Goal: Task Accomplishment & Management: Use online tool/utility

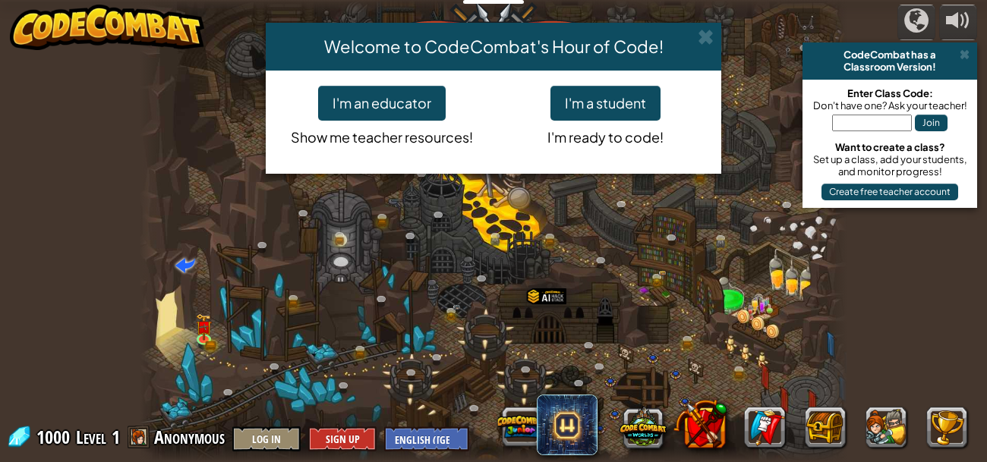
click at [250, 441] on div "Welcome to CodeCombat's Hour of Code! I'm an educator Show me teacher resources…" at bounding box center [493, 231] width 987 height 462
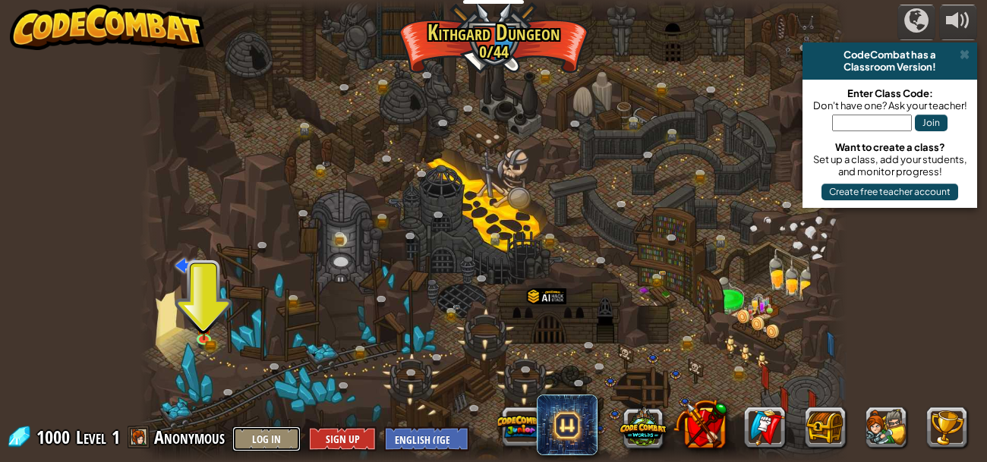
click at [251, 439] on button "Log In" at bounding box center [266, 439] width 68 height 25
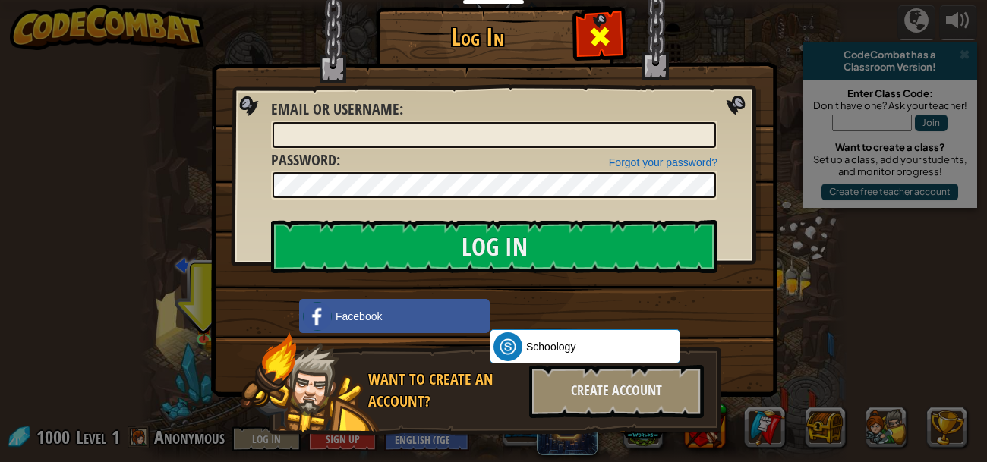
click at [609, 49] on span at bounding box center [599, 36] width 24 height 24
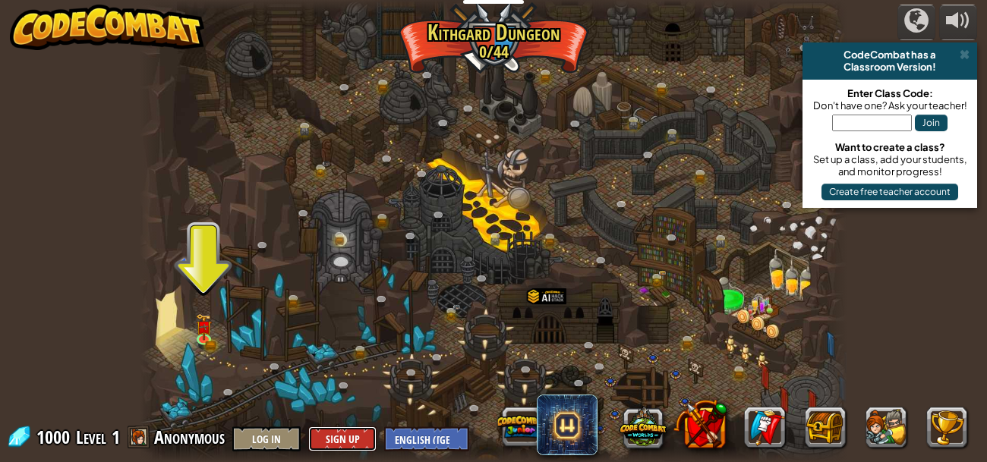
click at [348, 436] on button "Sign Up" at bounding box center [342, 439] width 68 height 25
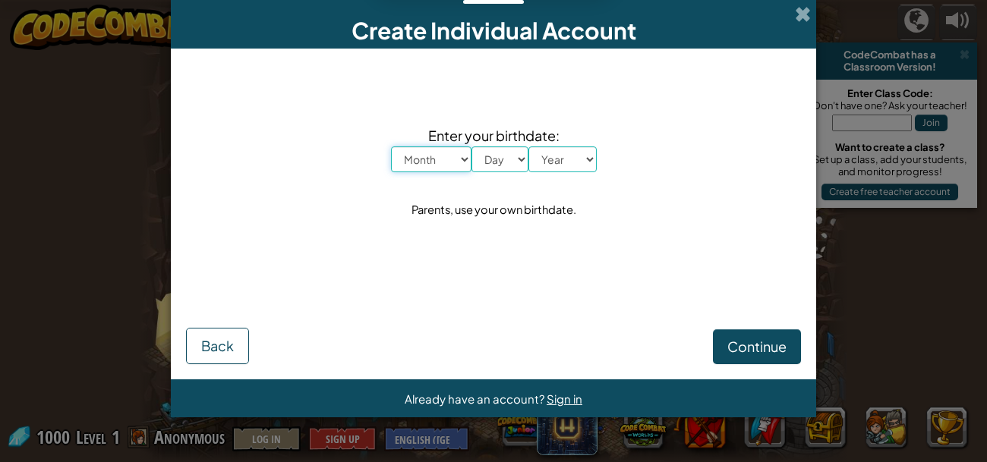
click at [432, 161] on select "Month January February March April May June July August September October Novem…" at bounding box center [431, 159] width 80 height 26
select select "12"
click at [391, 146] on select "Month January February March April May June July August September October Novem…" at bounding box center [431, 159] width 80 height 26
click at [499, 162] on select "Day 1 2 3 4 5 6 7 8 9 10 11 12 13 14 15 16 17 18 19 20 21 22 23 24 25 26 27 28 …" at bounding box center [499, 159] width 57 height 26
select select "28"
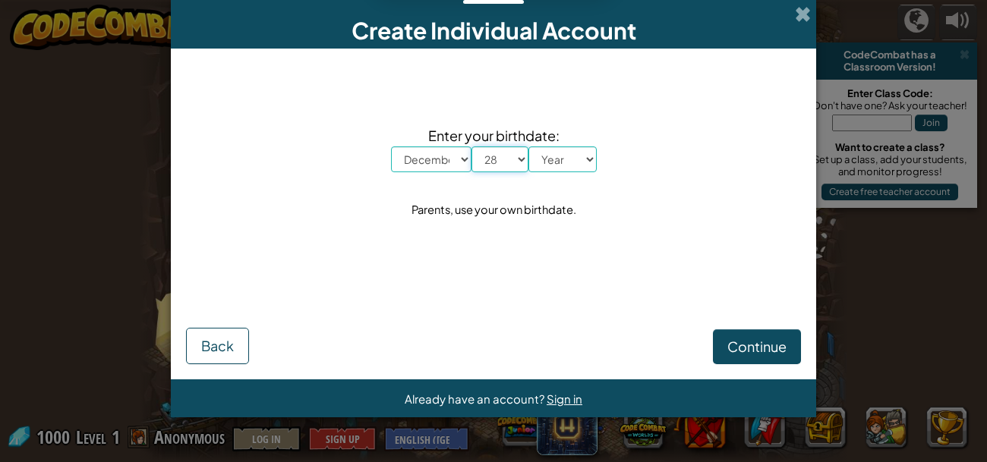
click at [471, 146] on select "Day 1 2 3 4 5 6 7 8 9 10 11 12 13 14 15 16 17 18 19 20 21 22 23 24 25 26 27 28 …" at bounding box center [499, 159] width 57 height 26
click at [556, 159] on select "Year [DATE] 2024 2023 2022 2021 2020 2019 2018 2017 2016 2015 2014 2013 2012 20…" at bounding box center [562, 159] width 68 height 26
select select "2012"
click at [528, 146] on select "Year [DATE] 2024 2023 2022 2021 2020 2019 2018 2017 2016 2015 2014 2013 2012 20…" at bounding box center [562, 159] width 68 height 26
click at [748, 336] on button "Continue" at bounding box center [757, 346] width 88 height 35
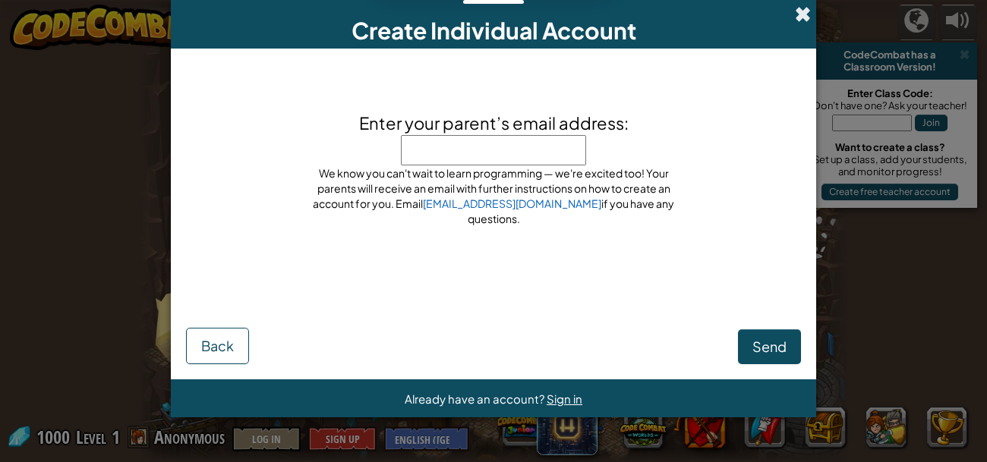
click at [804, 9] on span at bounding box center [803, 14] width 16 height 16
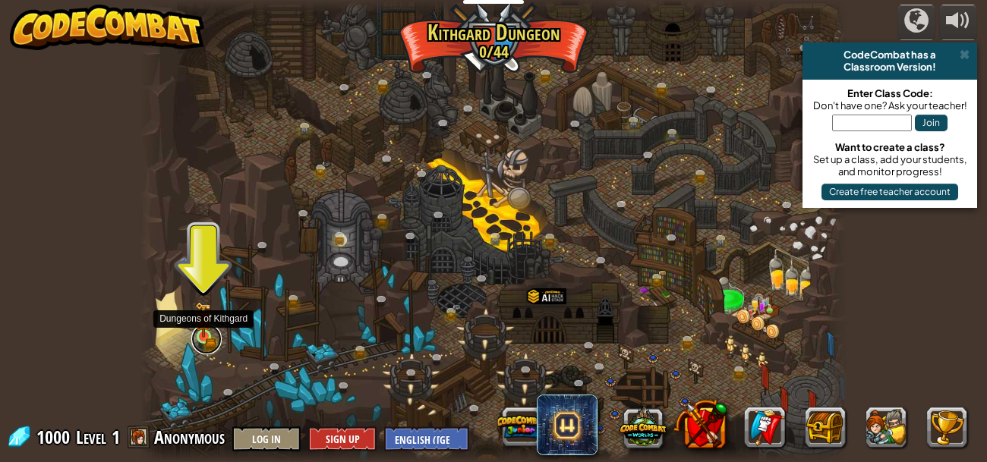
click at [204, 340] on link at bounding box center [206, 339] width 30 height 30
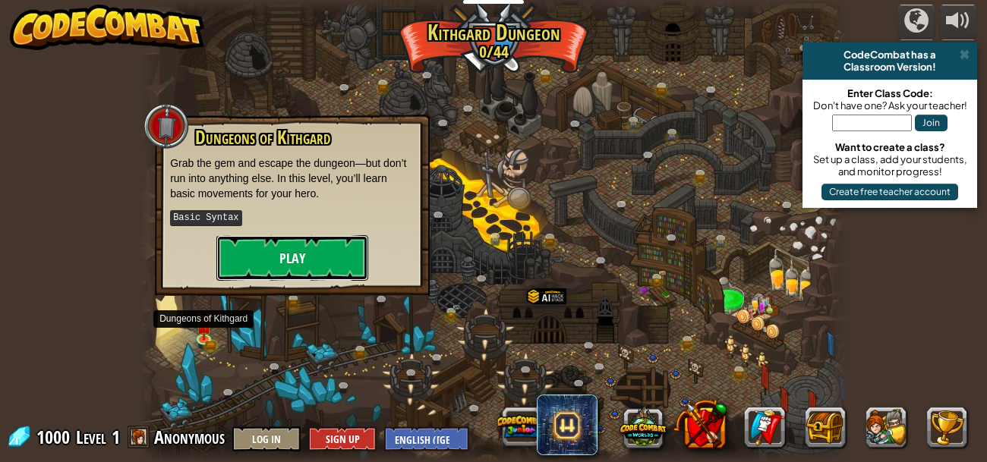
click at [323, 244] on button "Play" at bounding box center [292, 258] width 152 height 46
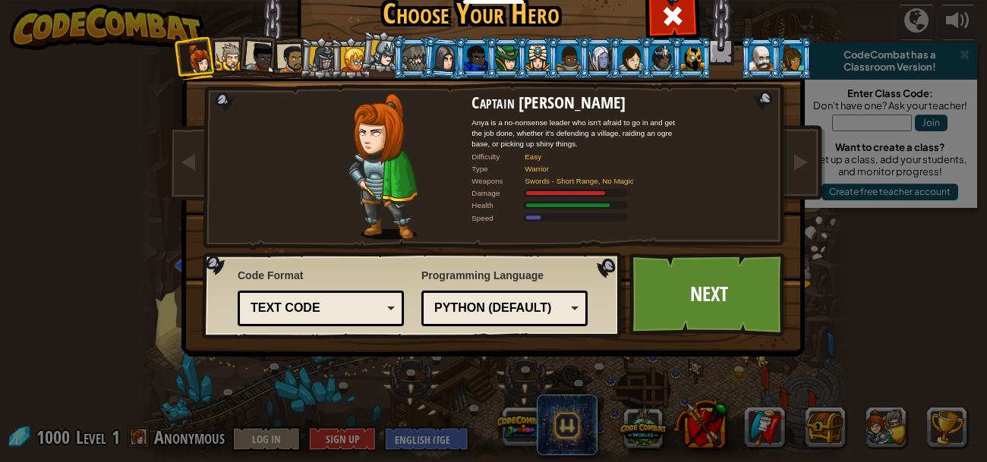
click at [475, 309] on div "Python (Default)" at bounding box center [499, 308] width 131 height 17
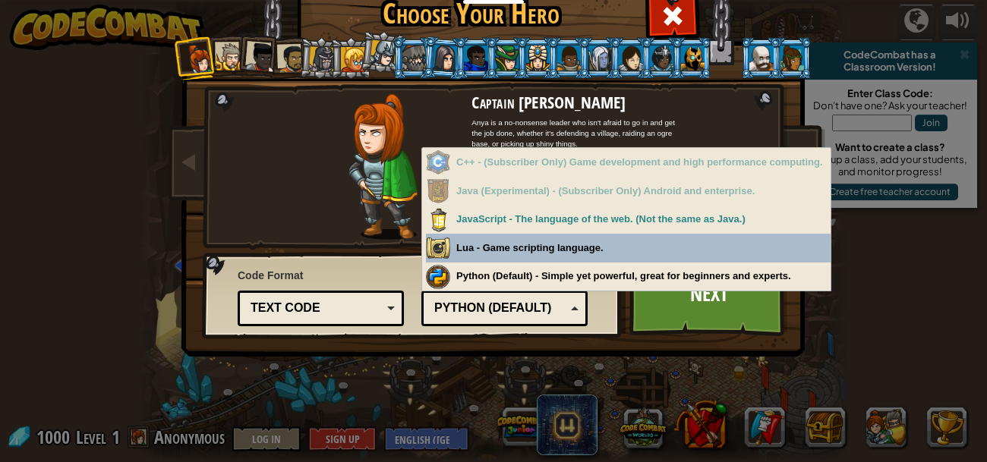
click at [348, 203] on img at bounding box center [383, 166] width 70 height 146
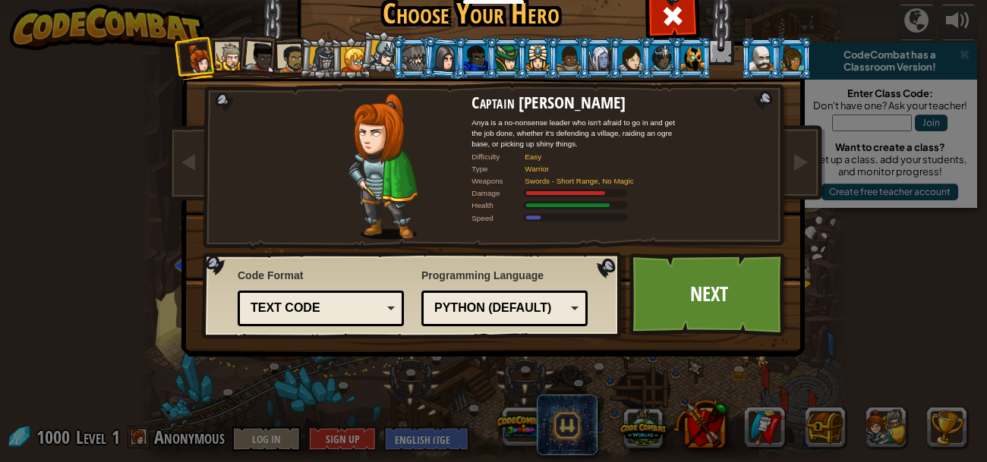
click at [338, 307] on div "Text code" at bounding box center [315, 308] width 131 height 17
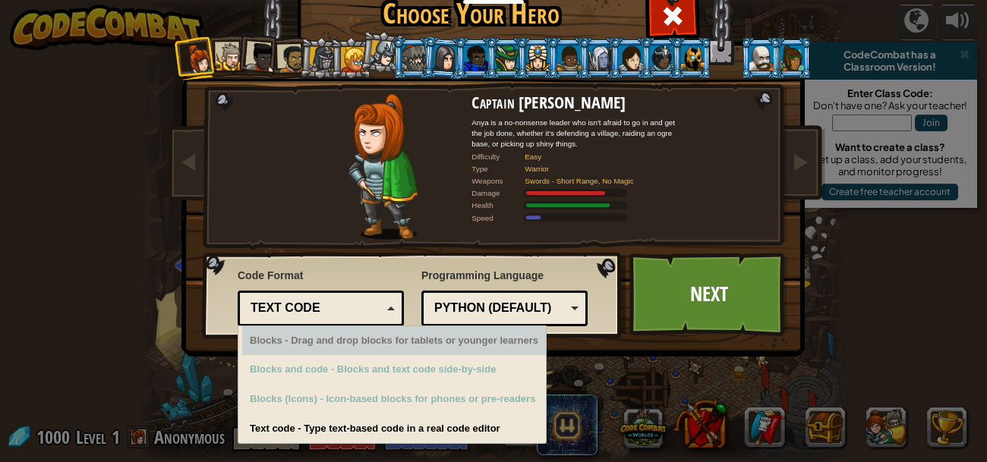
click at [345, 216] on div at bounding box center [383, 166] width 178 height 146
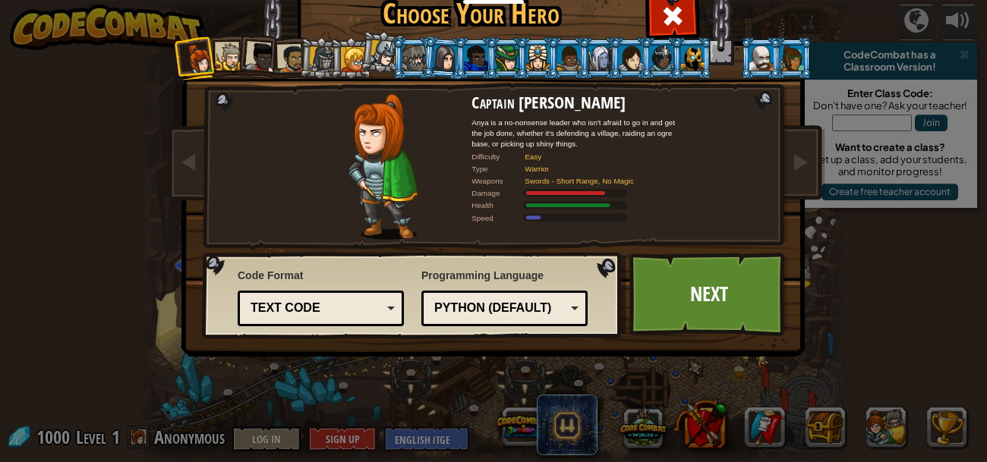
click at [228, 38] on li at bounding box center [226, 56] width 41 height 42
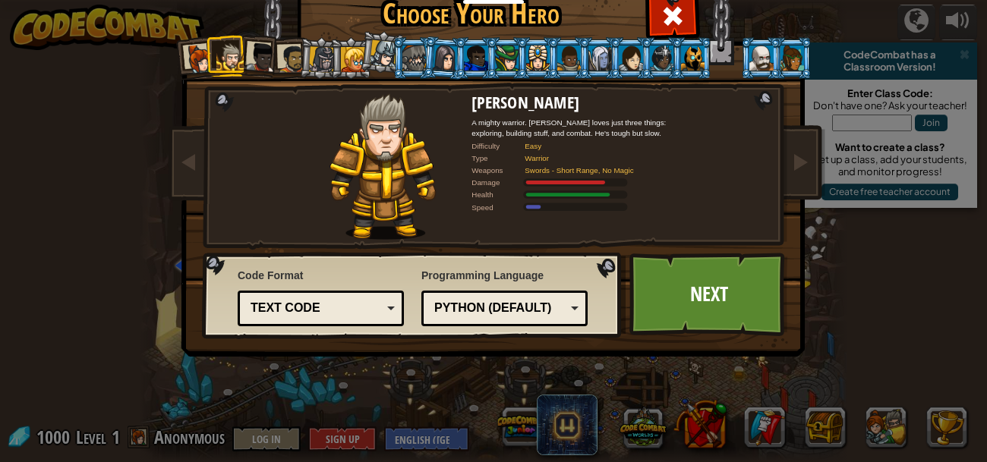
click at [262, 42] on li at bounding box center [258, 55] width 45 height 45
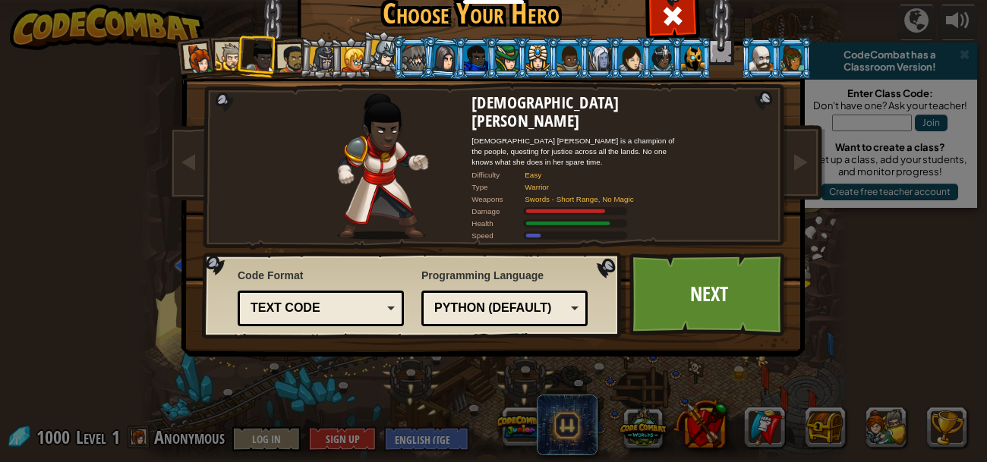
click at [295, 47] on div at bounding box center [292, 59] width 28 height 28
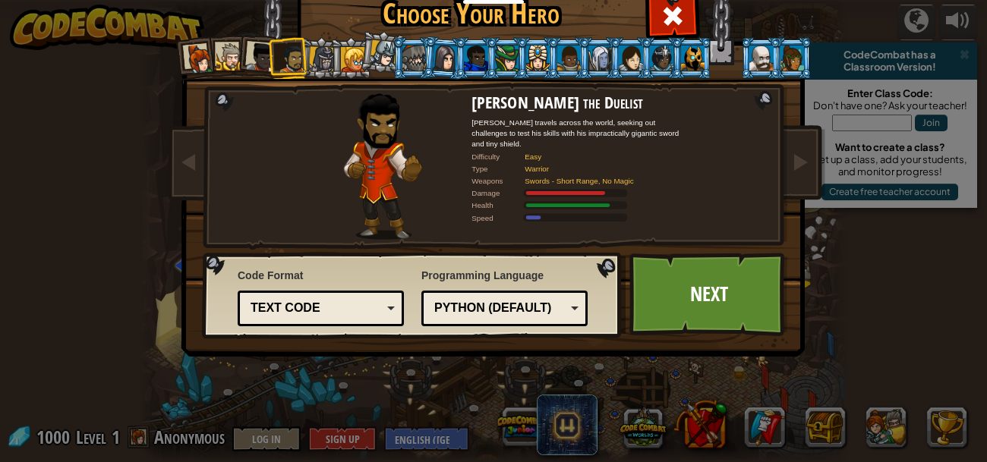
click at [326, 61] on div at bounding box center [322, 59] width 26 height 26
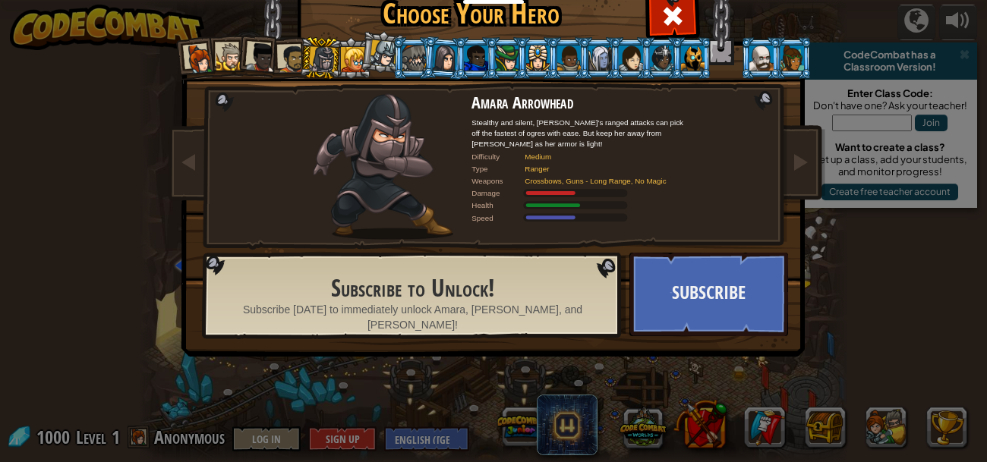
click at [348, 57] on div at bounding box center [353, 59] width 24 height 24
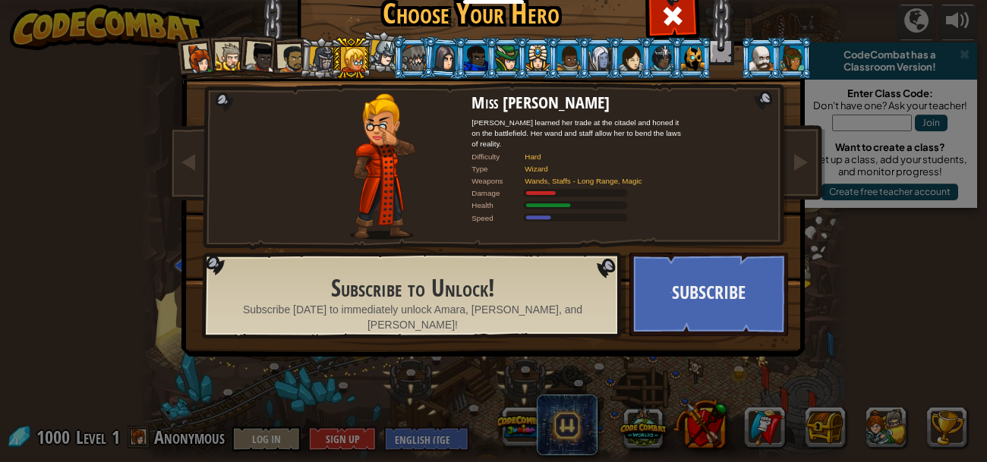
click at [381, 56] on div at bounding box center [383, 53] width 27 height 27
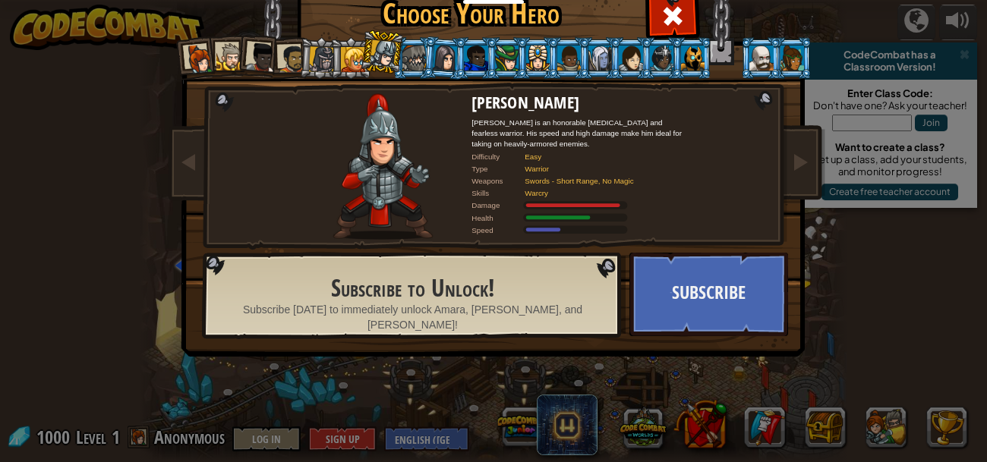
click at [405, 61] on div at bounding box center [414, 58] width 24 height 24
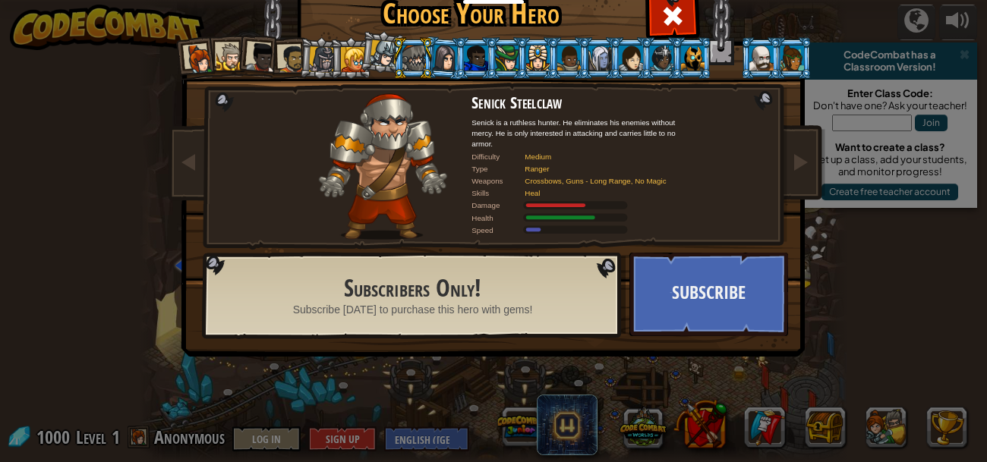
click at [390, 61] on div at bounding box center [383, 53] width 27 height 27
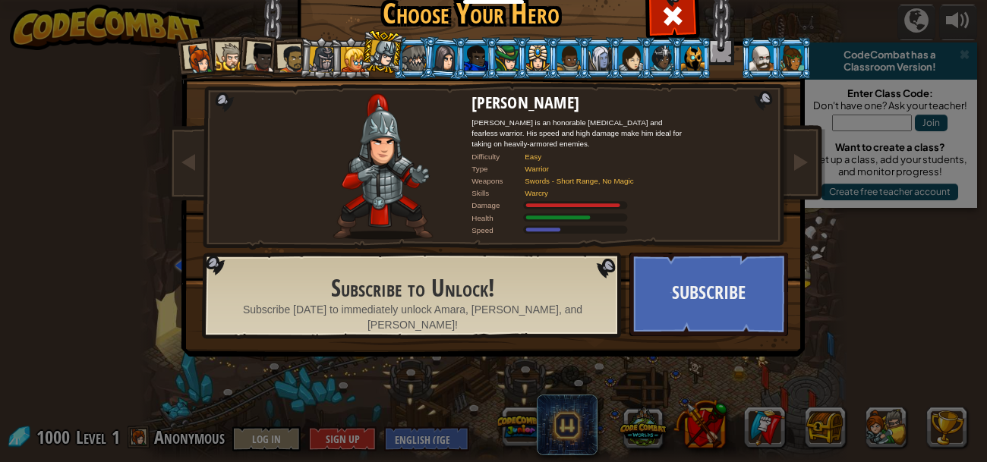
click at [421, 61] on div at bounding box center [414, 58] width 24 height 24
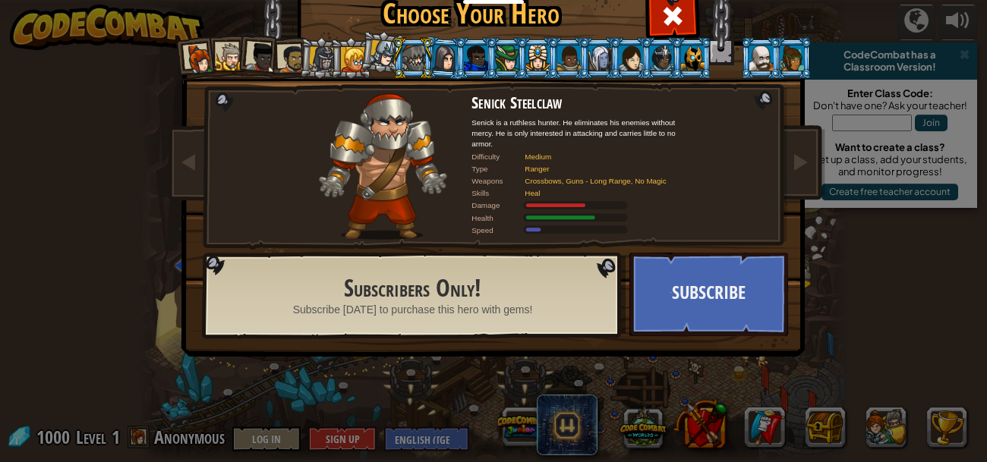
click at [430, 62] on li at bounding box center [412, 58] width 41 height 42
click at [421, 61] on div at bounding box center [414, 58] width 24 height 24
click at [442, 66] on div at bounding box center [444, 58] width 25 height 26
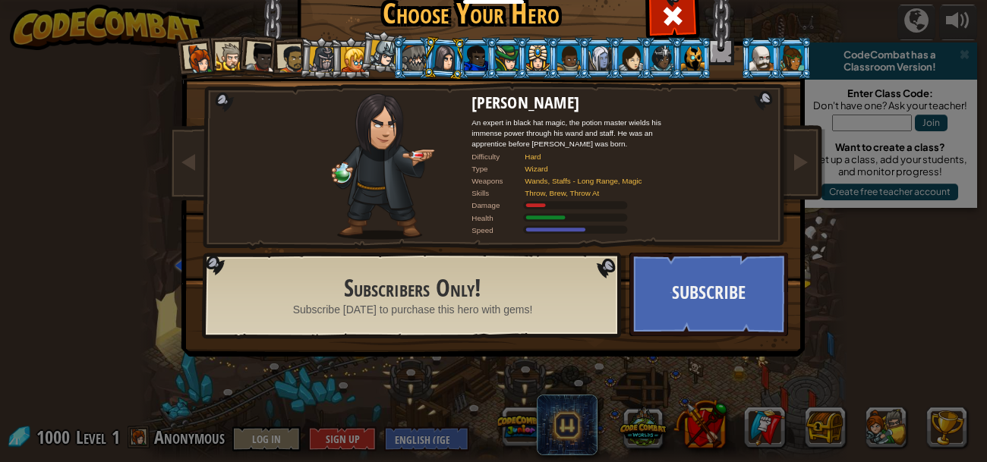
click at [749, 43] on li at bounding box center [760, 58] width 41 height 42
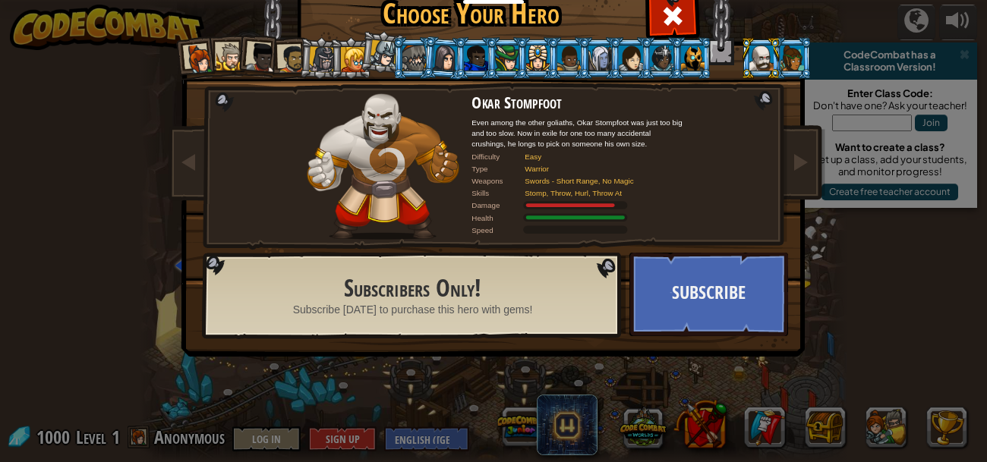
click at [788, 50] on div at bounding box center [792, 58] width 24 height 24
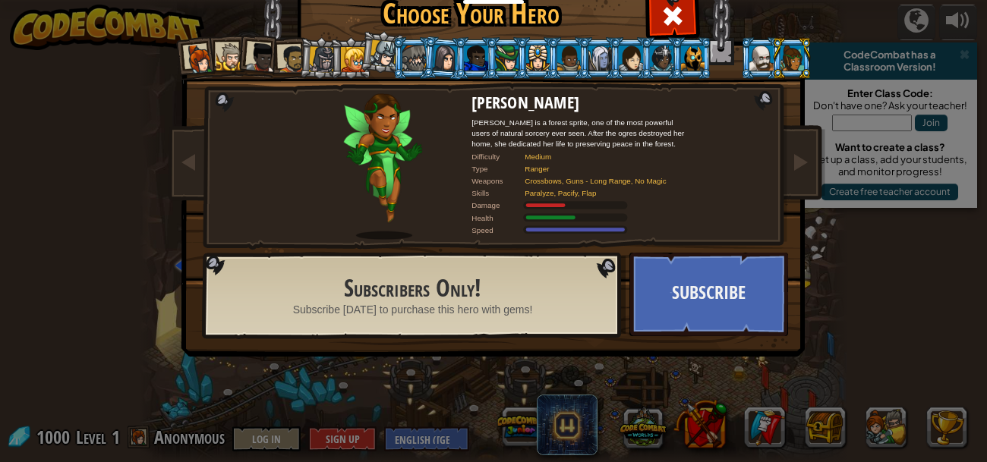
click at [685, 54] on div at bounding box center [693, 58] width 24 height 24
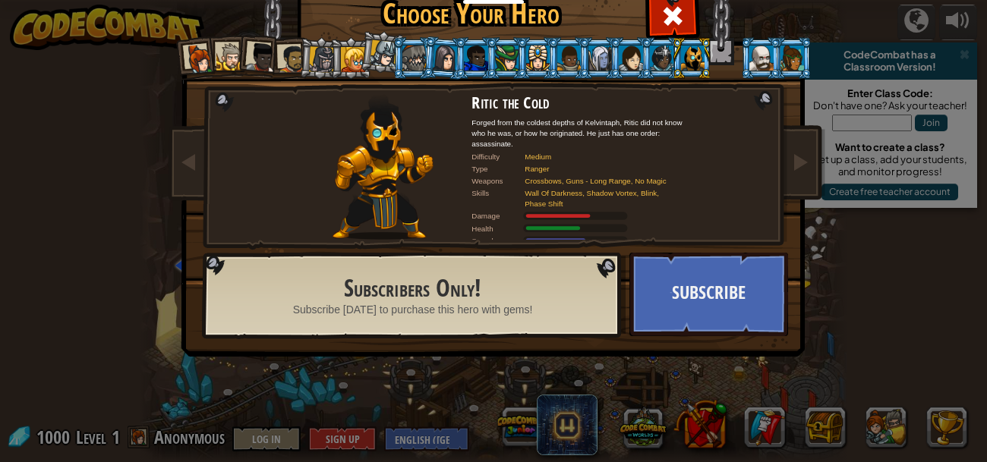
click at [653, 53] on div at bounding box center [662, 58] width 24 height 24
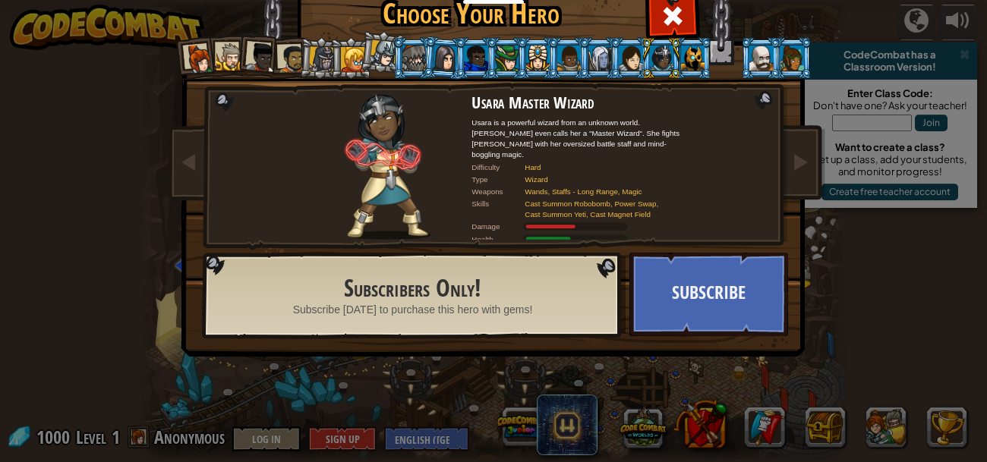
click at [292, 45] on div at bounding box center [292, 59] width 28 height 28
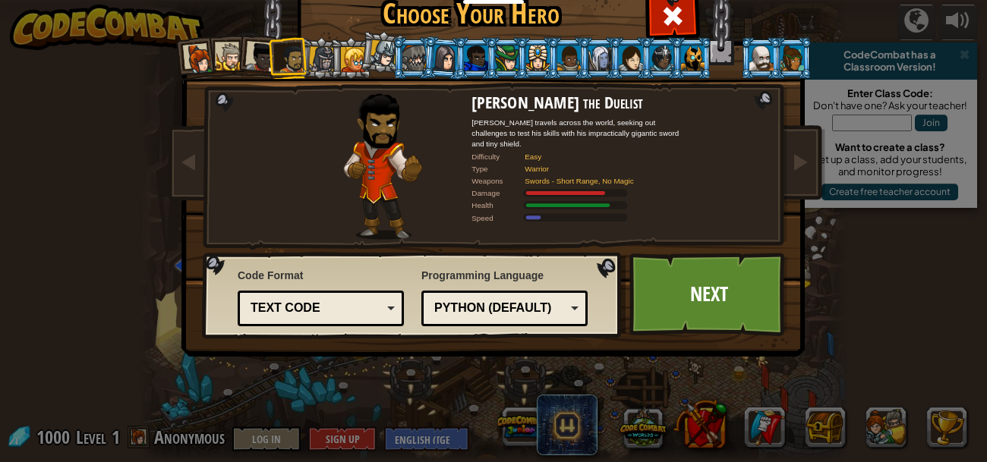
click at [535, 322] on div "Python (Default) JavaScript Lua C++ Java (Experimental) Python (Default)" at bounding box center [504, 309] width 166 height 36
click at [693, 291] on link "Next" at bounding box center [708, 294] width 159 height 83
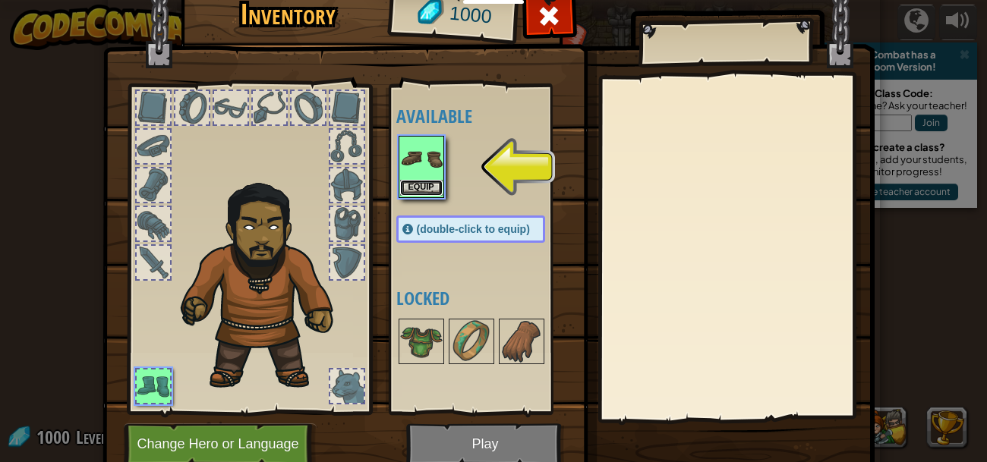
click at [418, 192] on button "Equip" at bounding box center [421, 188] width 43 height 16
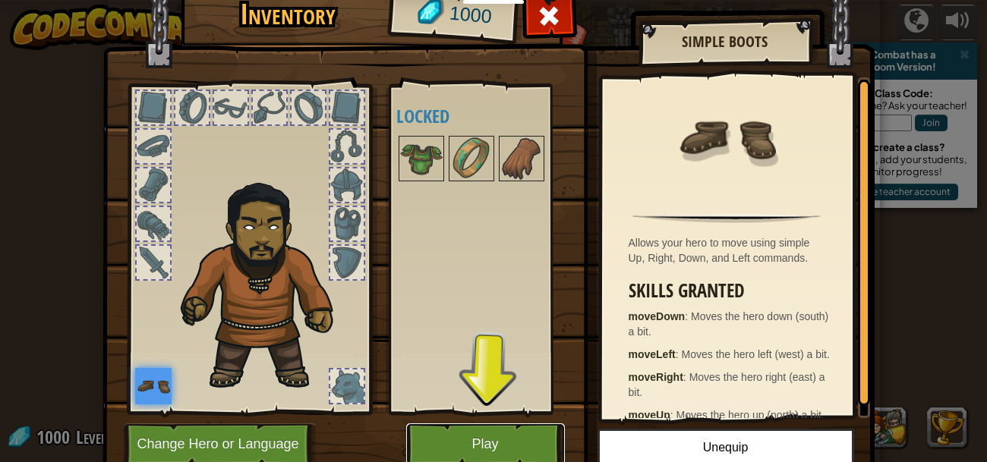
drag, startPoint x: 455, startPoint y: 444, endPoint x: 455, endPoint y: 535, distance: 91.1
click at [455, 444] on button "Play" at bounding box center [485, 444] width 159 height 42
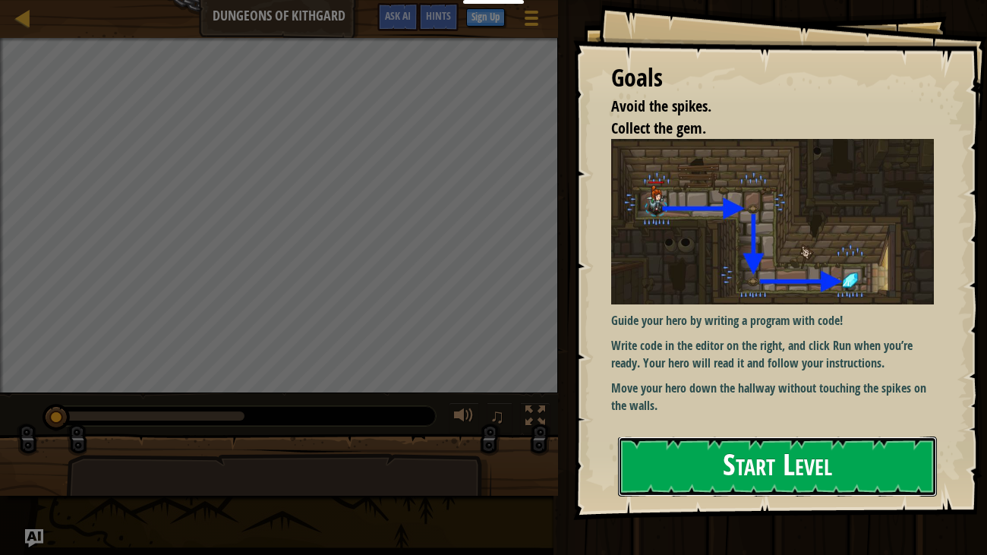
click at [699, 461] on button "Start Level" at bounding box center [778, 466] width 320 height 60
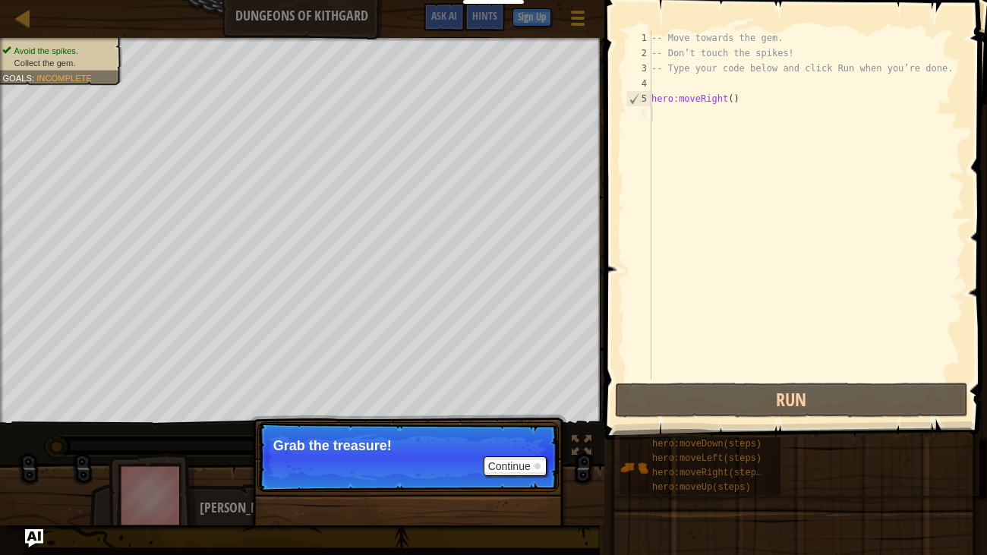
click at [678, 101] on div "-- Move towards the gem. -- Don’t touch the spikes! -- Type your code below and…" at bounding box center [806, 219] width 316 height 379
type textarea "hero:moveRight()"
click at [693, 117] on div "-- Move towards the gem. -- Don’t touch the spikes! -- Type your code below and…" at bounding box center [806, 219] width 316 height 379
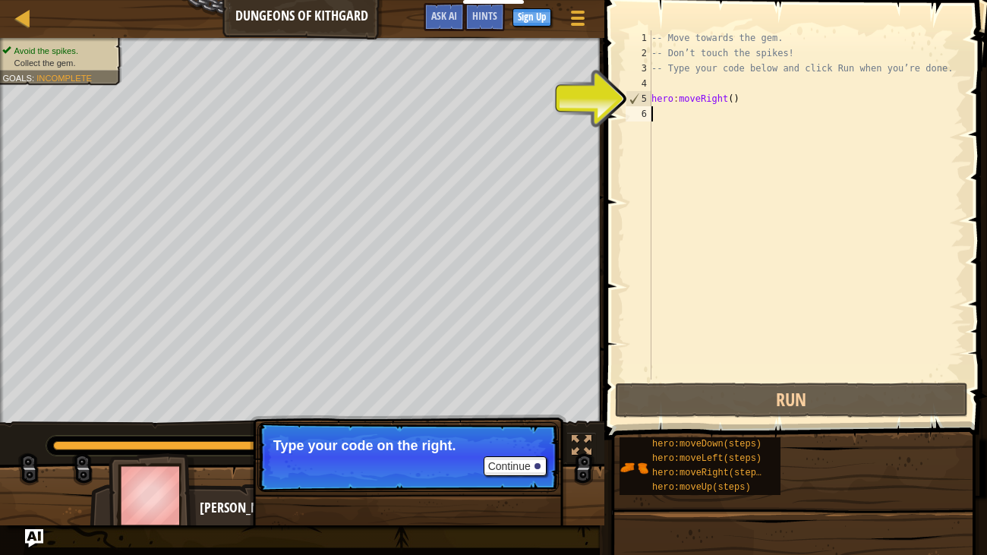
click at [506, 461] on p "Continue Type your code on the right." at bounding box center [407, 457] width 301 height 70
click at [511, 461] on button "Continue" at bounding box center [514, 466] width 63 height 20
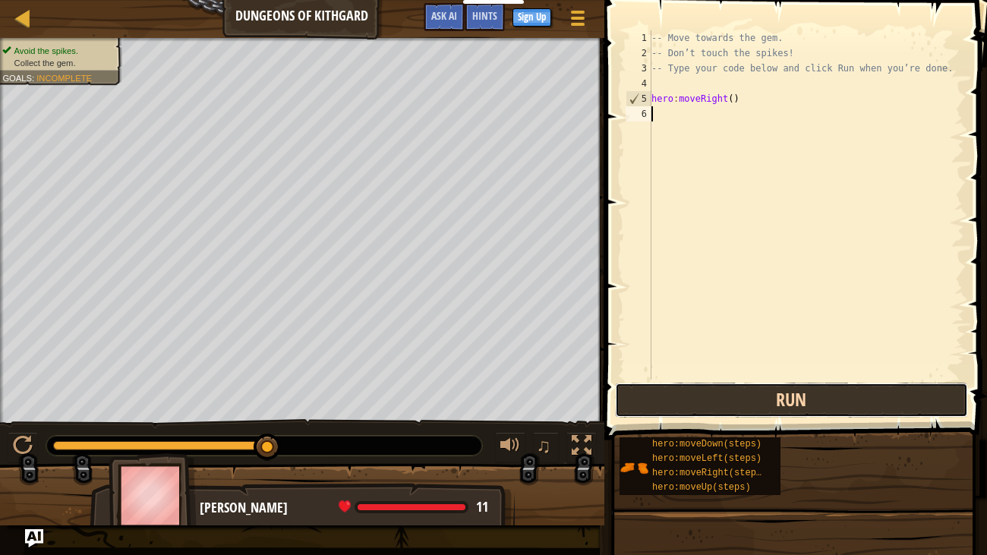
click at [629, 395] on button "Run" at bounding box center [792, 400] width 354 height 35
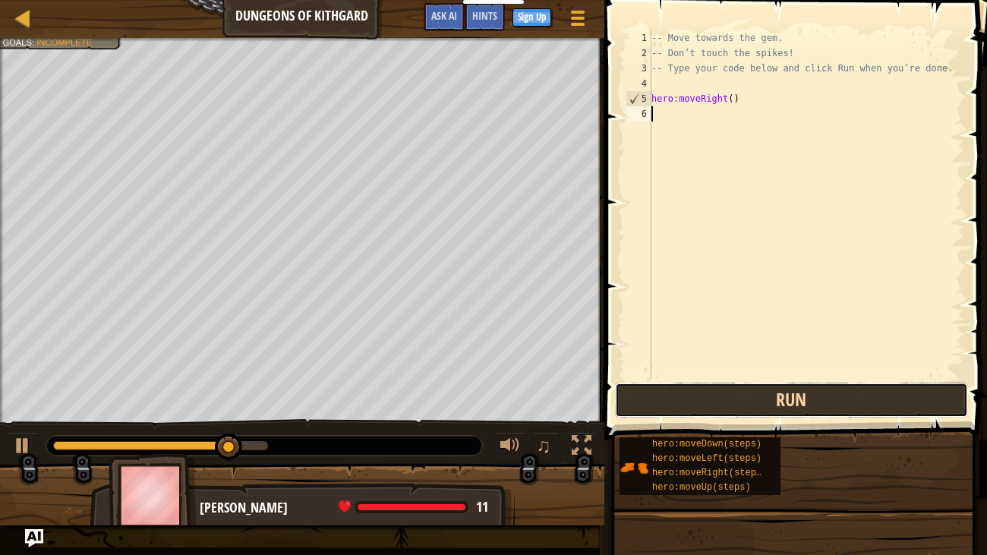
click at [714, 401] on button "Run" at bounding box center [792, 400] width 354 height 35
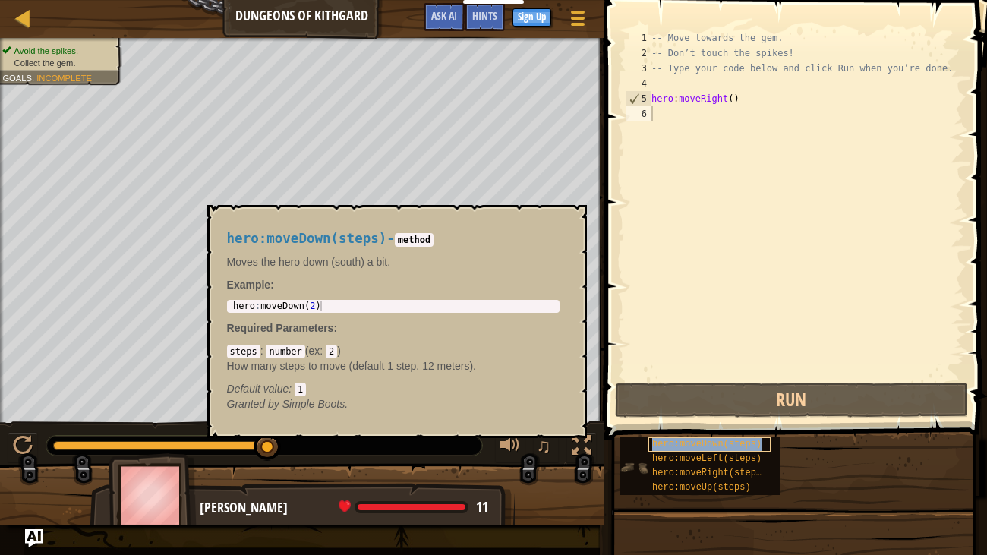
click at [741, 441] on span "hero:moveDown(steps)" at bounding box center [706, 444] width 109 height 11
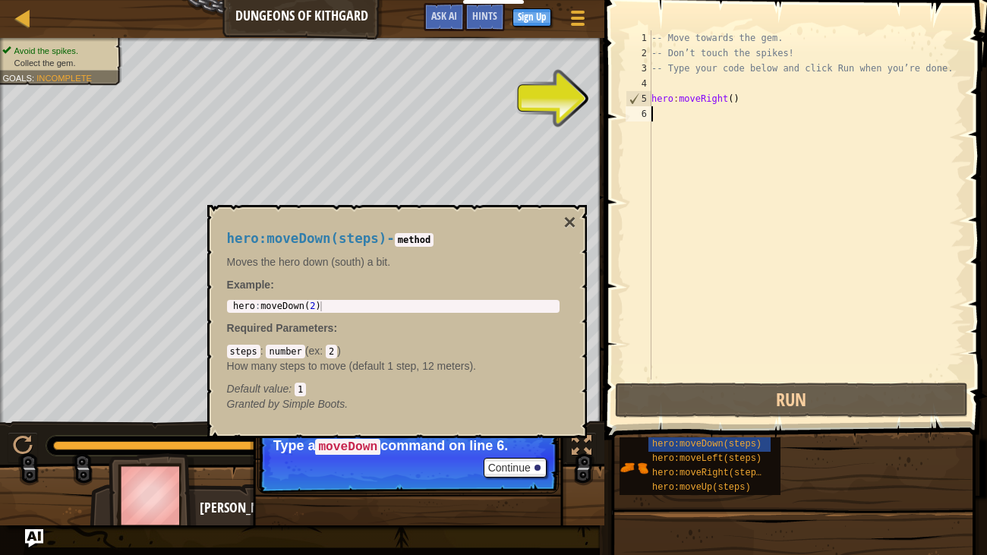
click at [664, 118] on div "-- Move towards the gem. -- Don’t touch the spikes! -- Type your code below and…" at bounding box center [806, 219] width 316 height 379
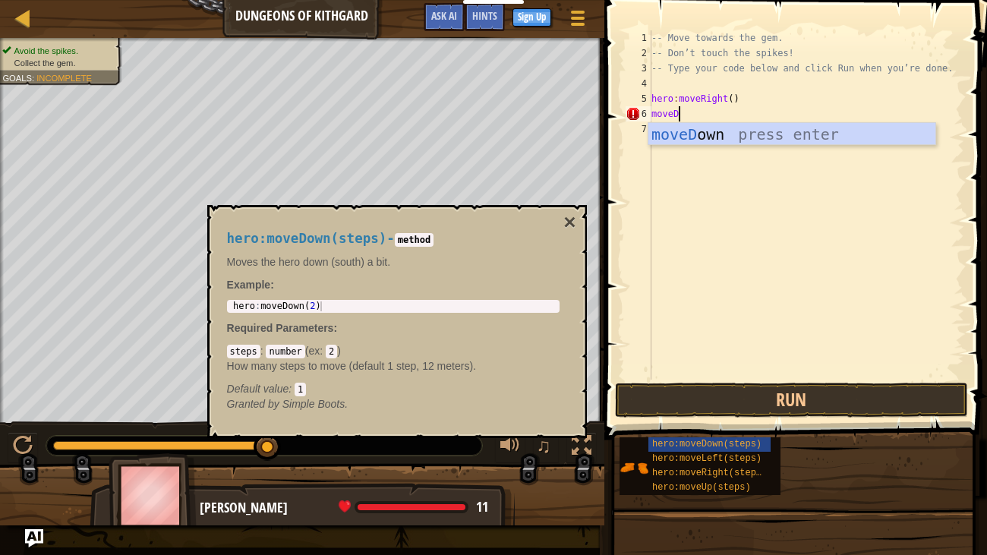
scroll to position [7, 2]
type textarea "moveDown"
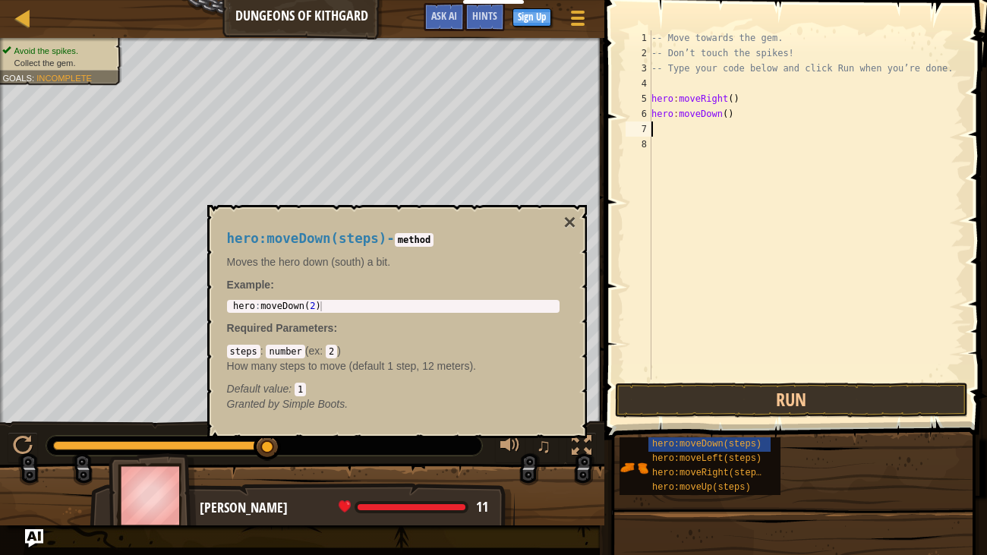
scroll to position [7, 0]
click at [568, 216] on button "×" at bounding box center [569, 222] width 12 height 21
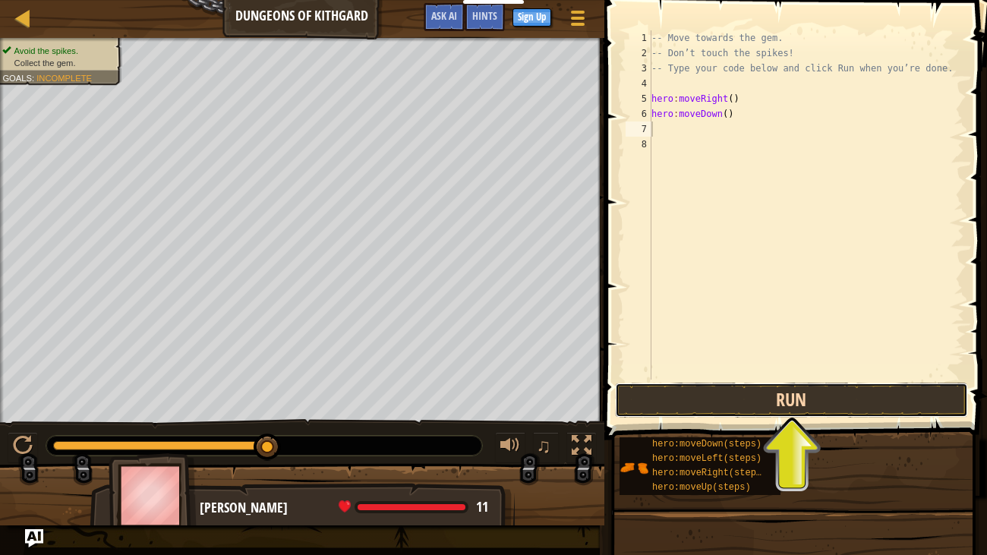
click at [763, 400] on button "Run" at bounding box center [792, 400] width 354 height 35
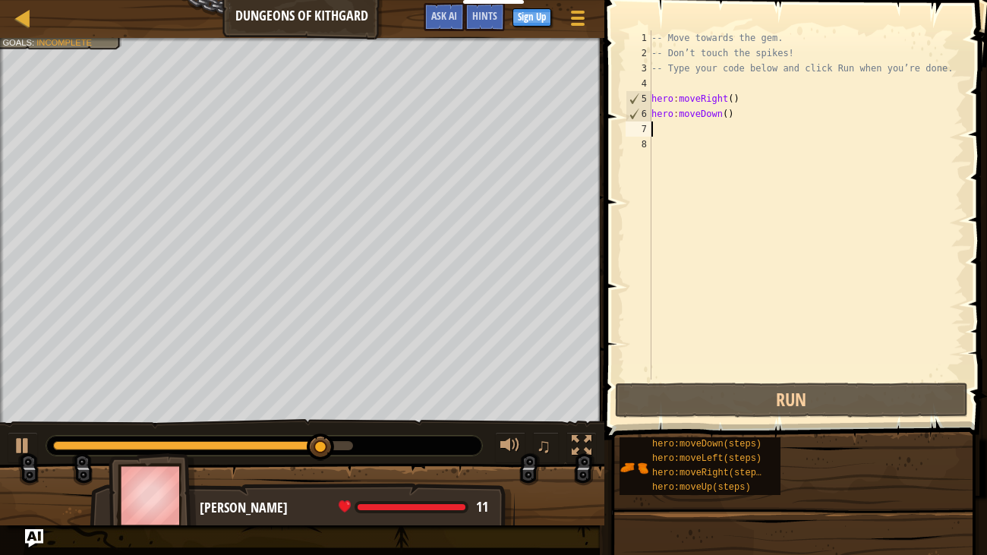
click at [690, 140] on div "-- Move towards the gem. -- Don’t touch the spikes! -- Type your code below and…" at bounding box center [806, 219] width 316 height 379
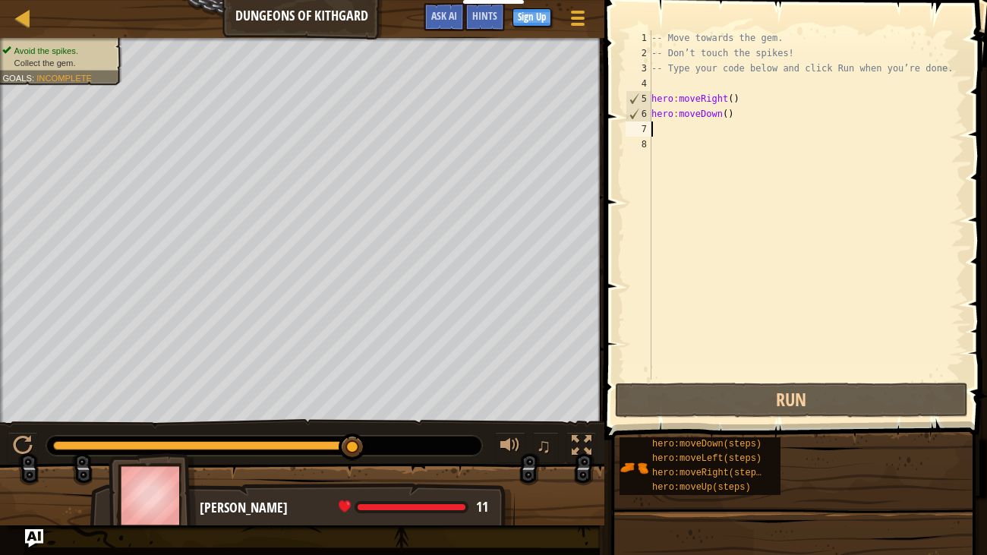
click at [678, 133] on div "-- Move towards the gem. -- Don’t touch the spikes! -- Type your code below and…" at bounding box center [806, 219] width 316 height 379
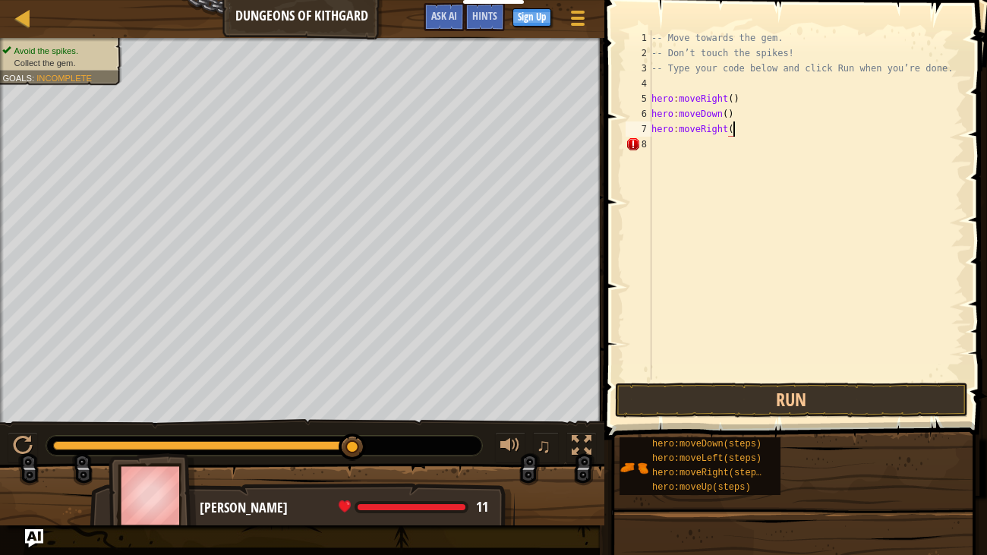
scroll to position [7, 6]
type textarea "hero:moveRight()"
click at [735, 386] on button "Run" at bounding box center [792, 400] width 354 height 35
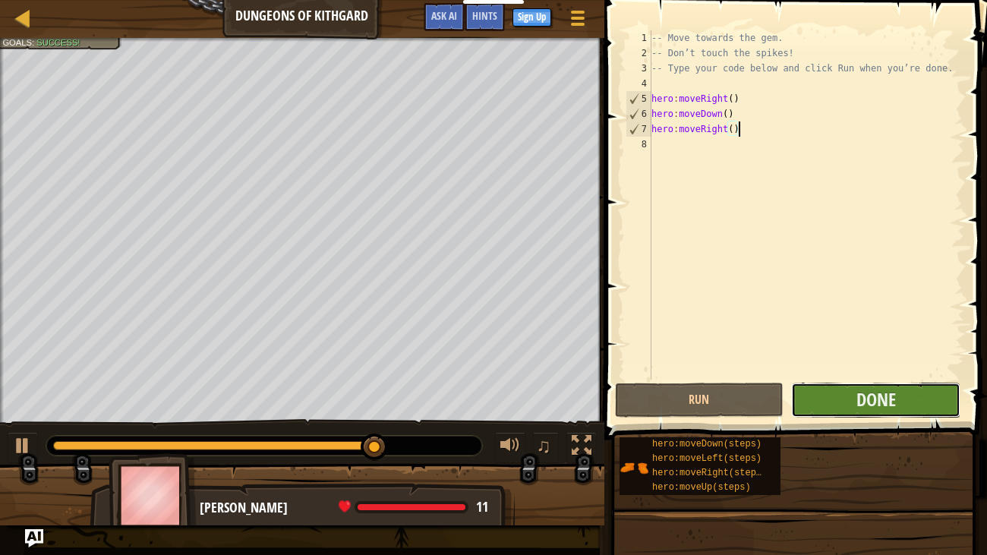
click at [834, 395] on button "Done" at bounding box center [875, 400] width 169 height 35
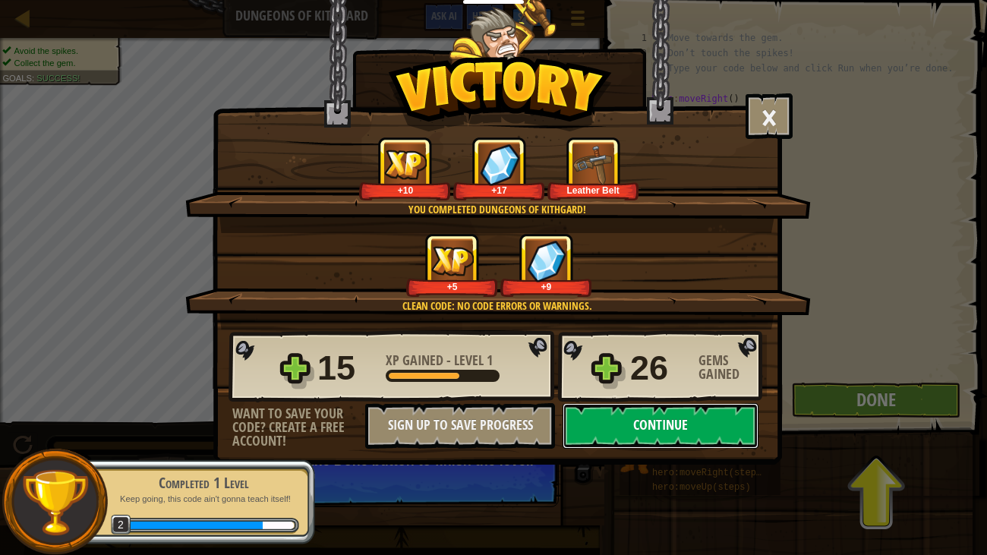
click at [734, 416] on button "Continue" at bounding box center [660, 426] width 196 height 46
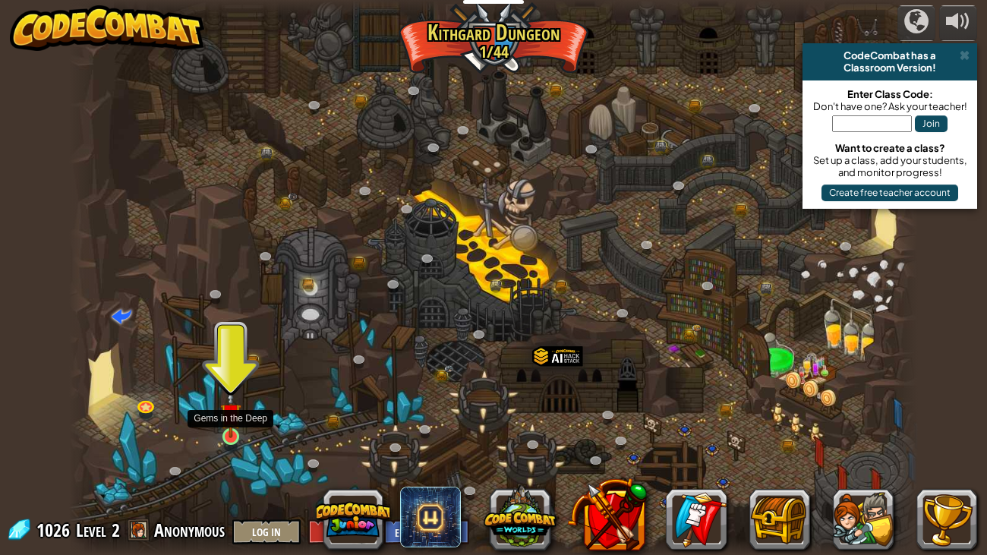
click at [237, 435] on img at bounding box center [230, 413] width 21 height 49
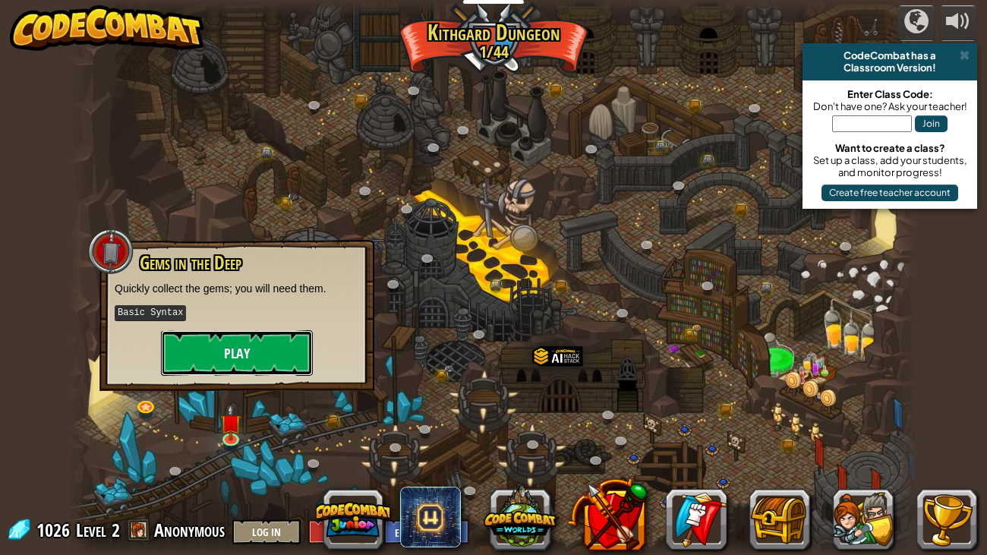
click at [279, 352] on button "Play" at bounding box center [237, 353] width 152 height 46
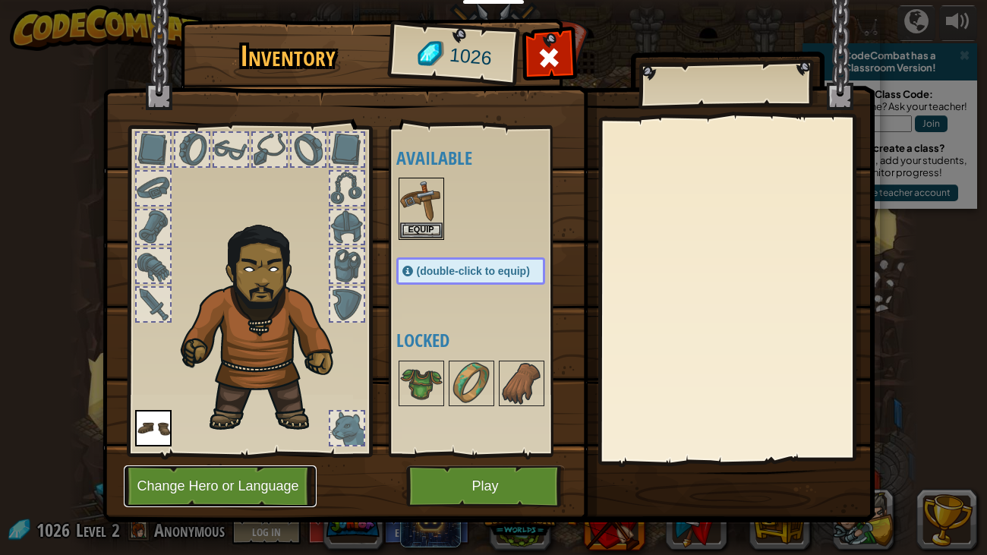
click at [257, 461] on button "Change Hero or Language" at bounding box center [220, 486] width 193 height 42
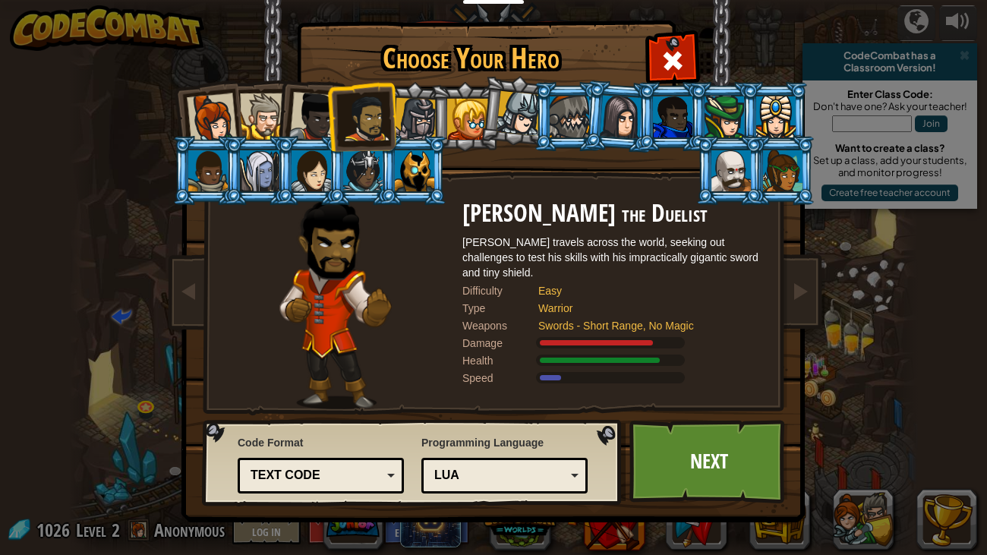
click at [449, 461] on div "Lua" at bounding box center [504, 476] width 146 height 24
click at [766, 461] on link "Next" at bounding box center [708, 461] width 159 height 83
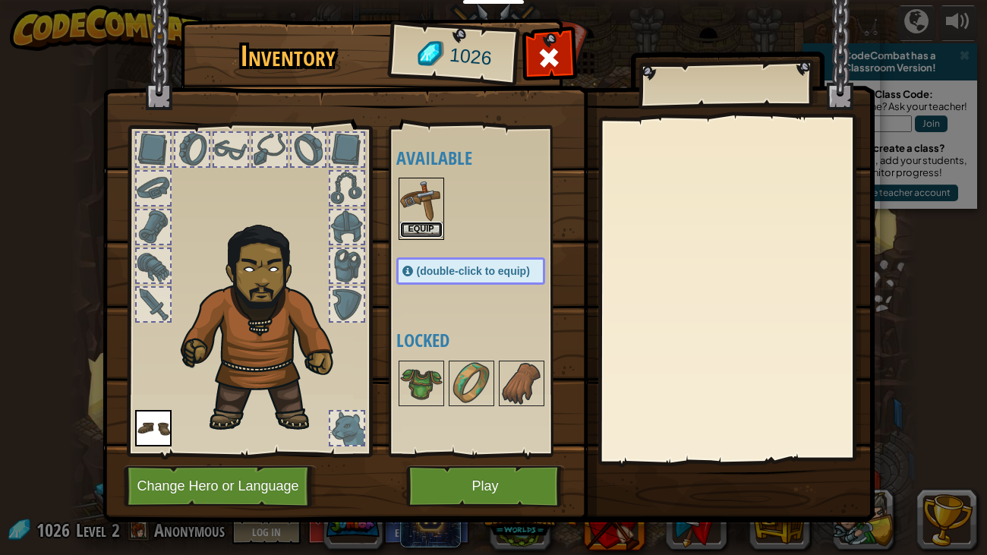
click at [420, 224] on button "Equip" at bounding box center [421, 230] width 43 height 16
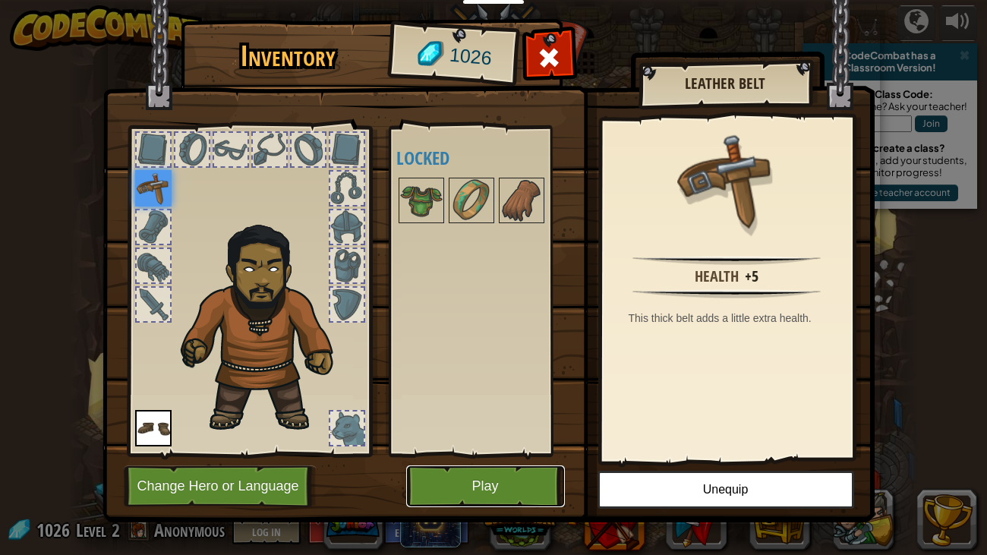
click at [449, 461] on button "Play" at bounding box center [485, 486] width 159 height 42
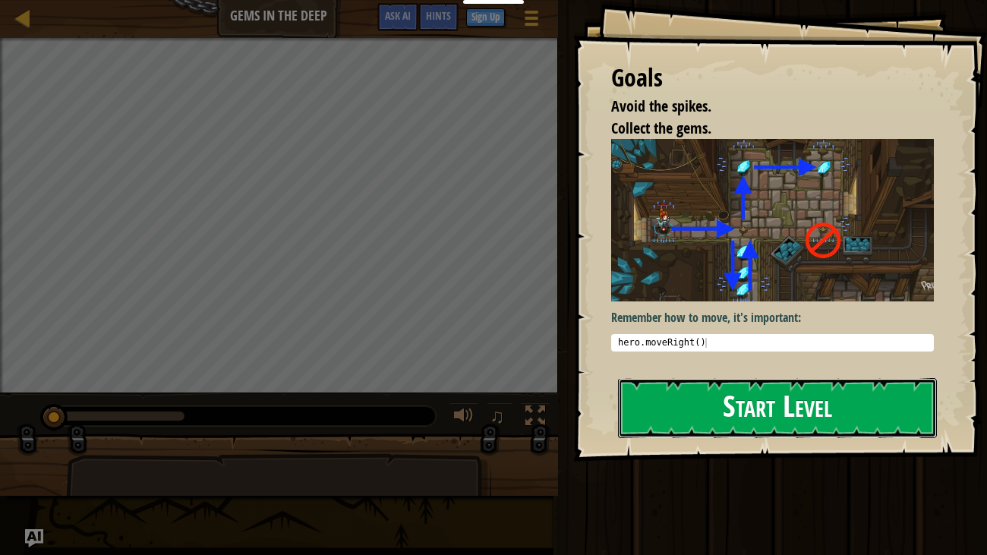
click at [741, 397] on button "Start Level" at bounding box center [778, 408] width 320 height 60
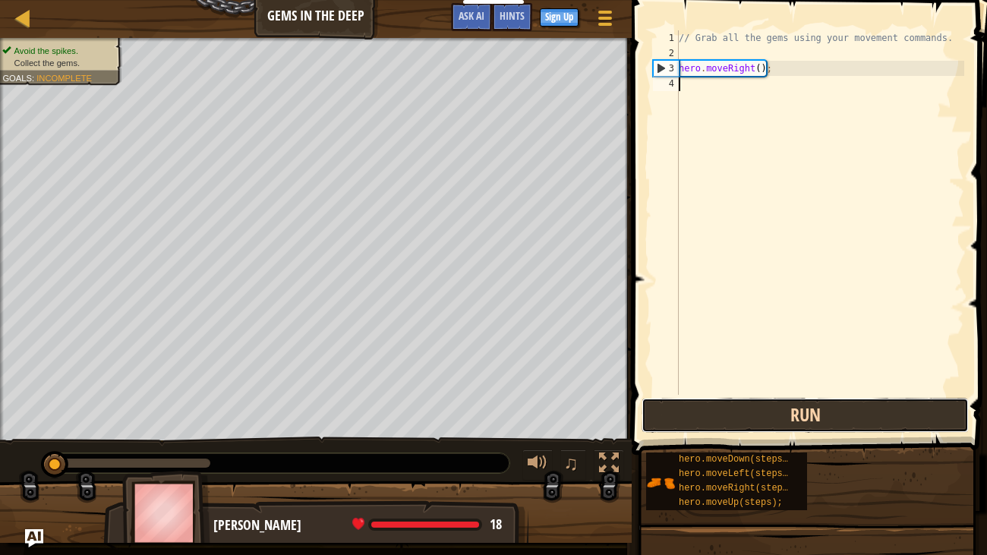
click at [716, 421] on button "Run" at bounding box center [804, 415] width 327 height 35
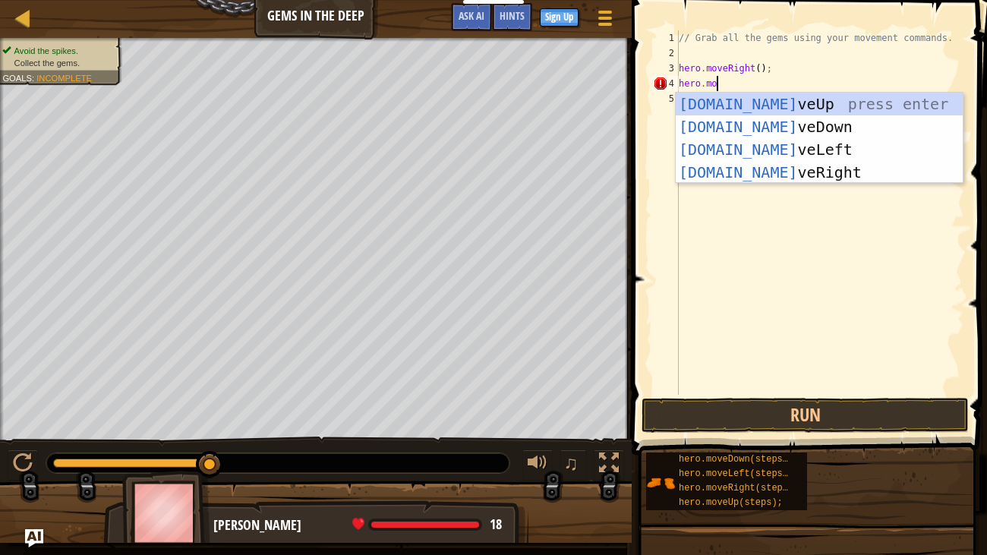
scroll to position [7, 3]
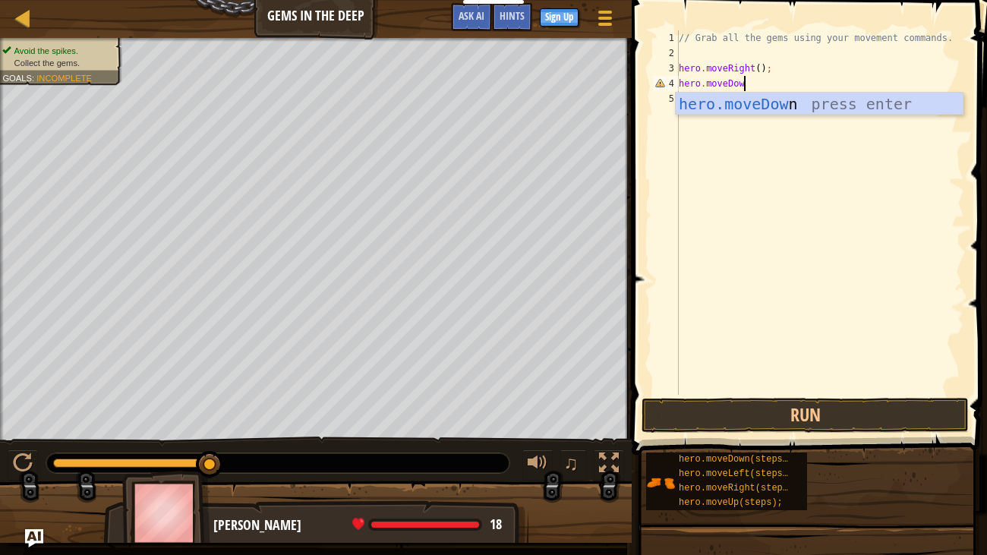
type textarea "hero.moveDown"
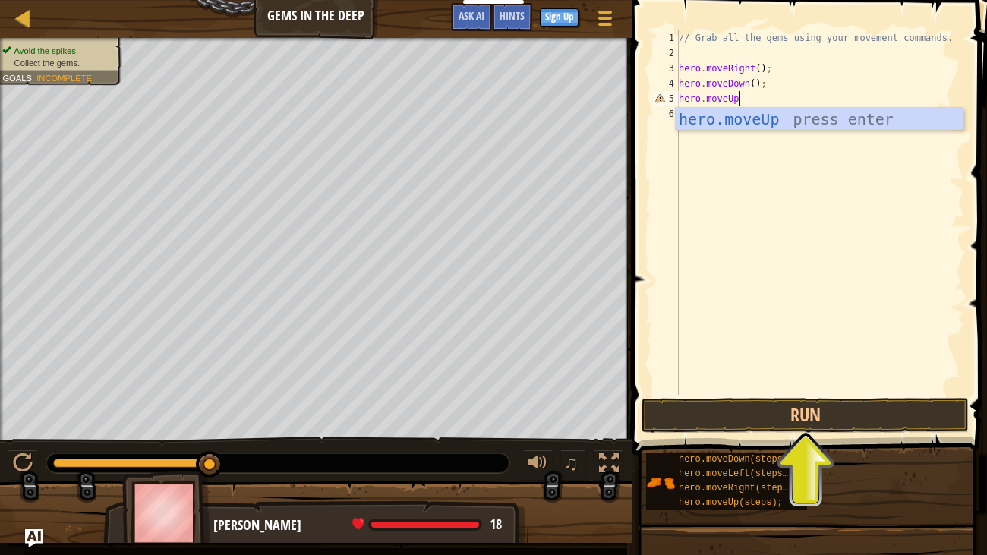
scroll to position [7, 5]
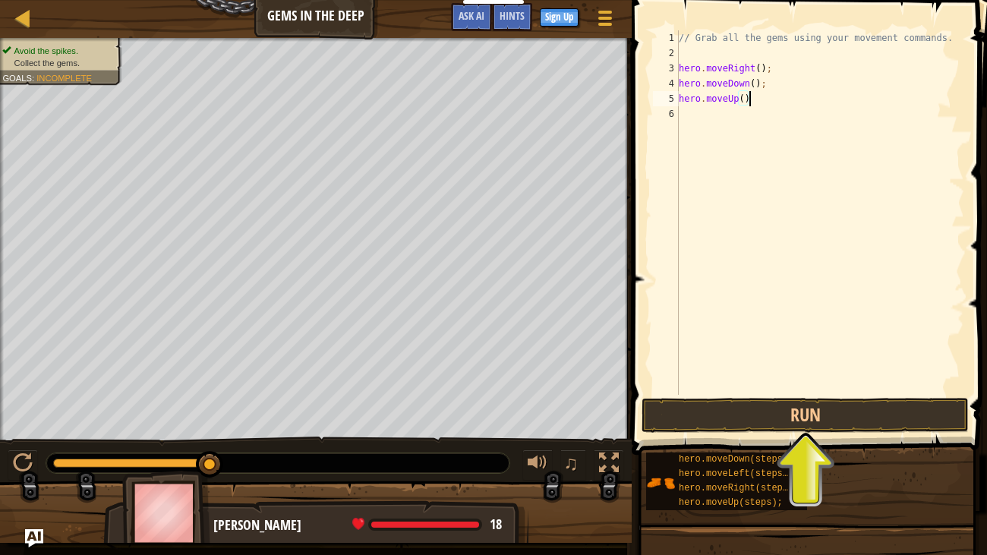
type textarea "hero.moveUp();"
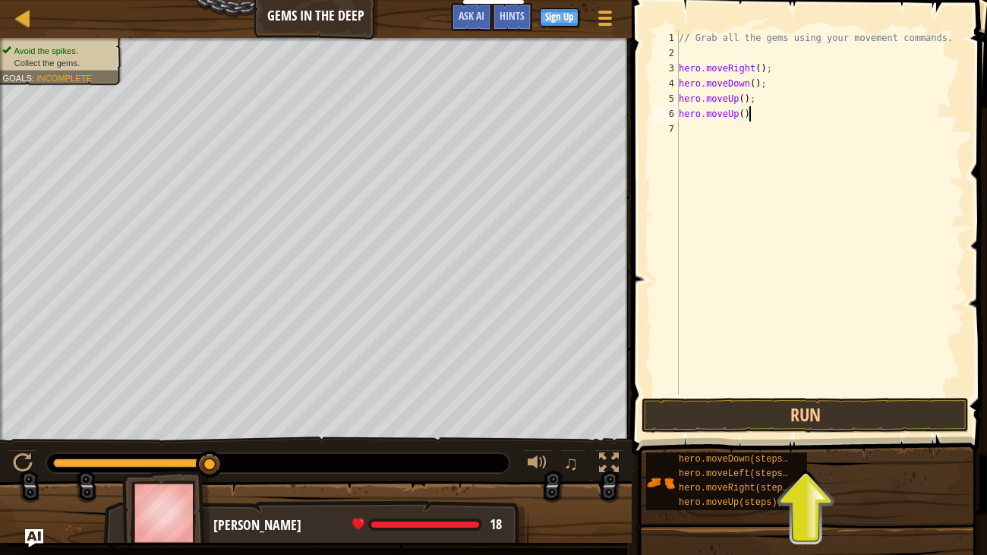
type textarea "hero.moveUp();"
type textarea "hero.moveRight();"
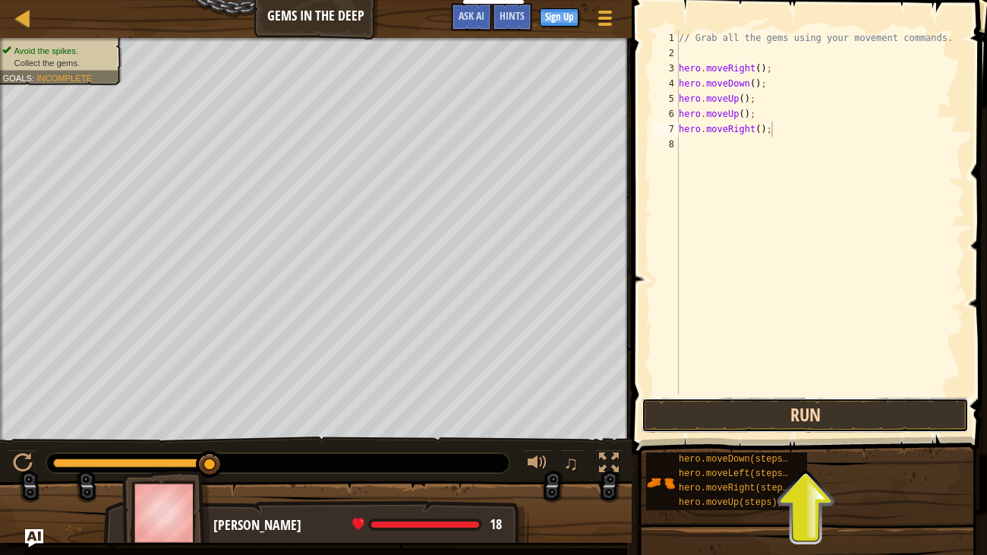
click at [747, 407] on button "Run" at bounding box center [804, 415] width 327 height 35
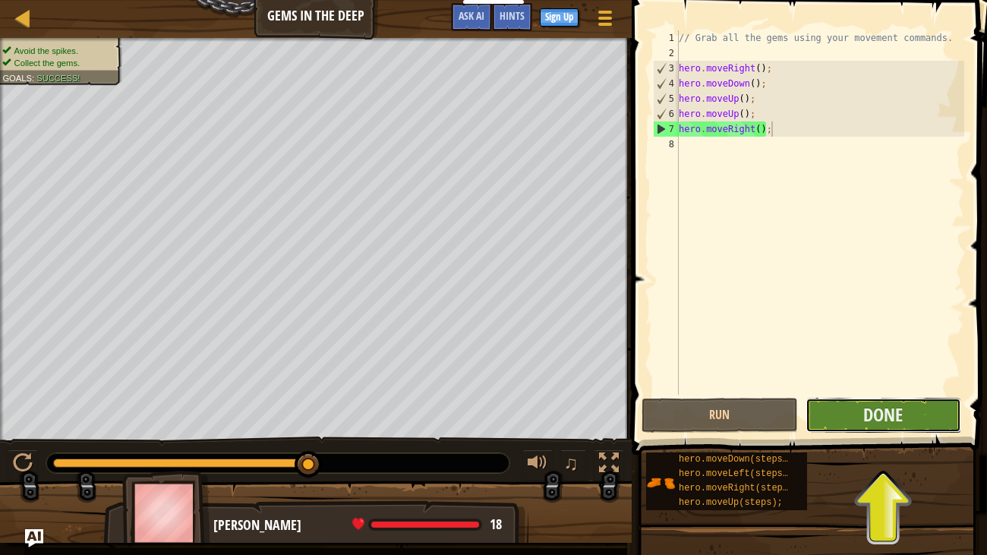
click at [835, 412] on button "Done" at bounding box center [883, 415] width 156 height 35
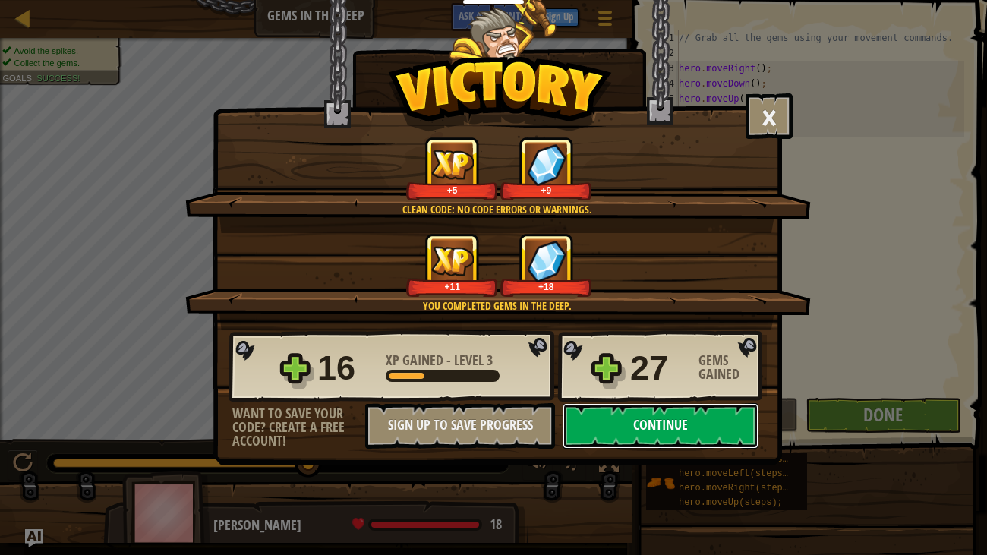
click at [633, 414] on button "Continue" at bounding box center [660, 426] width 196 height 46
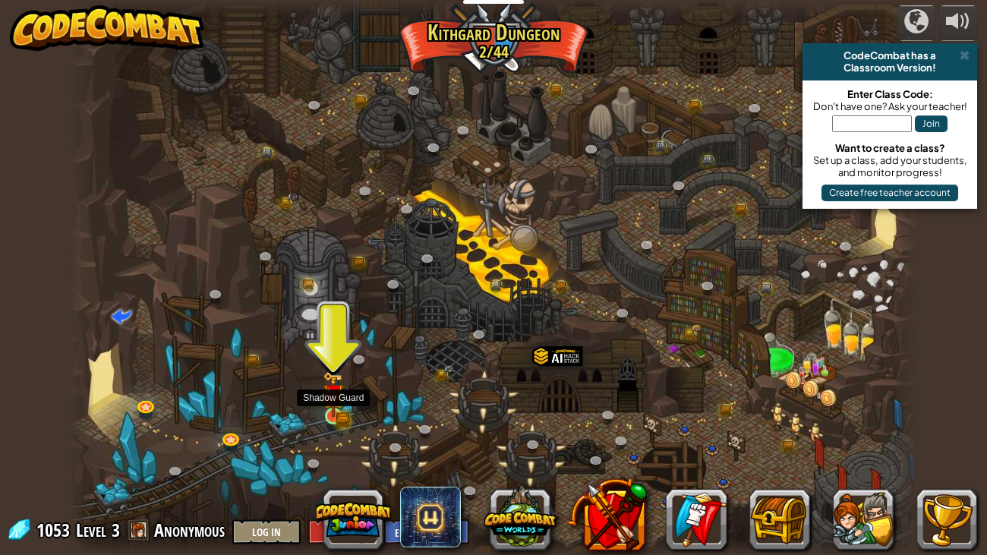
click at [332, 411] on img at bounding box center [333, 394] width 21 height 46
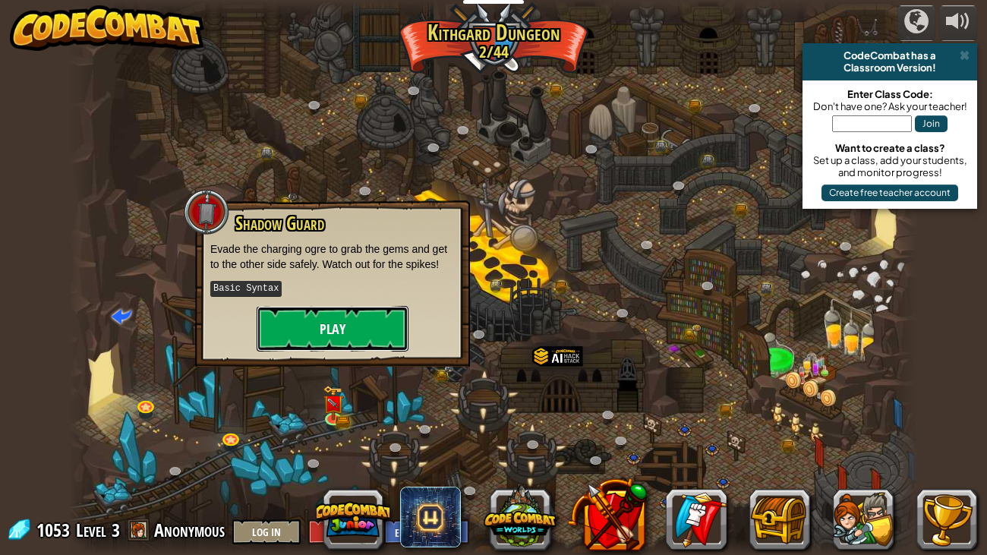
click at [385, 322] on button "Play" at bounding box center [333, 329] width 152 height 46
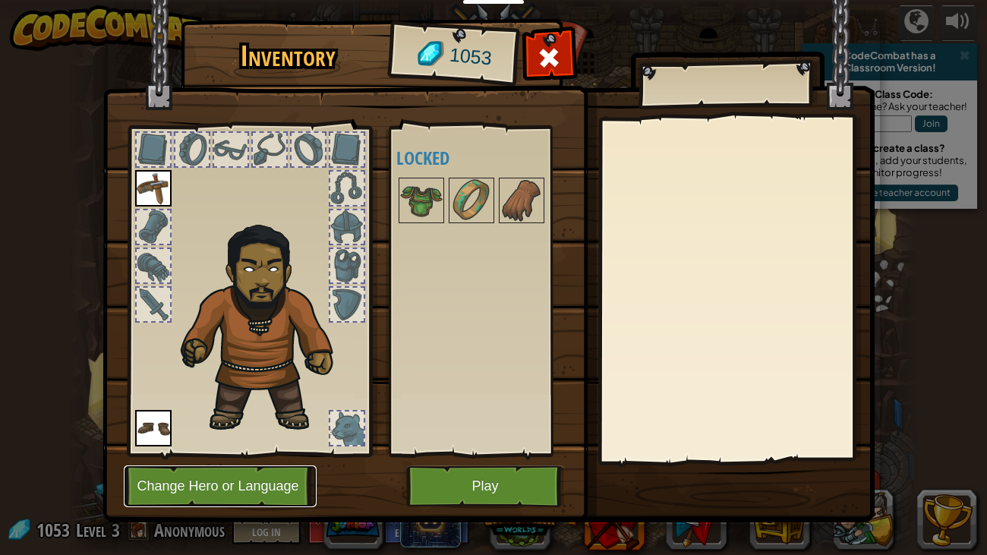
click at [253, 461] on button "Change Hero or Language" at bounding box center [220, 486] width 193 height 42
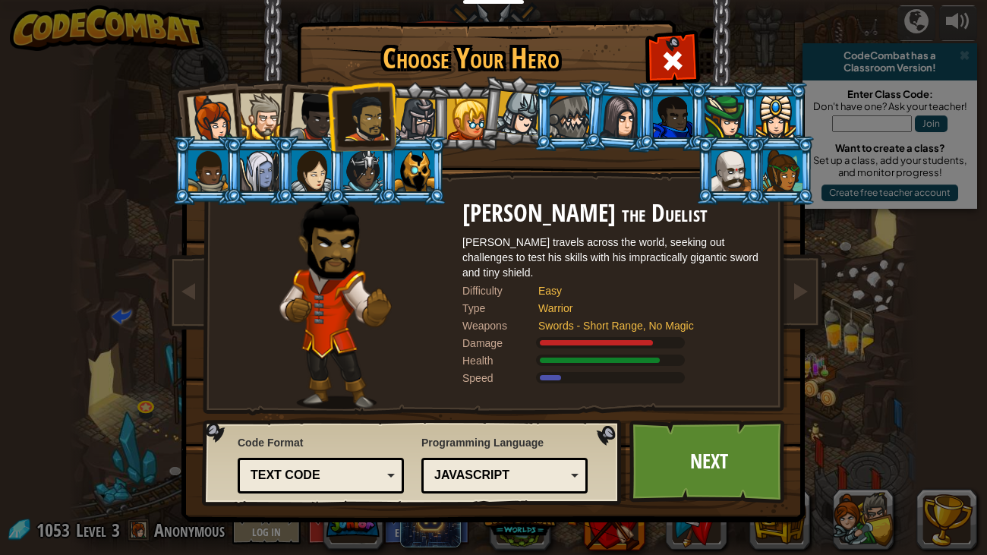
click at [486, 461] on div "JavaScript" at bounding box center [499, 475] width 131 height 17
click at [774, 175] on div at bounding box center [782, 170] width 39 height 41
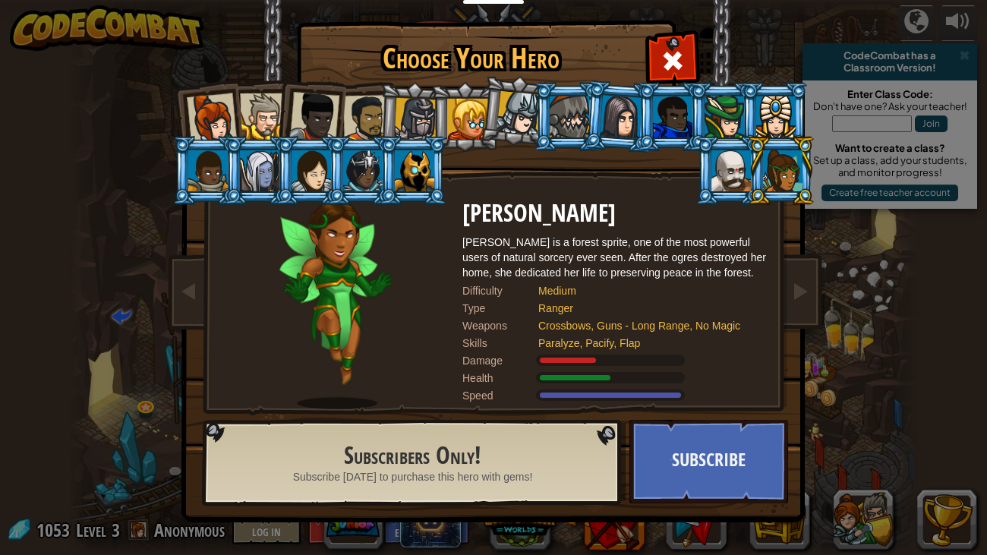
click at [772, 140] on li at bounding box center [781, 170] width 68 height 69
click at [356, 105] on div at bounding box center [366, 118] width 47 height 47
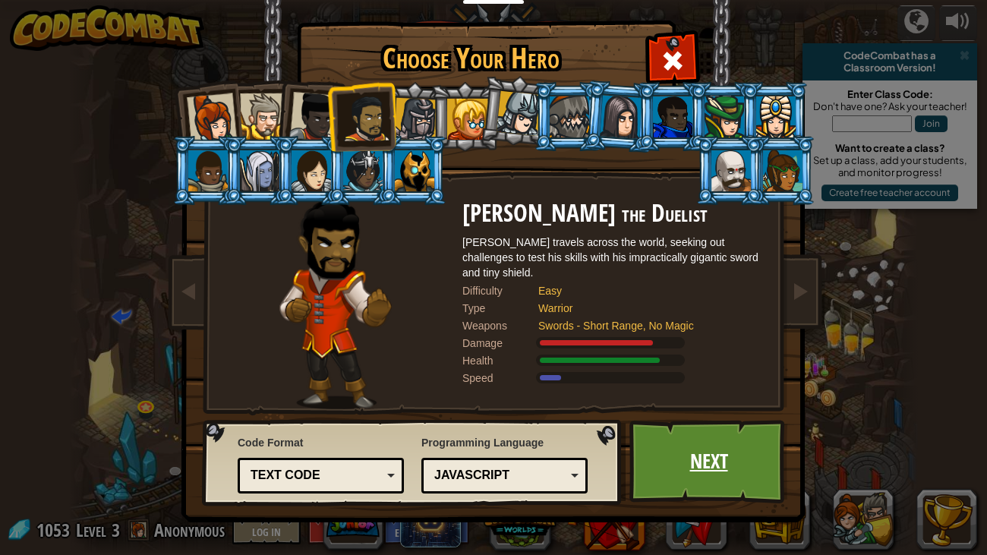
click at [695, 461] on link "Next" at bounding box center [708, 461] width 159 height 83
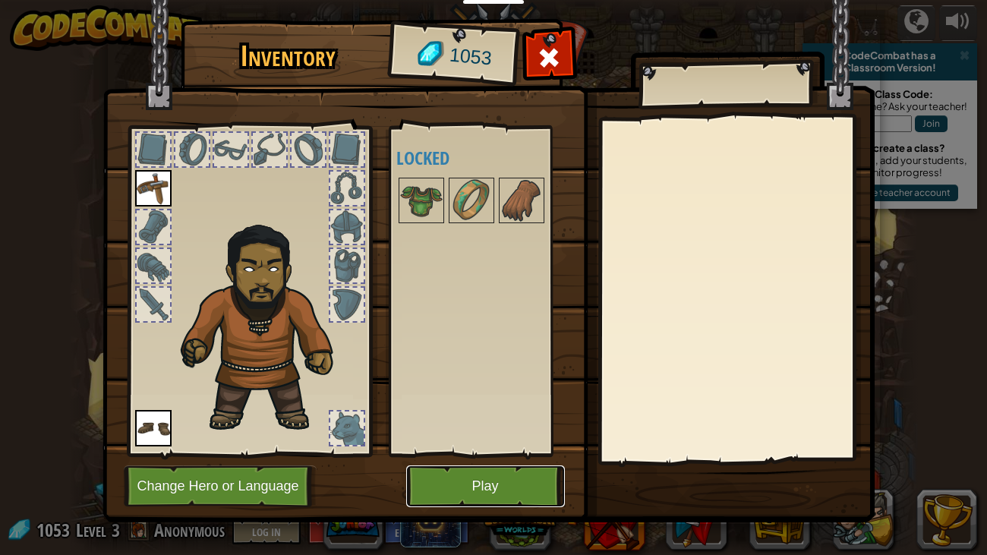
click at [455, 461] on button "Play" at bounding box center [485, 486] width 159 height 42
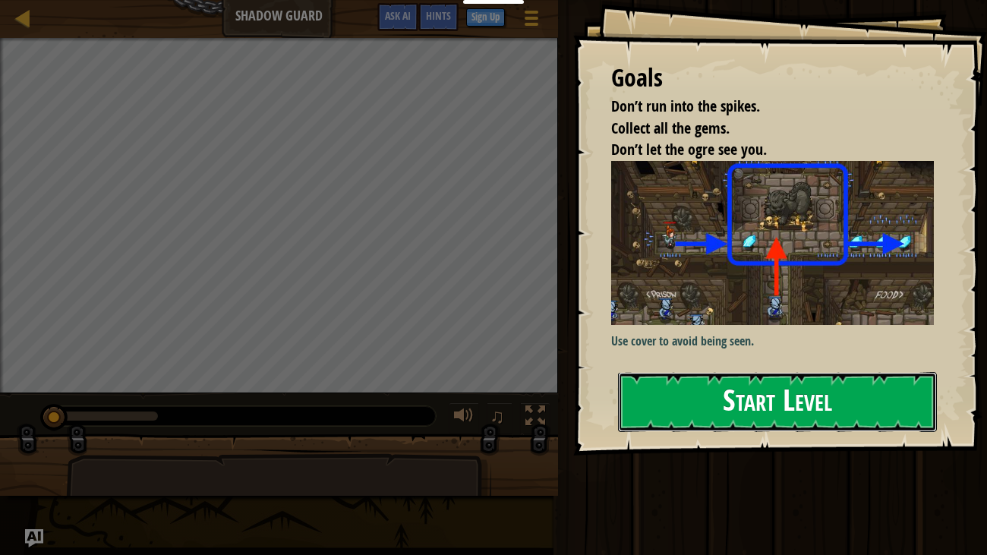
click at [706, 413] on button "Start Level" at bounding box center [778, 402] width 320 height 60
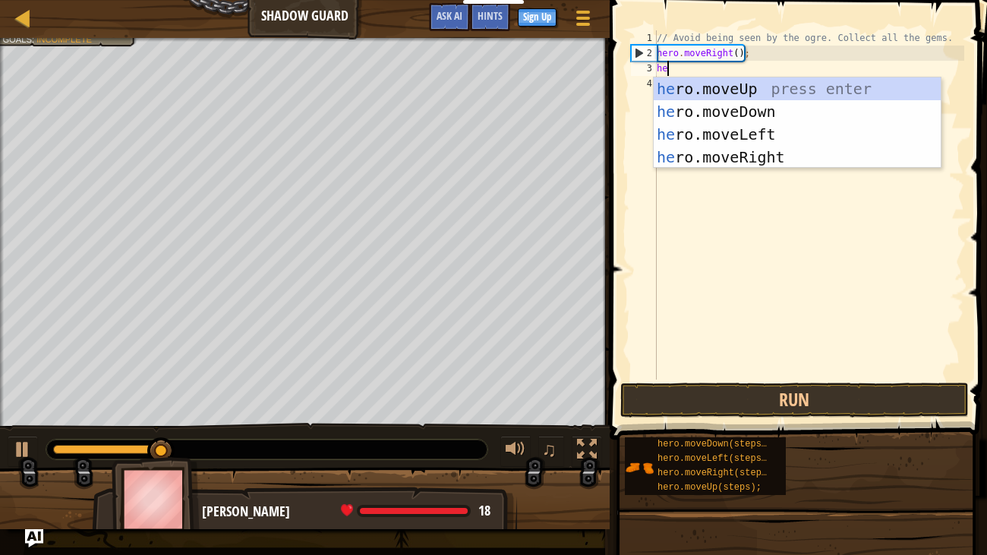
type textarea "hero"
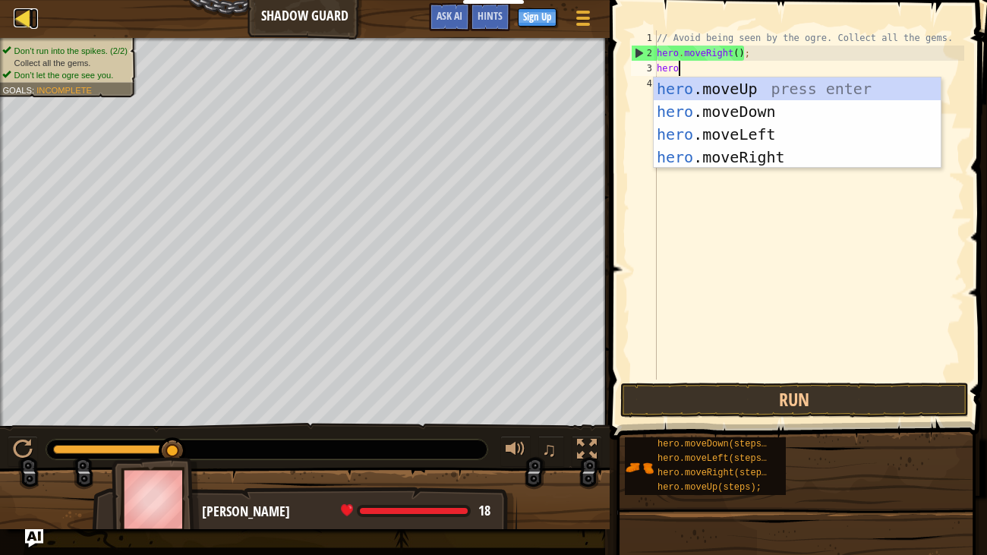
click at [20, 17] on div at bounding box center [23, 17] width 19 height 19
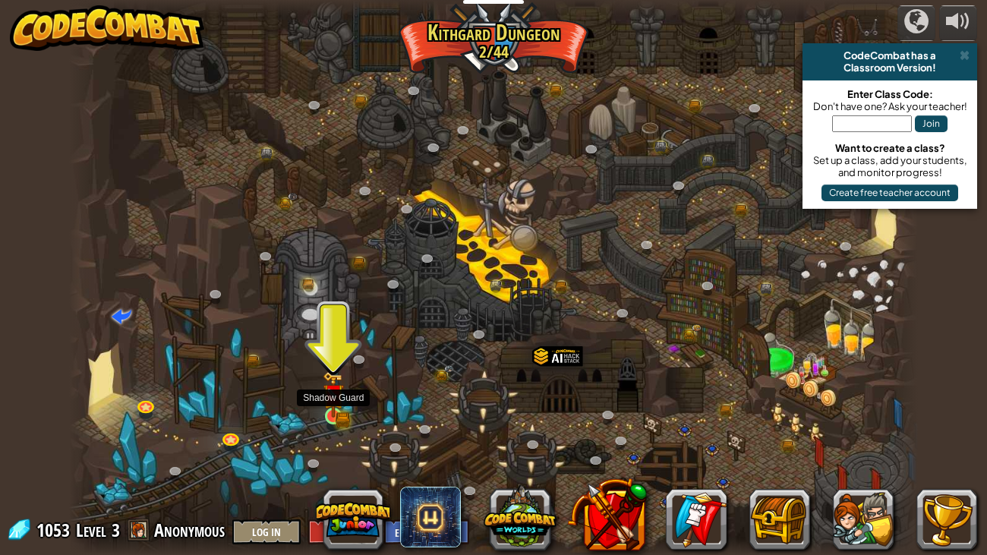
click at [331, 415] on img at bounding box center [333, 394] width 21 height 46
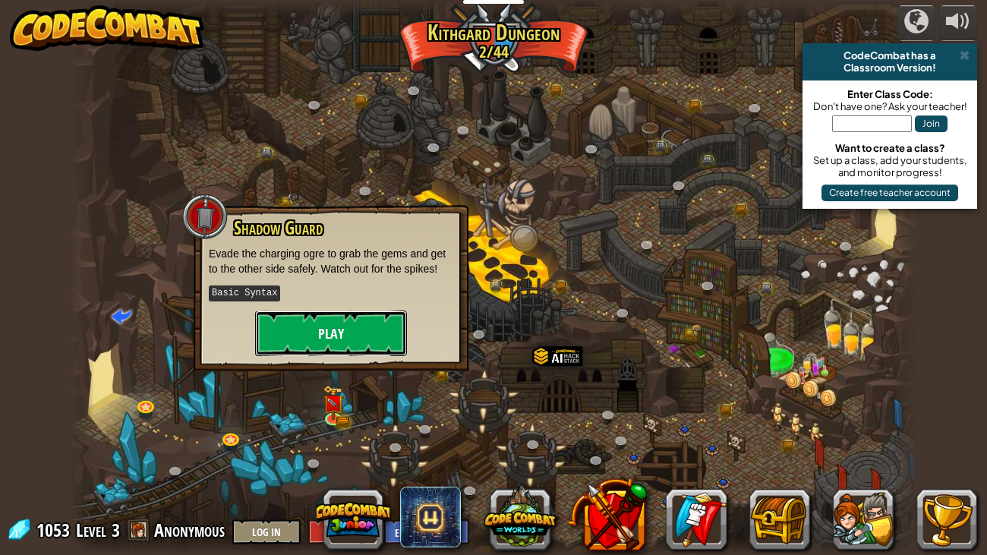
click at [345, 328] on button "Play" at bounding box center [331, 333] width 152 height 46
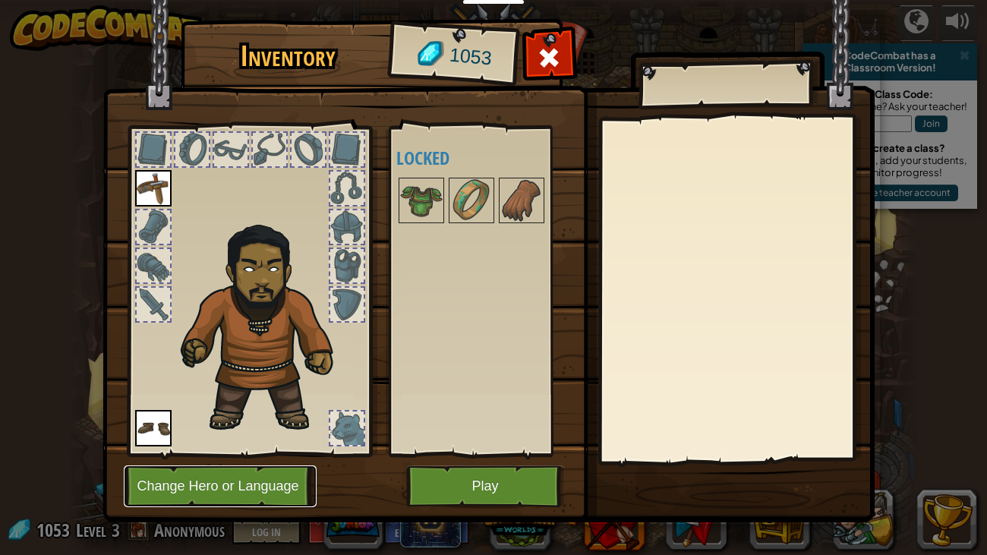
click at [260, 461] on button "Change Hero or Language" at bounding box center [220, 486] width 193 height 42
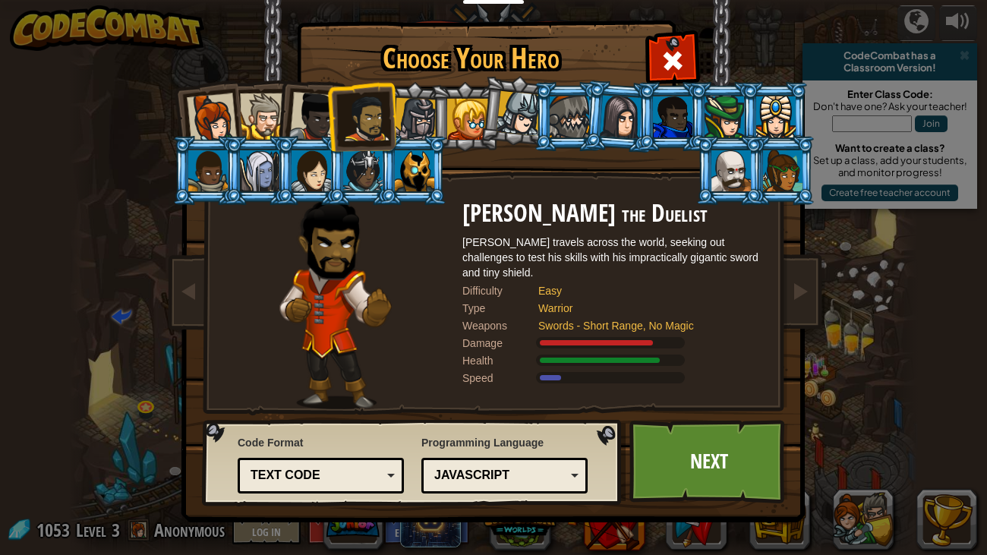
click at [503, 461] on div "JavaScript" at bounding box center [499, 475] width 131 height 17
click at [725, 461] on link "Next" at bounding box center [708, 461] width 159 height 83
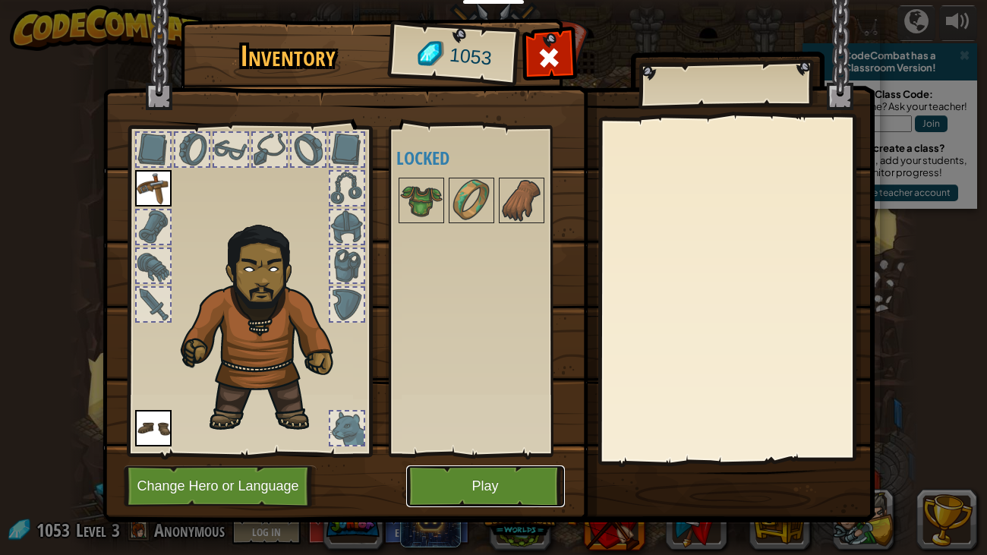
click at [505, 461] on button "Play" at bounding box center [485, 486] width 159 height 42
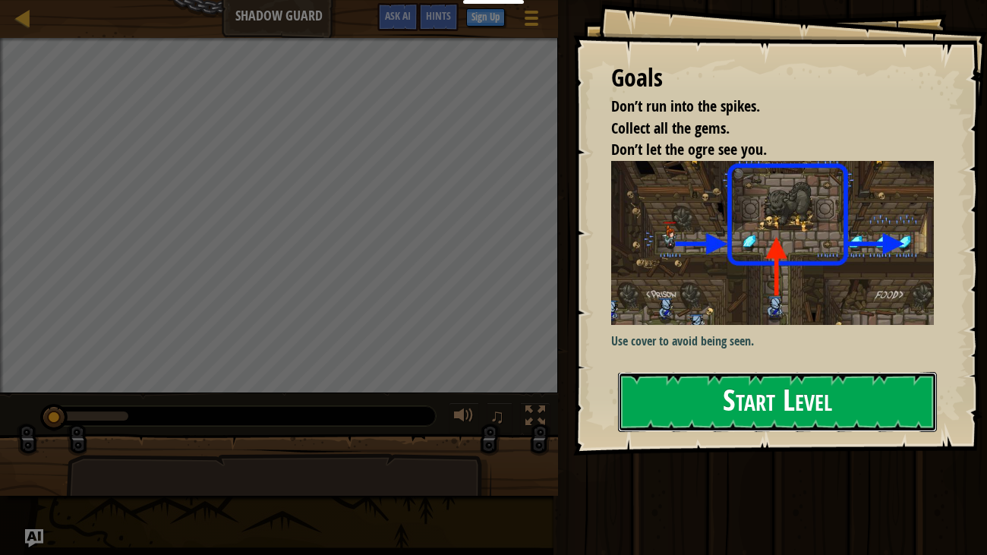
click at [727, 389] on button "Start Level" at bounding box center [778, 402] width 320 height 60
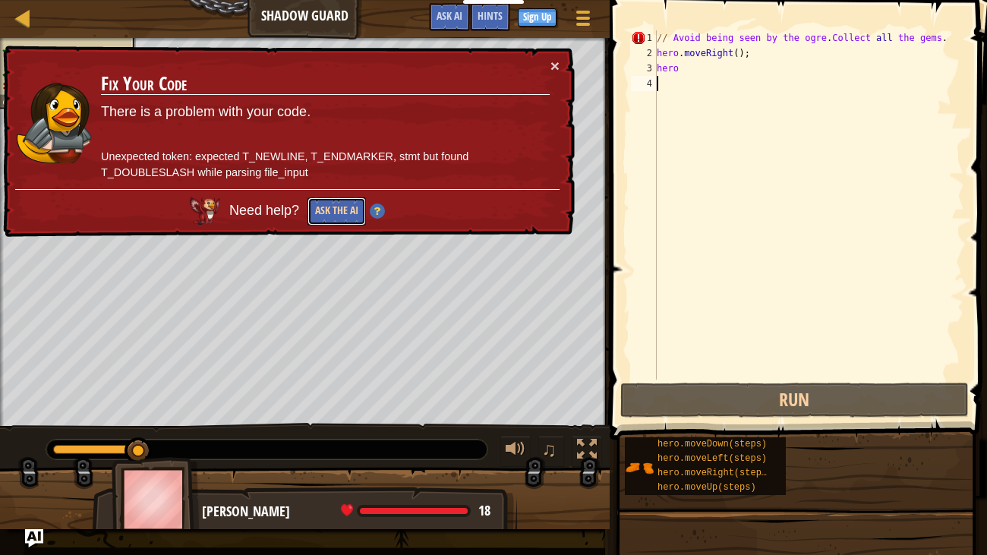
click at [335, 203] on button "Ask the AI" at bounding box center [336, 211] width 58 height 28
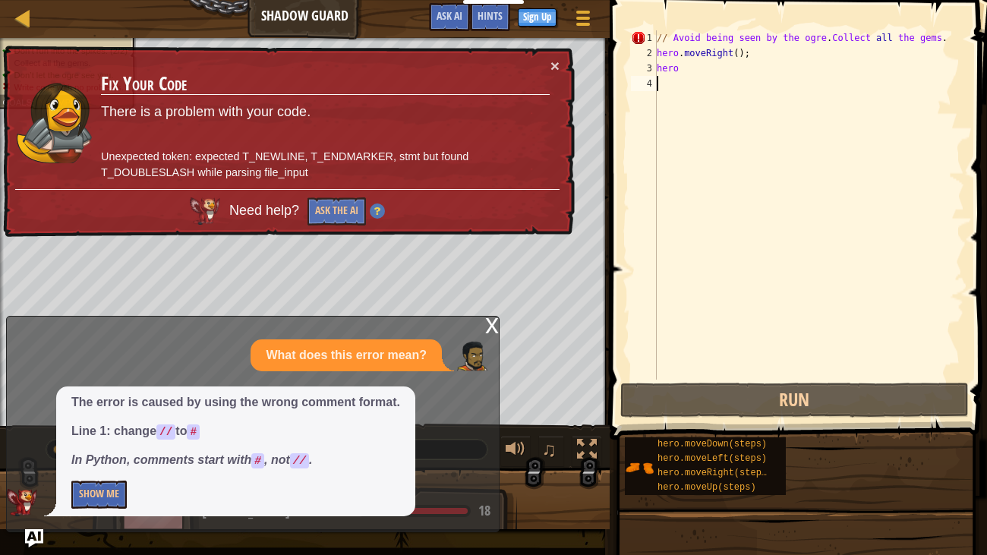
click at [671, 36] on div "// Avoid being seen by the ogre . Collect all the gems . hero . moveRight ( ) ;…" at bounding box center [808, 219] width 310 height 379
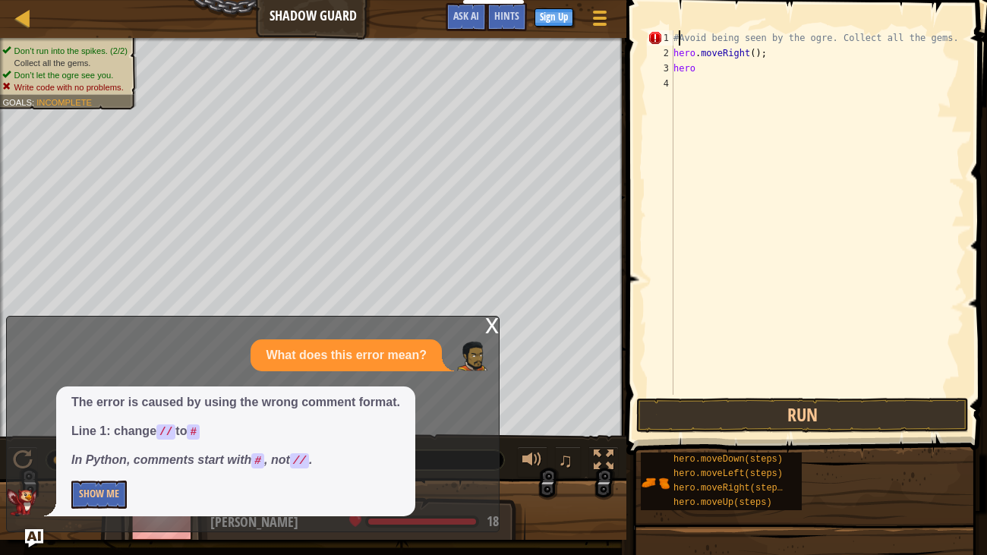
scroll to position [7, 0]
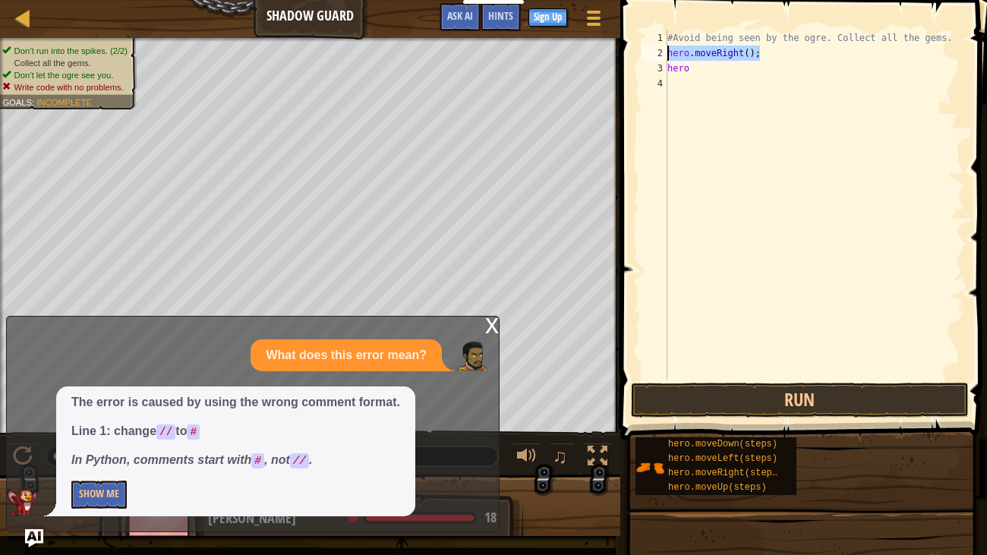
drag, startPoint x: 767, startPoint y: 55, endPoint x: 667, endPoint y: 58, distance: 100.2
click at [667, 58] on div "#Avoid being seen by the ogre. Collect all the gems. hero . moveRight ( ) ; hero" at bounding box center [814, 219] width 300 height 379
type textarea "hero.moveRight();"
type textarea "hero"
type textarea "h"
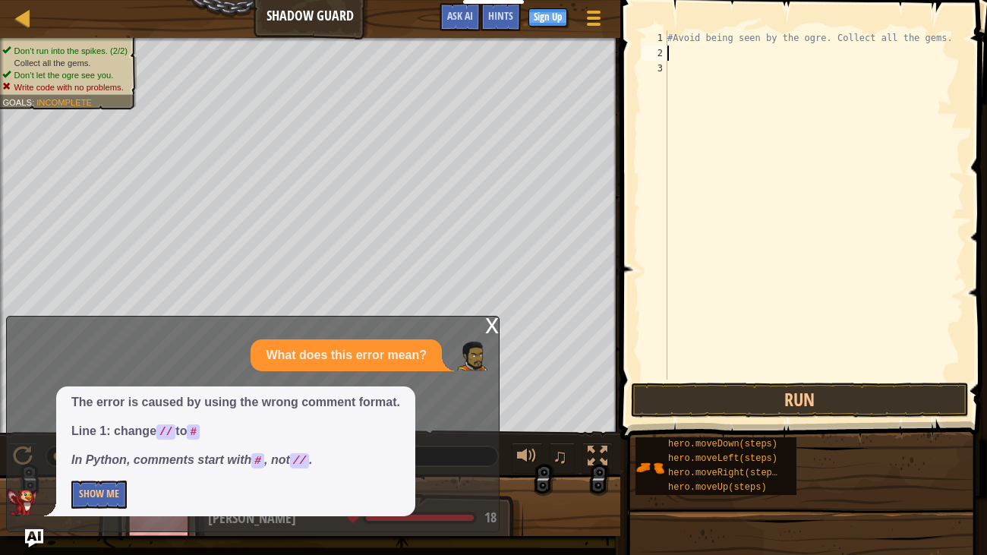
type textarea "#Avoid being seen by the ogre. Collect all the gems."
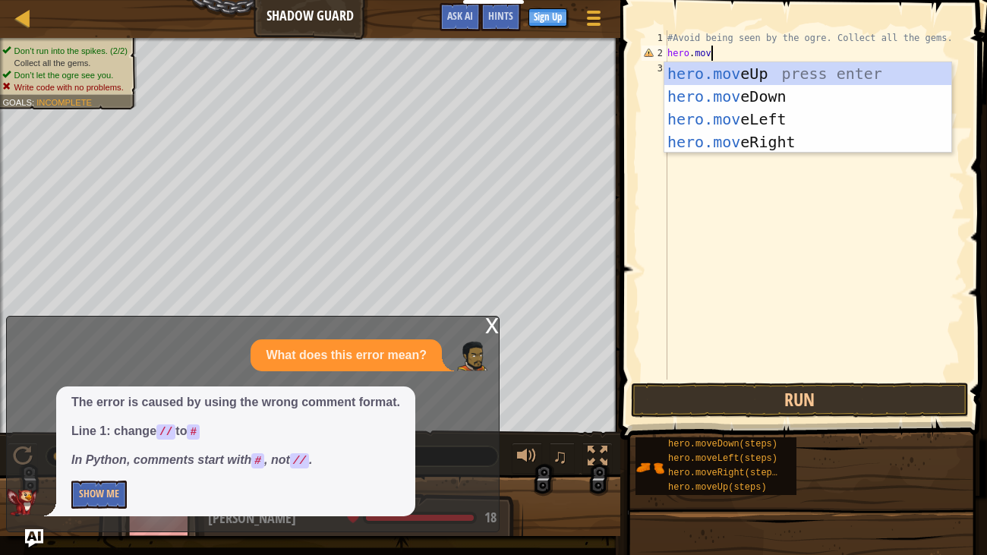
scroll to position [7, 2]
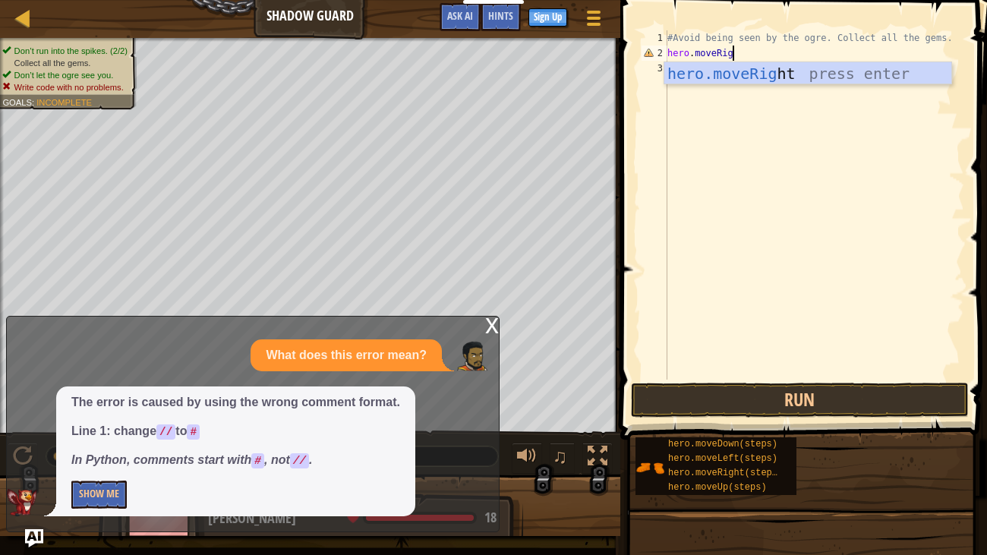
type textarea "hero.moveRight"
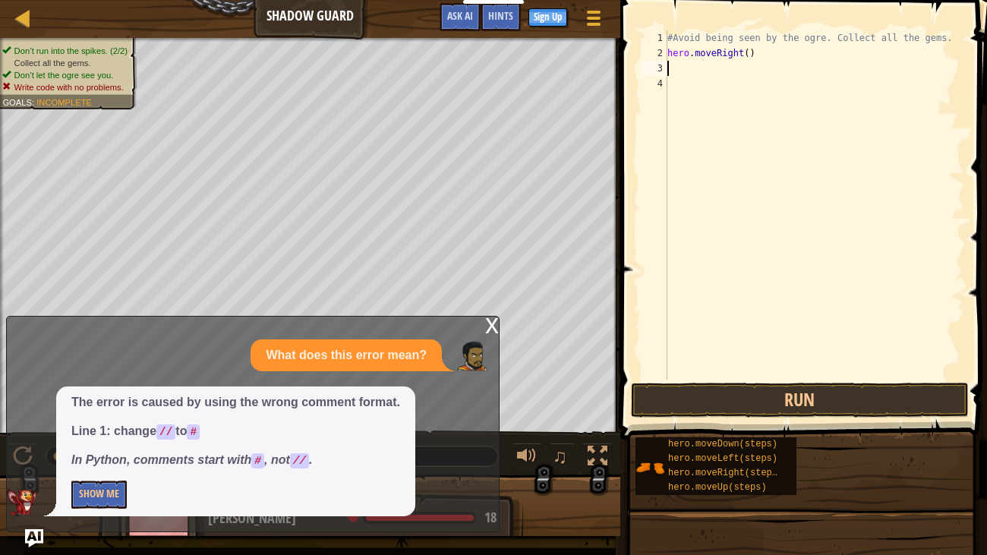
scroll to position [7, 0]
click at [17, 27] on div at bounding box center [23, 17] width 19 height 19
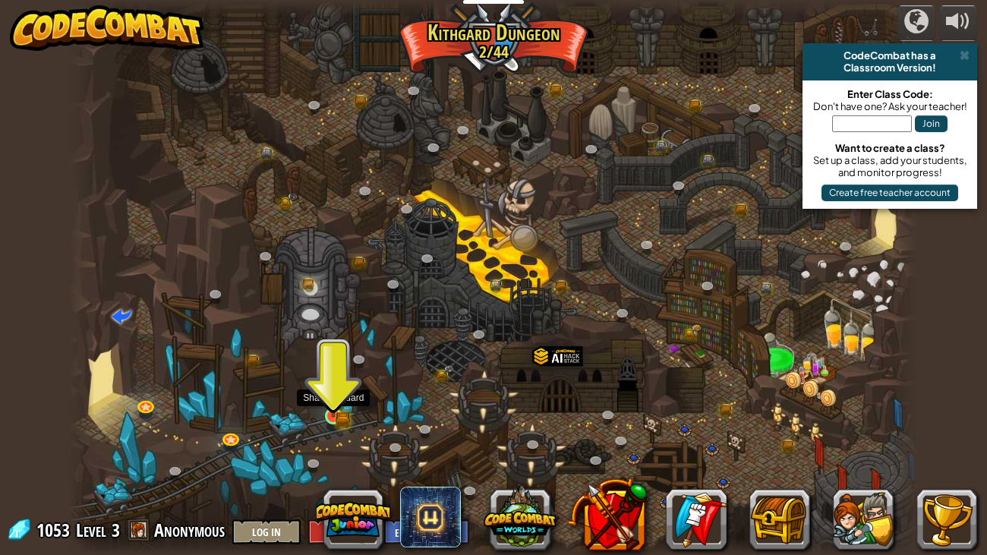
click at [329, 397] on img at bounding box center [333, 395] width 12 height 12
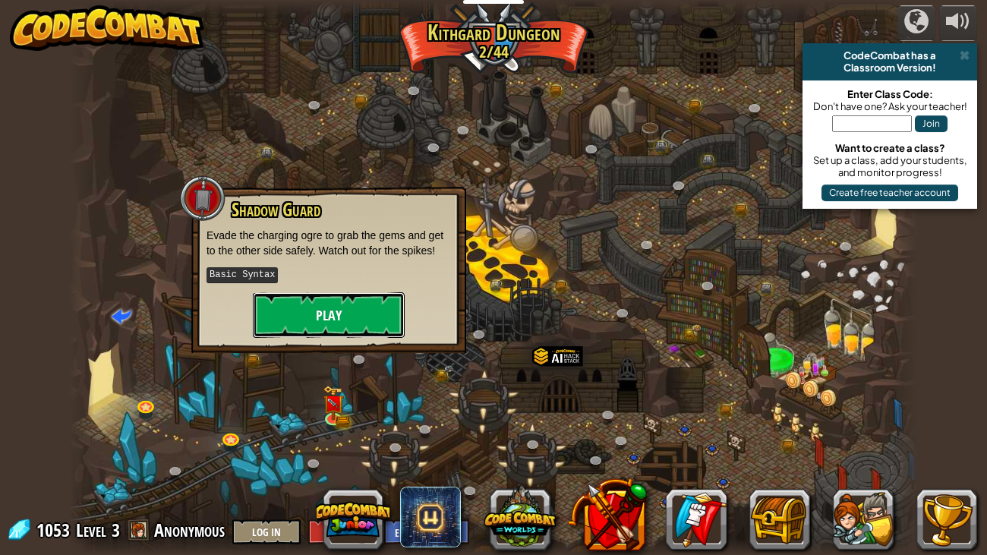
click at [332, 307] on button "Play" at bounding box center [329, 315] width 152 height 46
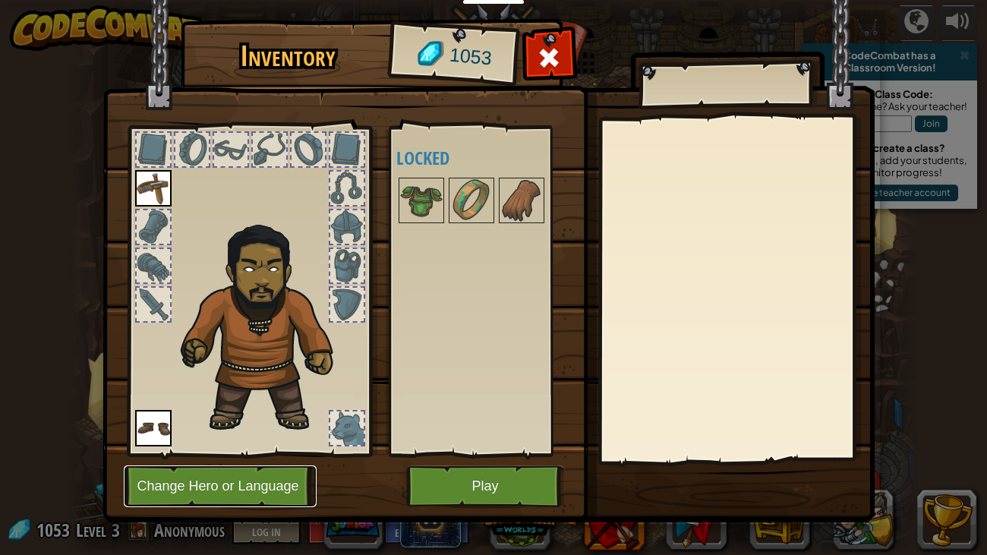
click at [225, 461] on button "Change Hero or Language" at bounding box center [220, 486] width 193 height 42
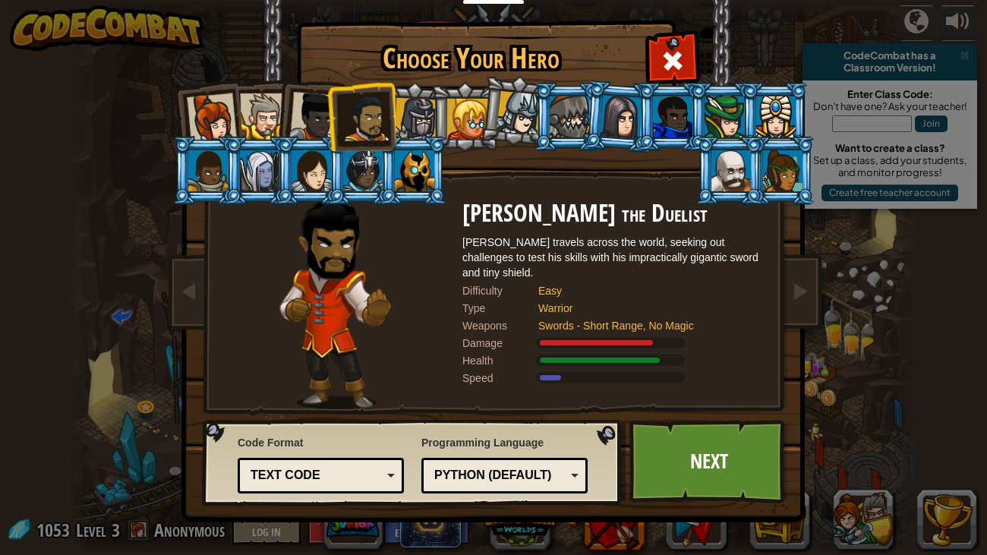
click at [454, 461] on div "Python (Default)" at bounding box center [499, 475] width 131 height 17
click at [769, 461] on img at bounding box center [496, 250] width 657 height 543
click at [751, 461] on link "Next" at bounding box center [708, 461] width 159 height 83
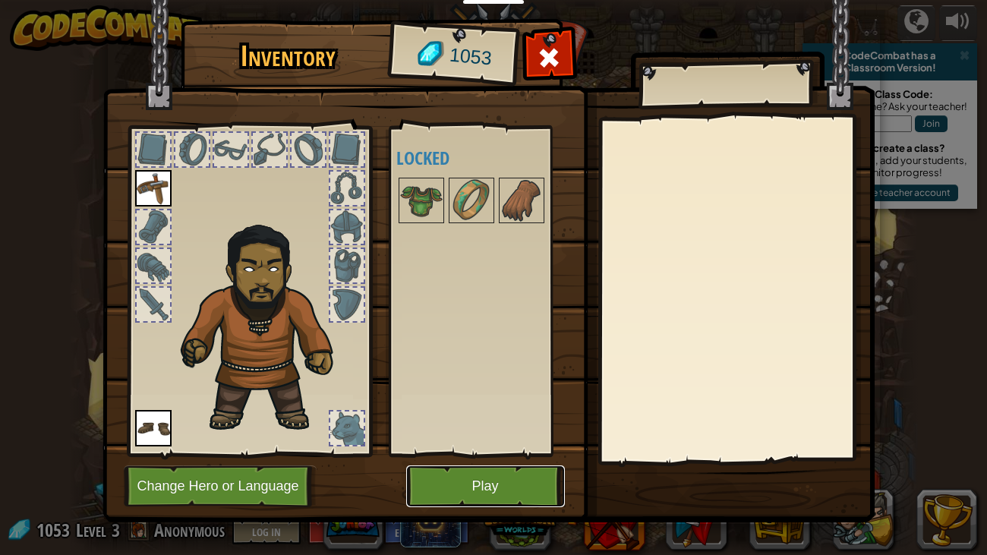
click at [518, 461] on button "Play" at bounding box center [485, 486] width 159 height 42
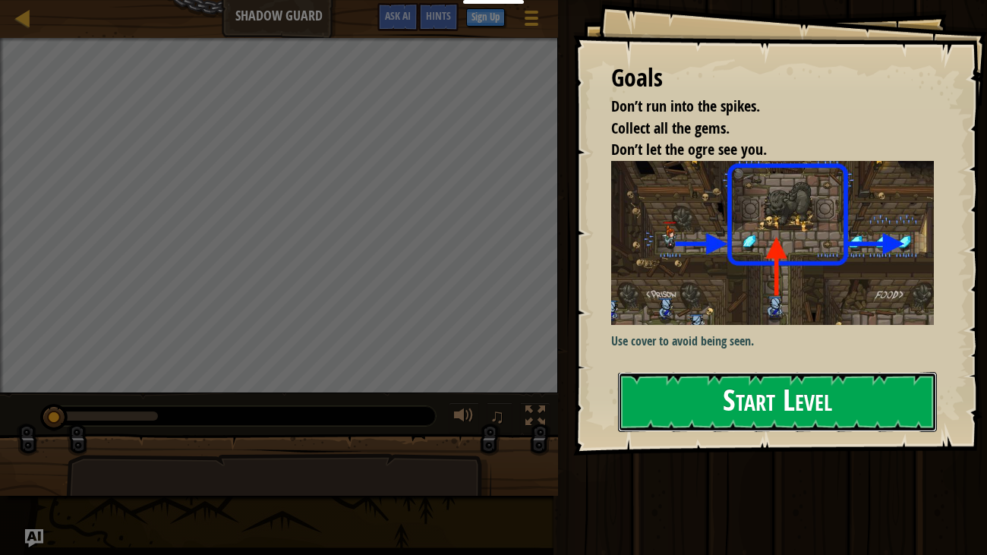
click at [713, 420] on button "Start Level" at bounding box center [778, 402] width 320 height 60
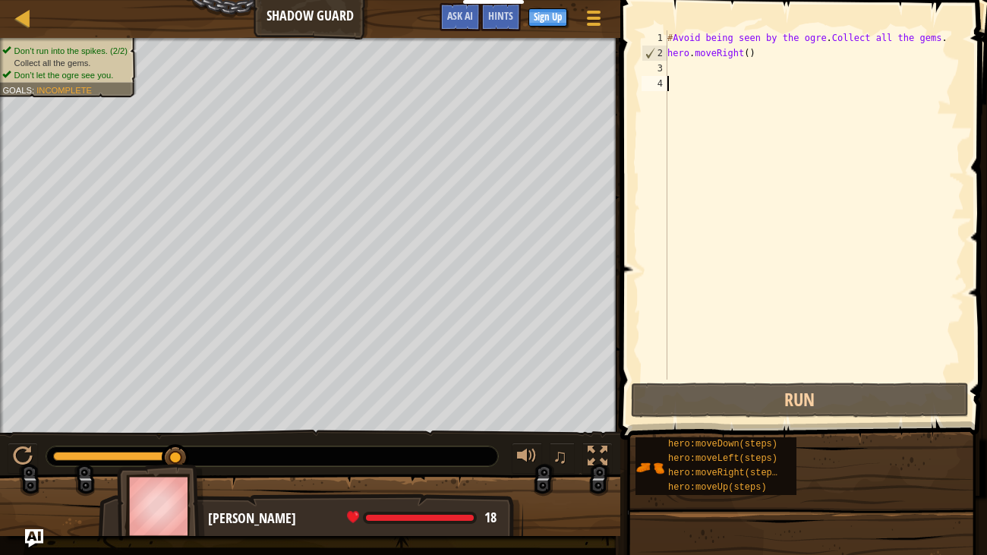
click at [680, 68] on div "# Avoid being seen by the ogre . Collect all the gems . hero . moveRight ( )" at bounding box center [814, 219] width 300 height 379
type textarea "hero.moveRight()"
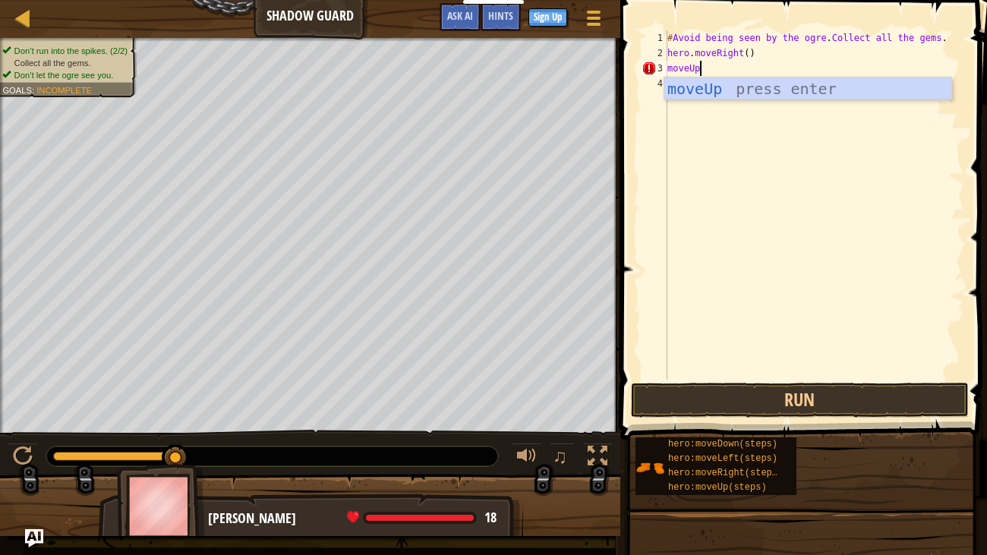
scroll to position [7, 2]
type textarea "moveUp()"
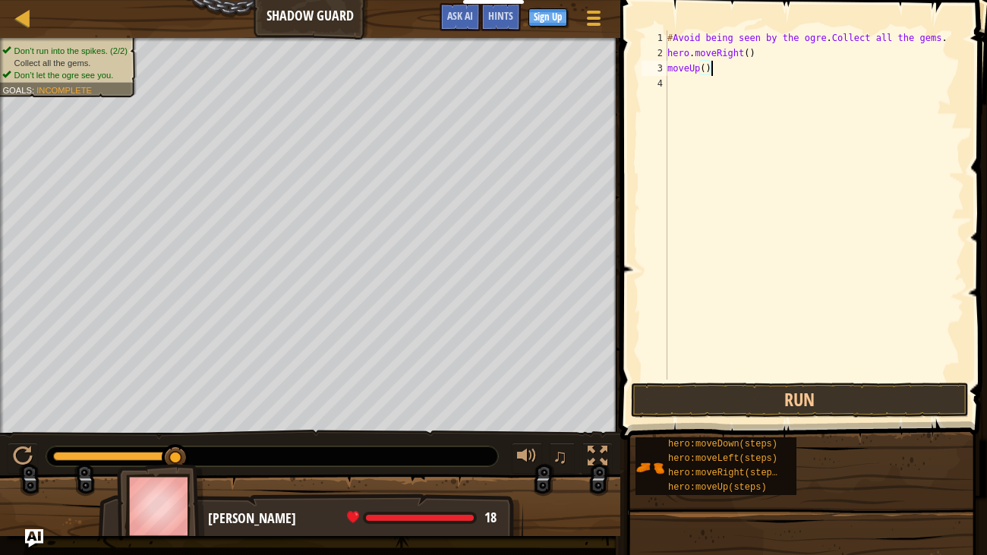
type textarea "moveUp()"
type textarea "m"
click at [770, 392] on button "Run" at bounding box center [800, 400] width 338 height 35
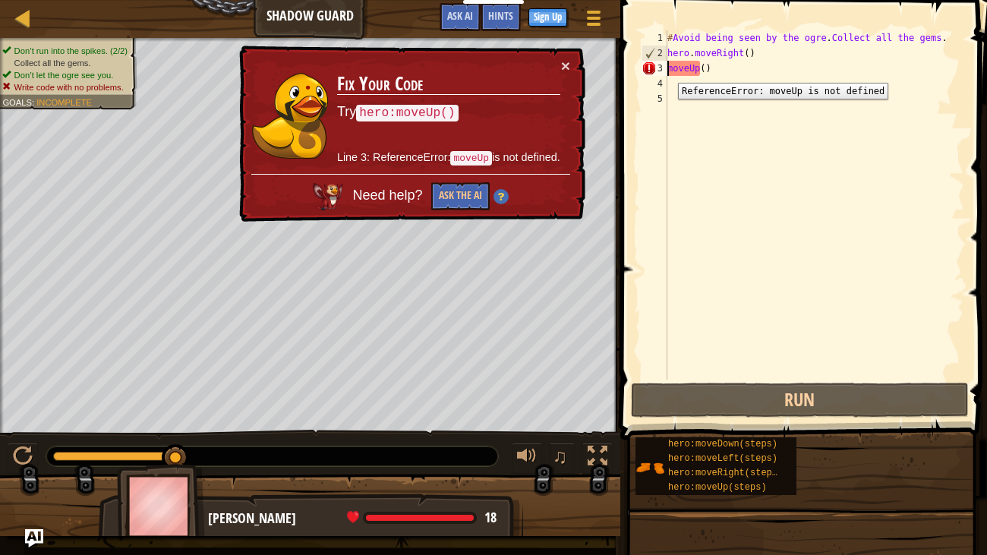
click at [666, 71] on div "3" at bounding box center [654, 68] width 26 height 15
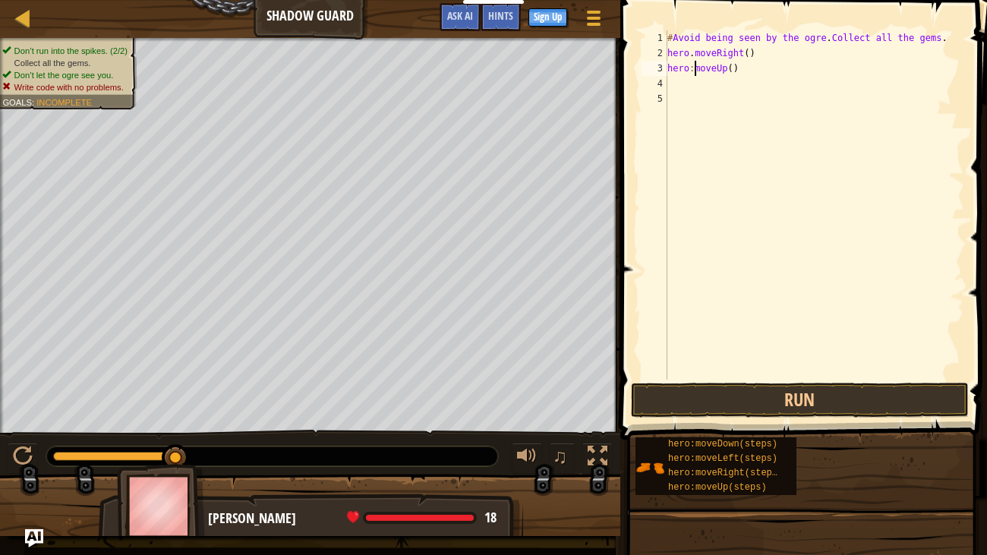
scroll to position [7, 2]
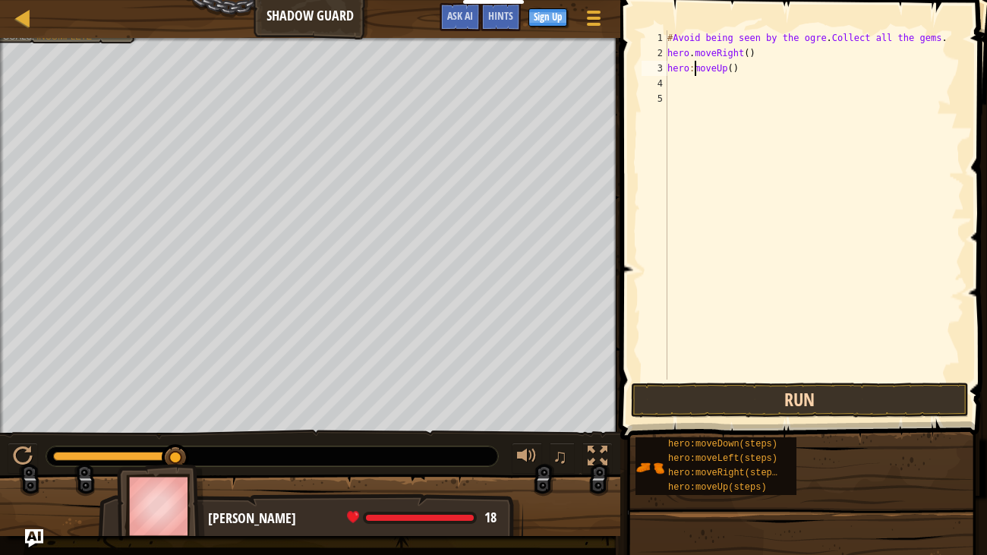
type textarea "hero:moveUp()"
click at [802, 405] on button "Run" at bounding box center [800, 400] width 338 height 35
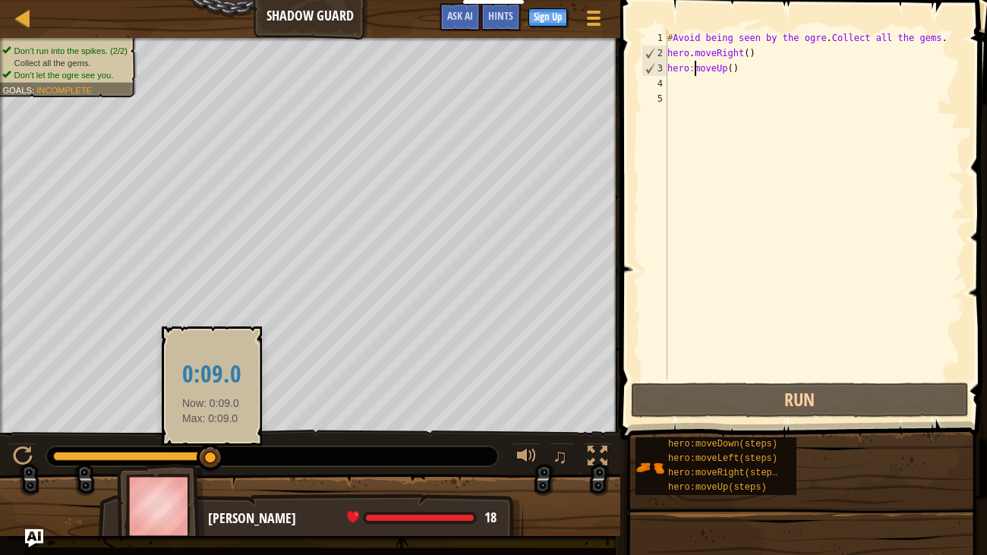
drag, startPoint x: 116, startPoint y: 458, endPoint x: 210, endPoint y: 463, distance: 94.3
click at [210, 461] on div at bounding box center [210, 457] width 27 height 27
click at [210, 461] on div at bounding box center [272, 456] width 452 height 20
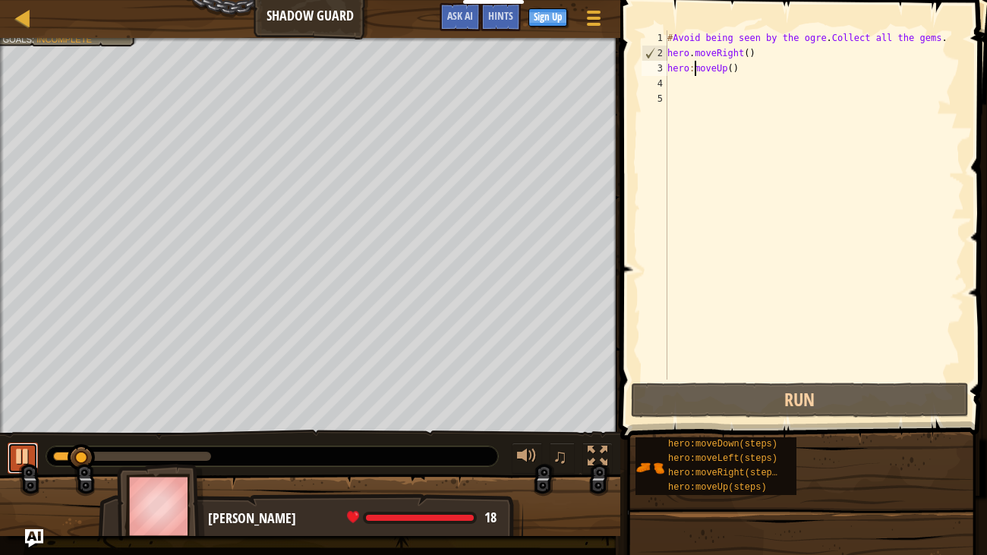
click at [33, 455] on button at bounding box center [23, 457] width 30 height 31
click at [43, 40] on div at bounding box center [310, 40] width 620 height 4
click at [700, 92] on div "# Avoid being seen by the ogre . Collect all the gems . hero . moveRight ( ) he…" at bounding box center [814, 219] width 300 height 379
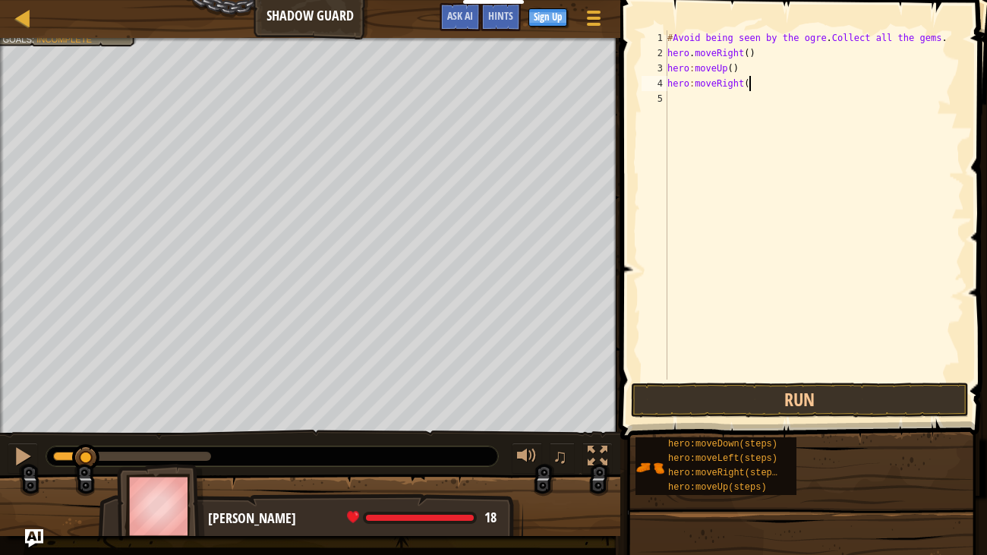
scroll to position [7, 6]
type textarea "hero:moveRight()"
type textarea "H"
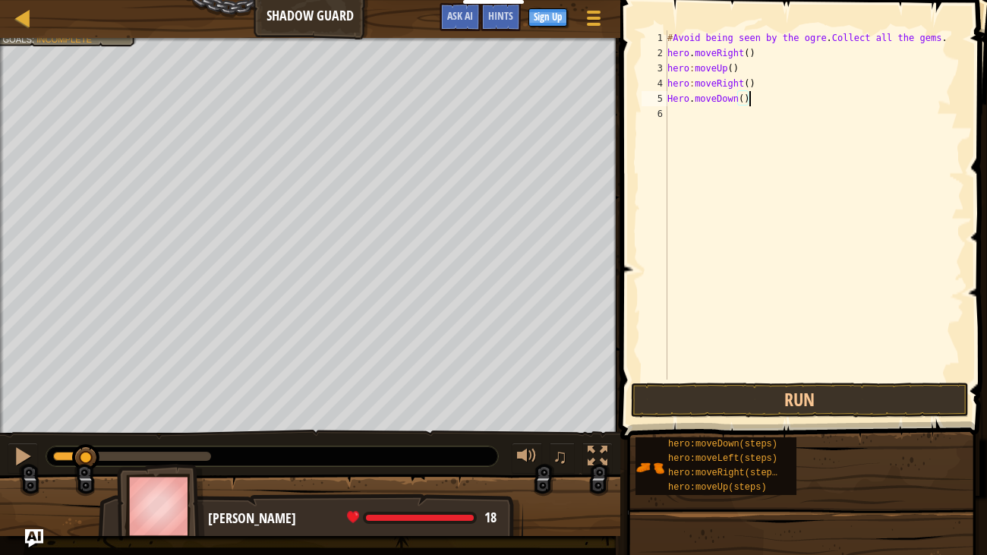
click at [746, 102] on div "# Avoid being seen by the ogre . Collect all the gems . hero . moveRight ( ) he…" at bounding box center [814, 219] width 300 height 379
click at [672, 99] on div "# Avoid being seen by the ogre . Collect all the gems . hero . moveRight ( ) he…" at bounding box center [814, 219] width 300 height 379
click at [722, 100] on div "# Avoid being seen by the ogre . Collect all the gems . hero . moveRight ( ) he…" at bounding box center [814, 219] width 300 height 379
click at [773, 104] on div "# Avoid being seen by the ogre . Collect all the gems . hero . moveRight ( ) he…" at bounding box center [814, 219] width 300 height 379
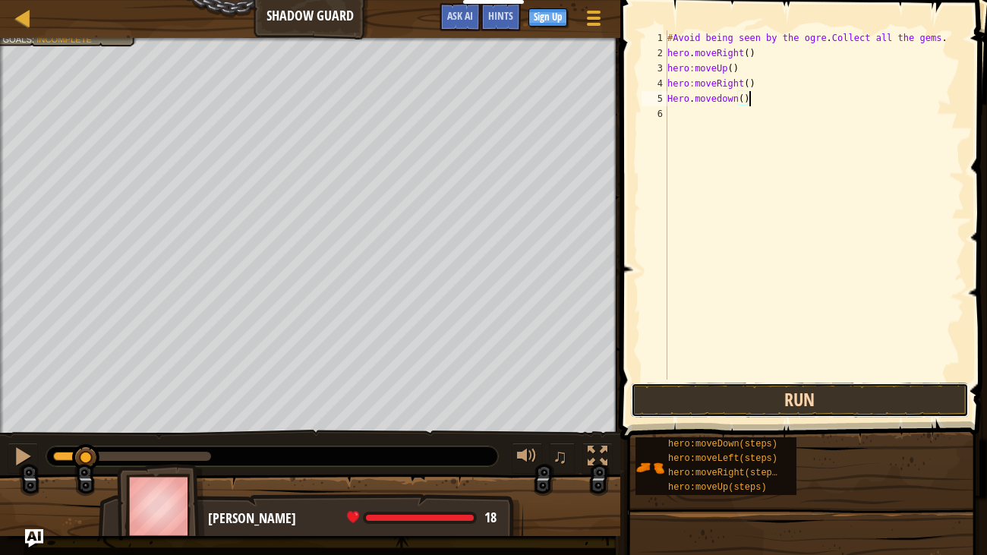
click at [710, 398] on button "Run" at bounding box center [800, 400] width 338 height 35
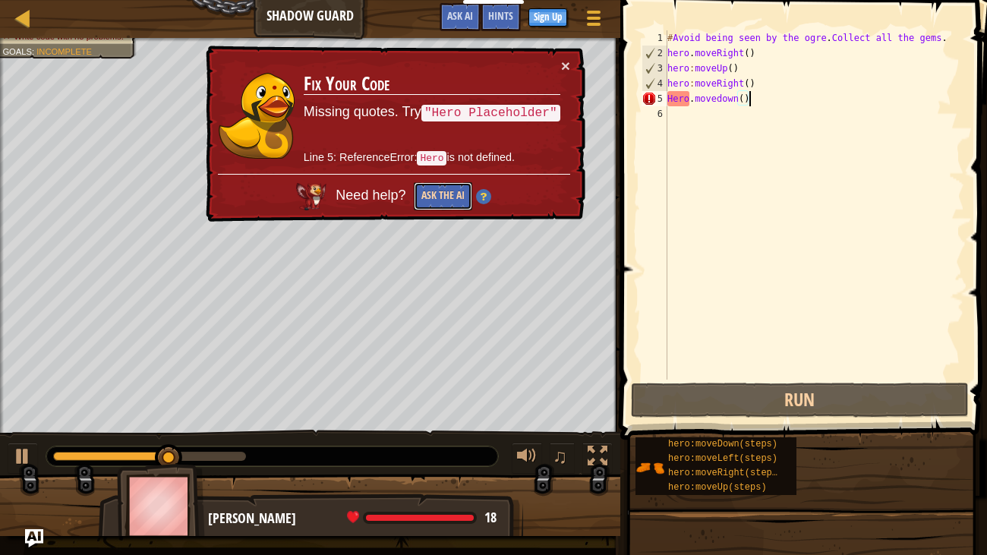
click at [443, 195] on button "Ask the AI" at bounding box center [443, 196] width 58 height 28
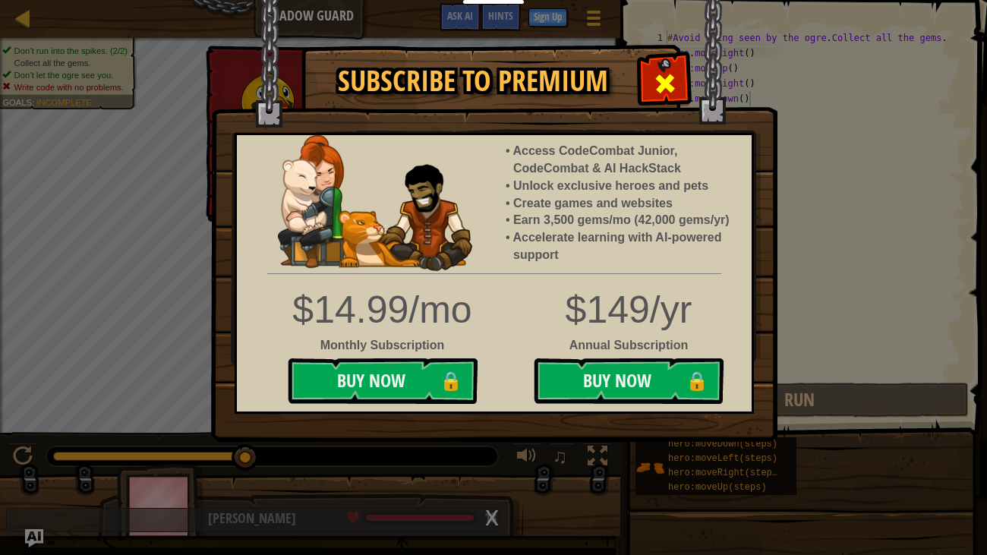
click at [671, 89] on span at bounding box center [665, 83] width 24 height 24
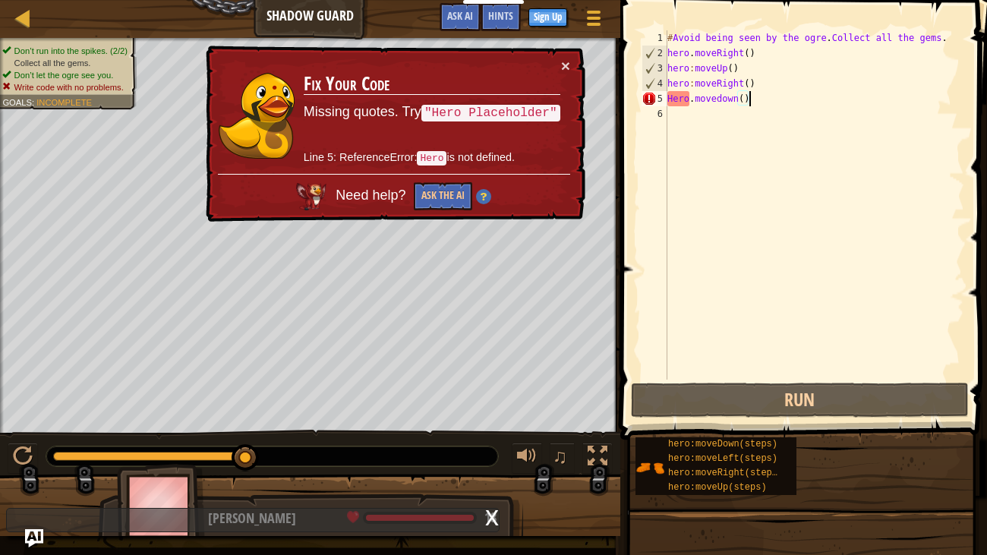
click at [680, 96] on div "# Avoid being seen by the ogre . Collect all the gems . hero . moveRight ( ) he…" at bounding box center [814, 219] width 300 height 379
click at [672, 101] on div "# Avoid being seen by the ogre . Collect all the gems . hero . moveRight ( ) he…" at bounding box center [814, 219] width 300 height 379
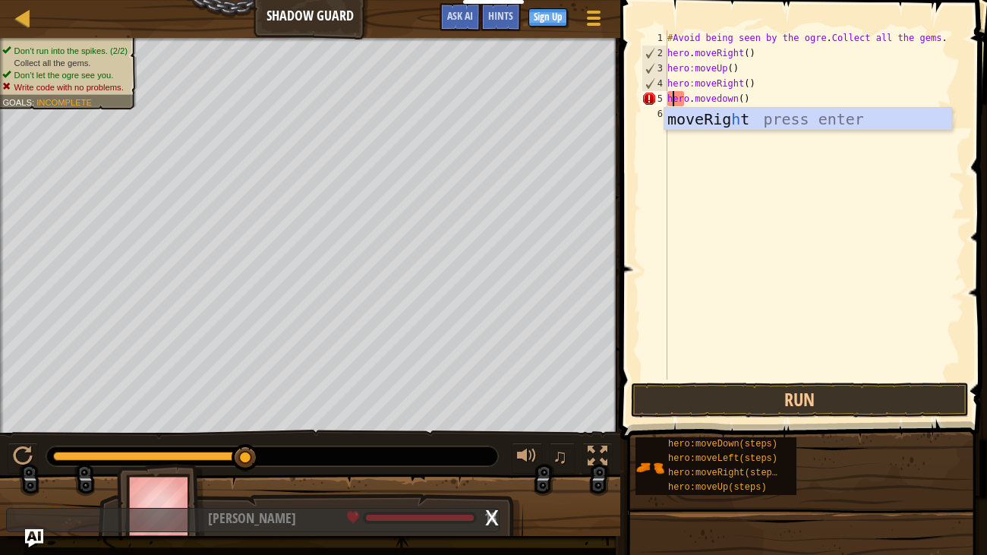
scroll to position [7, 0]
click at [757, 94] on div "# Avoid being seen by the ogre . Collect all the gems . hero . moveRight ( ) he…" at bounding box center [814, 219] width 300 height 379
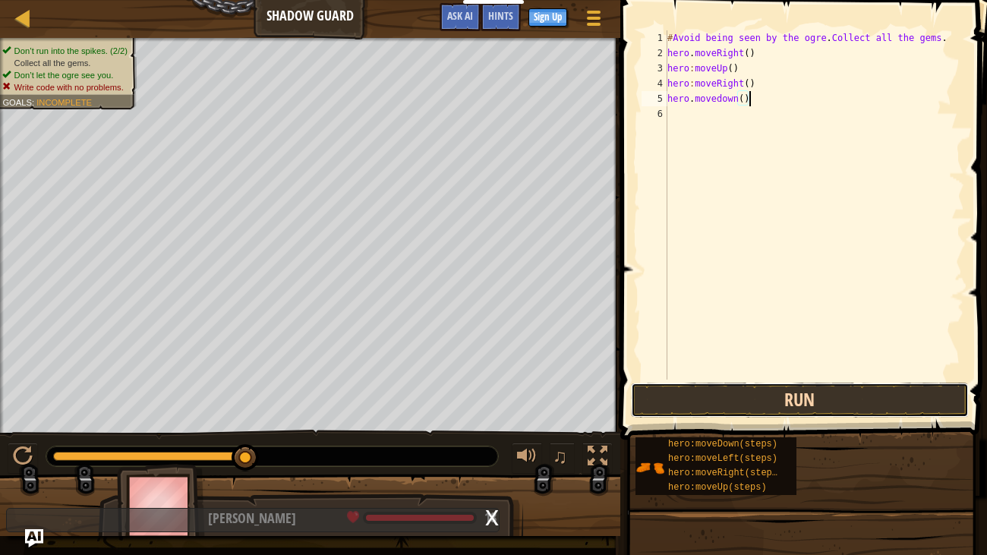
click at [707, 403] on button "Run" at bounding box center [800, 400] width 338 height 35
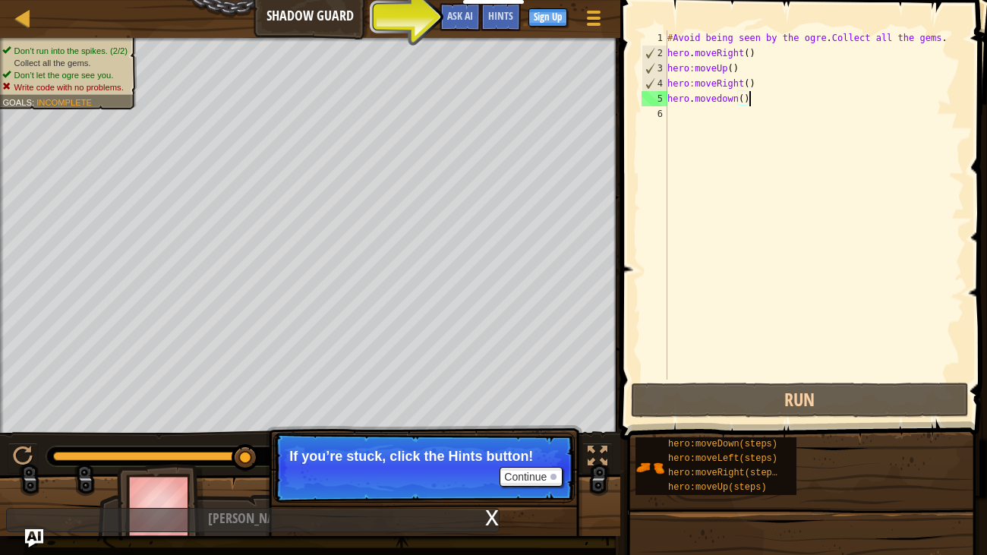
click at [721, 98] on div "# Avoid being seen by the ogre . Collect all the gems . hero . moveRight ( ) he…" at bounding box center [814, 219] width 300 height 379
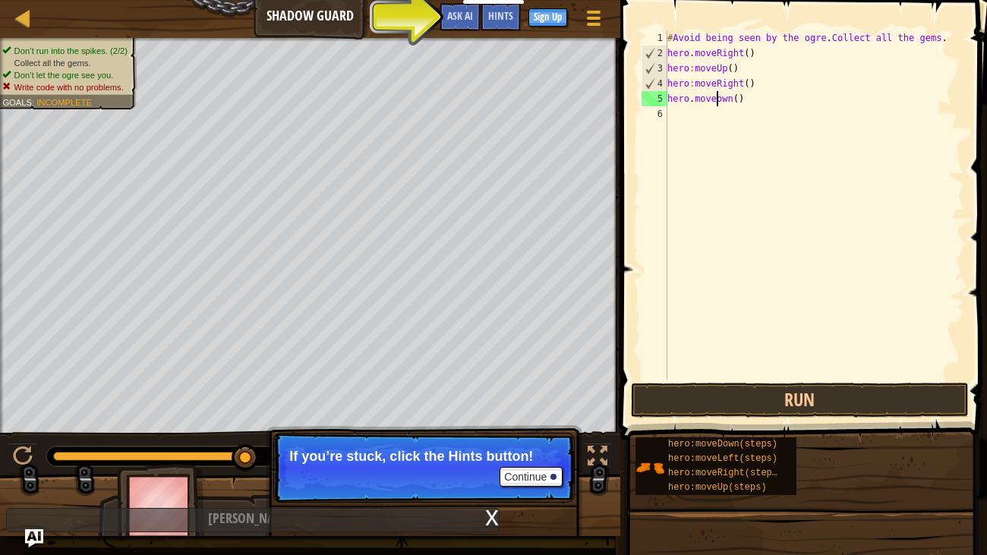
scroll to position [7, 5]
type textarea "hero.moveDown()"
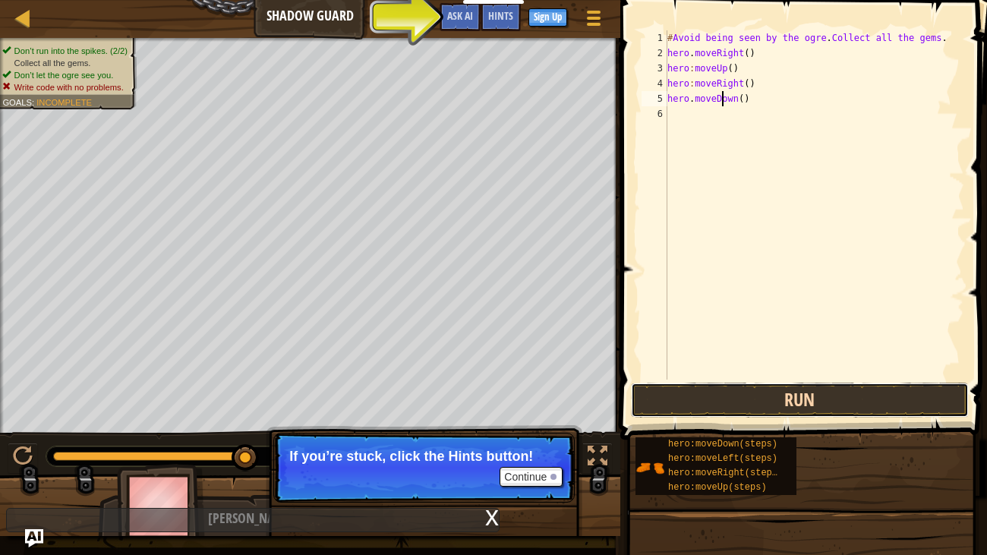
click at [752, 408] on button "Run" at bounding box center [800, 400] width 338 height 35
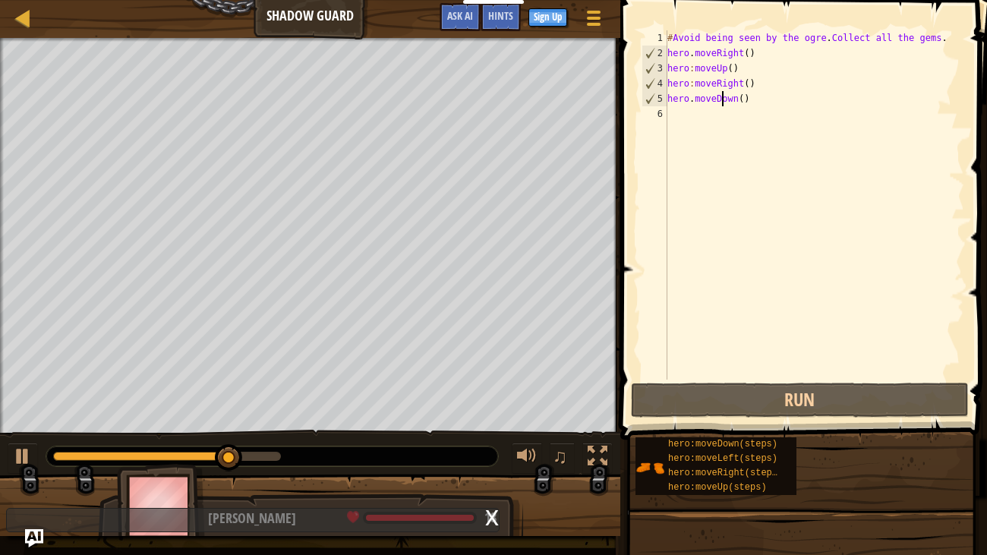
click at [700, 113] on div "# Avoid being seen by the ogre . Collect all the gems . hero . moveRight ( ) he…" at bounding box center [814, 219] width 300 height 379
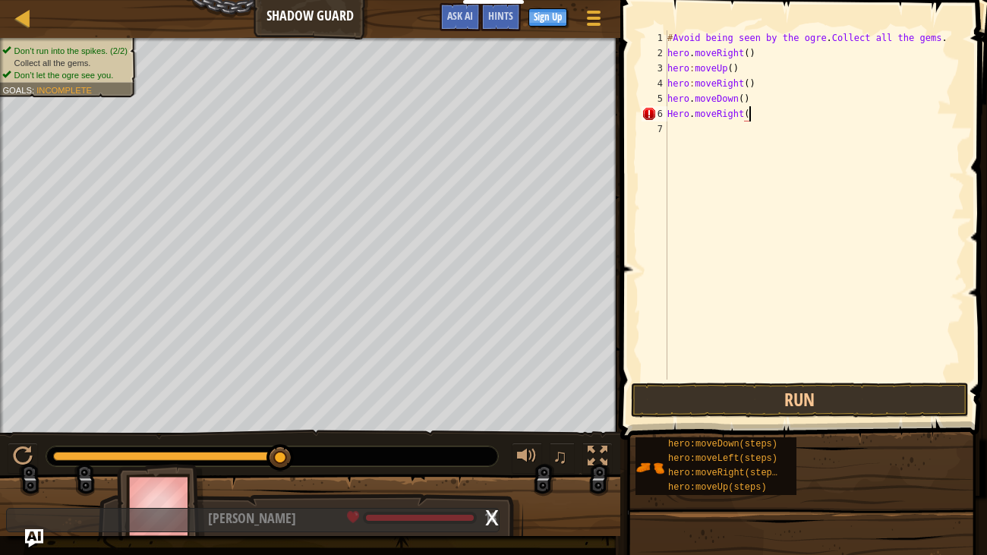
scroll to position [7, 6]
click at [738, 386] on button "Run" at bounding box center [800, 400] width 338 height 35
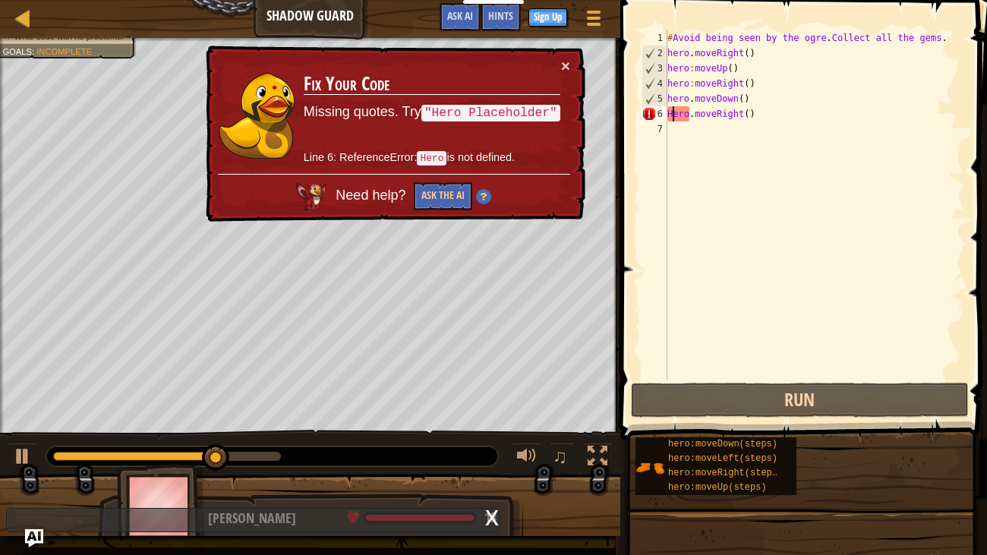
click at [670, 115] on div "# Avoid being seen by the ogre . Collect all the gems . hero . moveRight ( ) he…" at bounding box center [814, 219] width 300 height 379
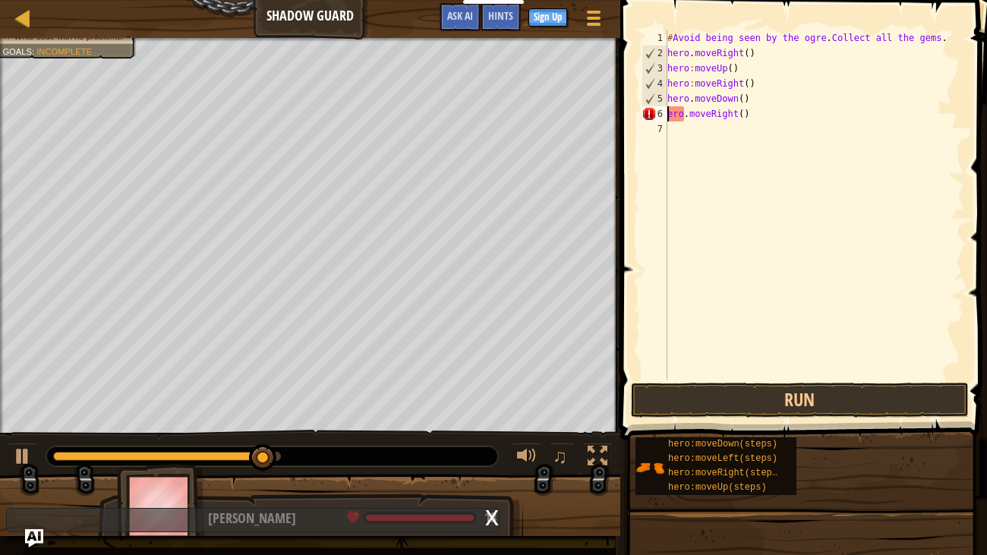
scroll to position [7, 0]
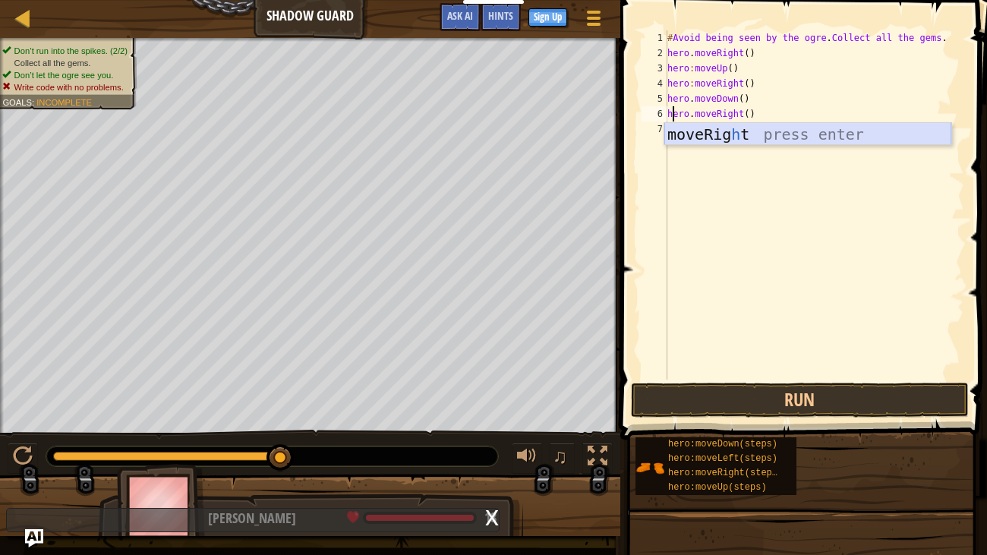
click at [717, 141] on div "moveRig h t press enter" at bounding box center [807, 157] width 287 height 68
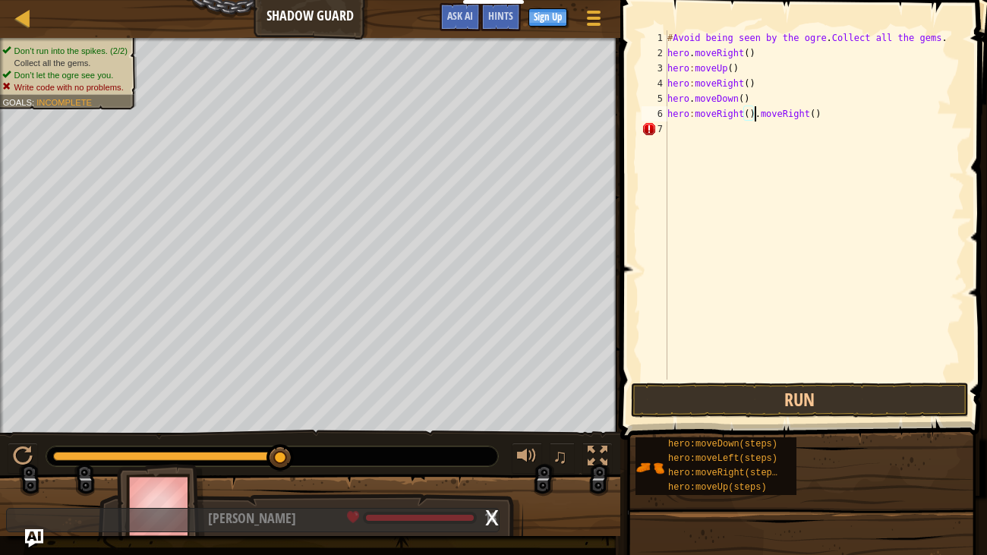
click at [839, 118] on div "# Avoid being seen by the ogre . Collect all the gems . hero . moveRight ( ) he…" at bounding box center [814, 219] width 300 height 379
type textarea "hero:moveRight()"
click at [814, 411] on button "Run" at bounding box center [800, 400] width 338 height 35
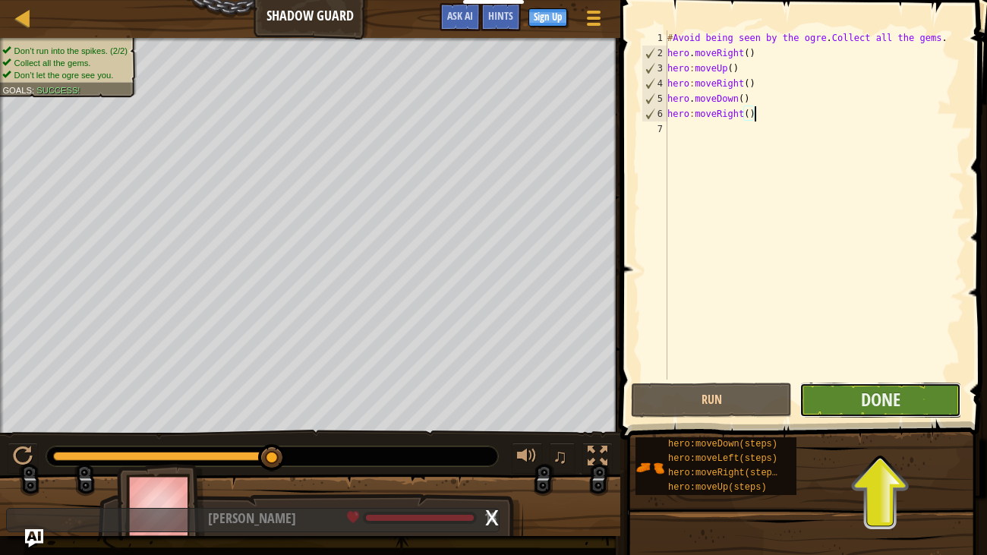
click at [842, 400] on button "Done" at bounding box center [879, 400] width 161 height 35
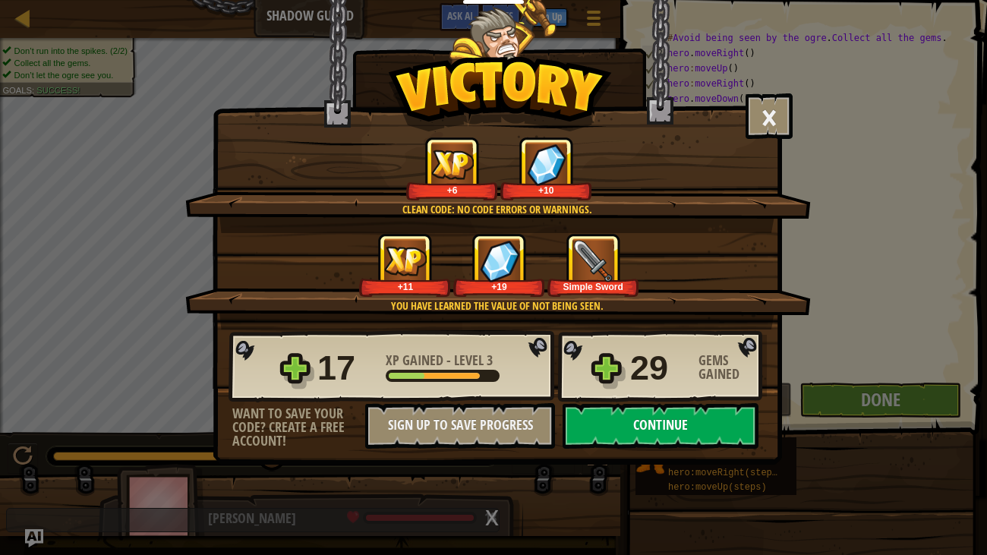
click at [684, 418] on button "Continue" at bounding box center [660, 426] width 196 height 46
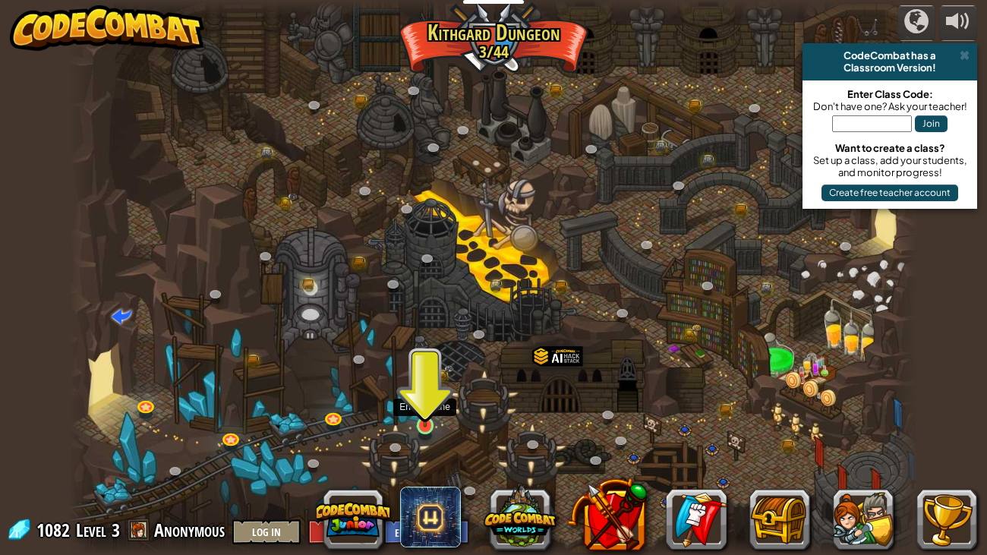
click at [422, 423] on img at bounding box center [424, 403] width 21 height 49
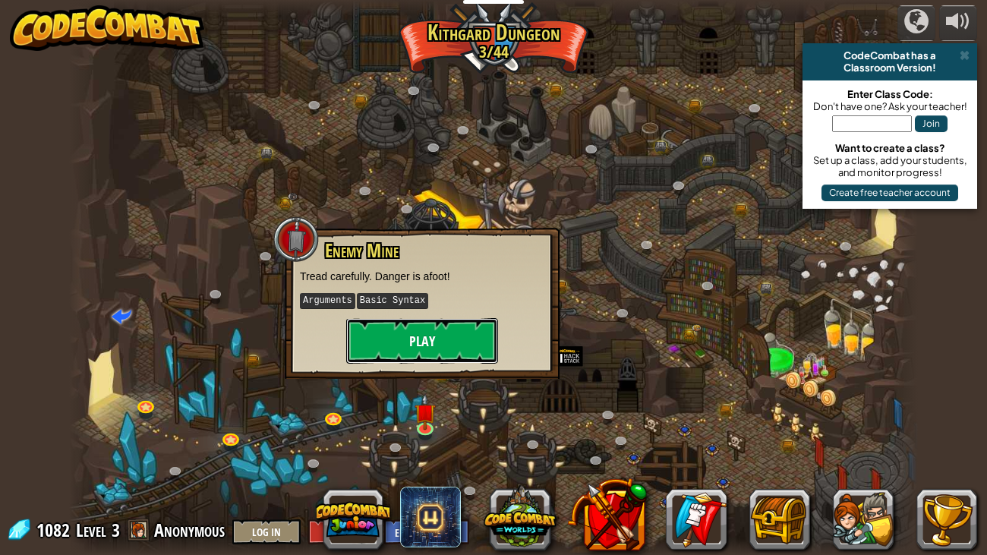
click at [427, 319] on button "Play" at bounding box center [422, 341] width 152 height 46
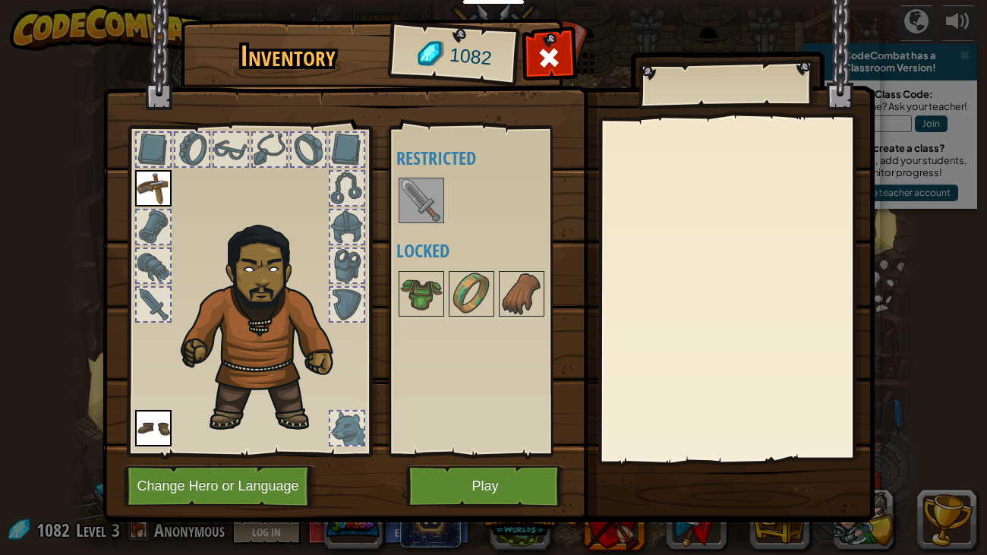
click at [420, 196] on img at bounding box center [421, 200] width 43 height 43
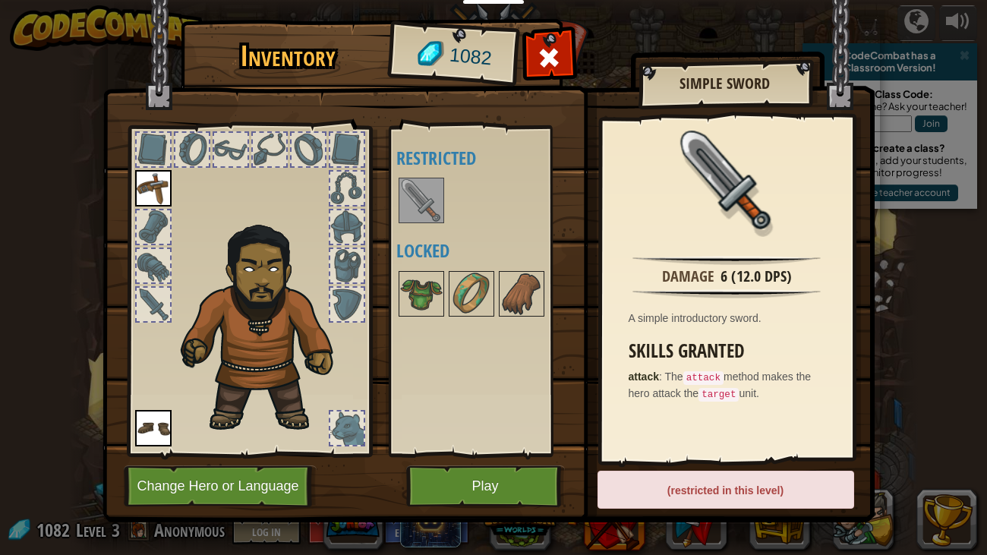
click at [357, 430] on div at bounding box center [346, 427] width 33 height 33
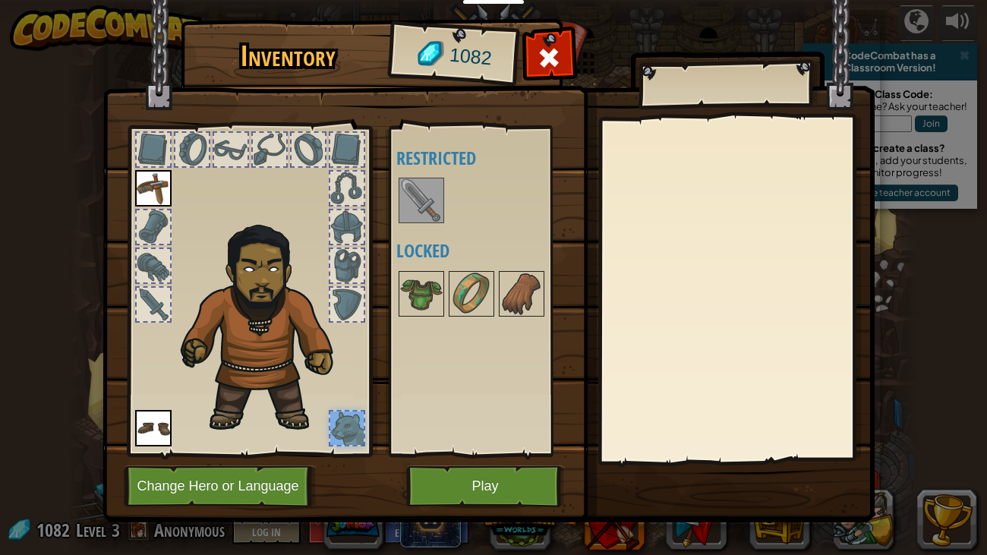
click at [474, 461] on img at bounding box center [488, 246] width 772 height 551
click at [470, 461] on button "Play" at bounding box center [485, 486] width 159 height 42
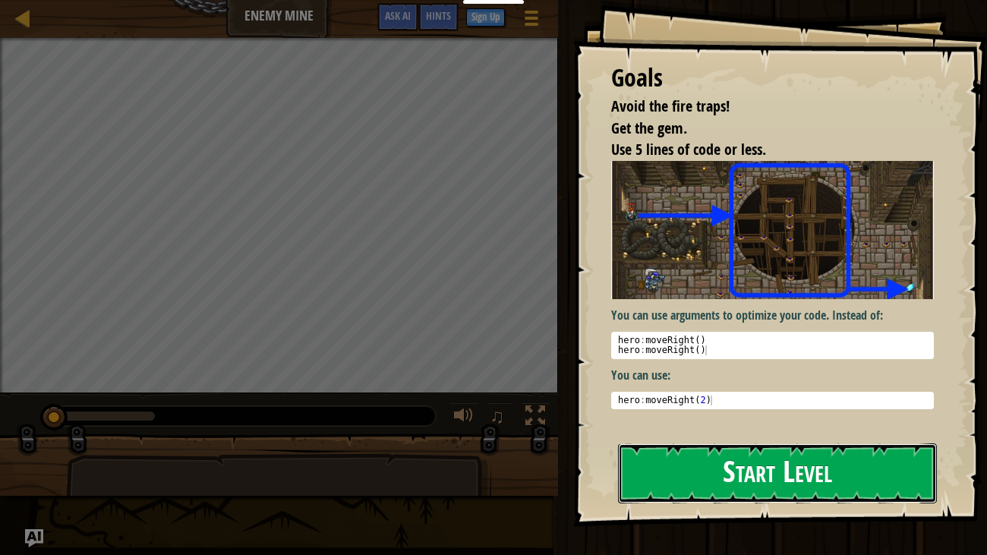
click at [766, 443] on button "Start Level" at bounding box center [778, 473] width 320 height 60
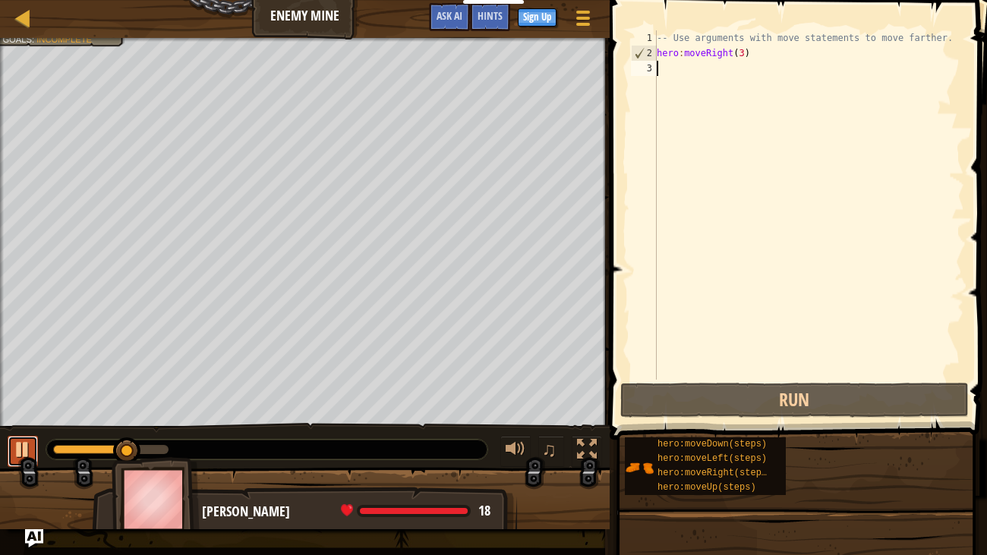
click at [17, 454] on div at bounding box center [23, 449] width 20 height 20
click at [743, 53] on div "-- Use arguments with move statements to move farther. hero : moveRight ( 3 )" at bounding box center [808, 219] width 310 height 379
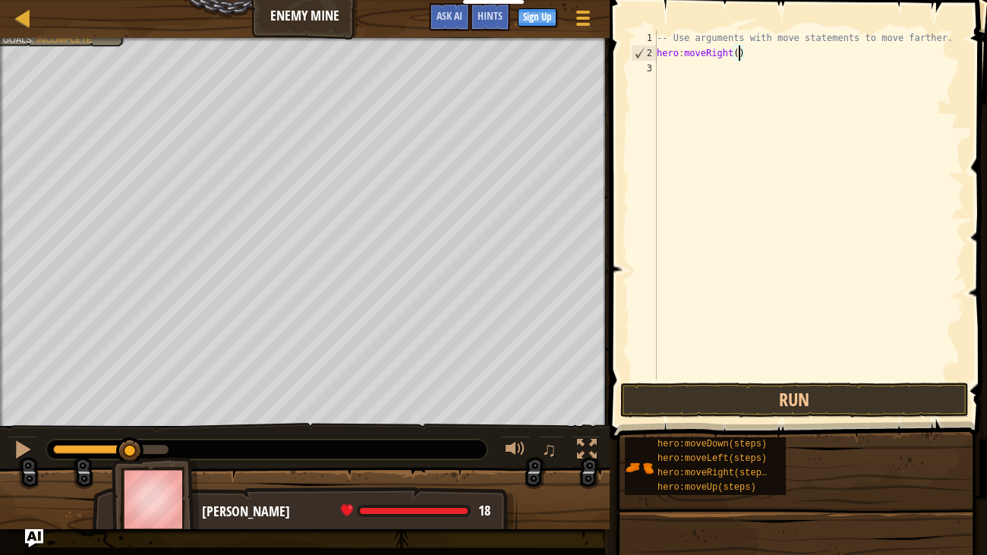
type textarea "hero:moveRight(5)"
click at [698, 379] on div "-- Use arguments with move statements to move farther. hero : moveRight ( 5 )" at bounding box center [808, 219] width 310 height 379
click at [699, 387] on button "Run" at bounding box center [794, 400] width 348 height 35
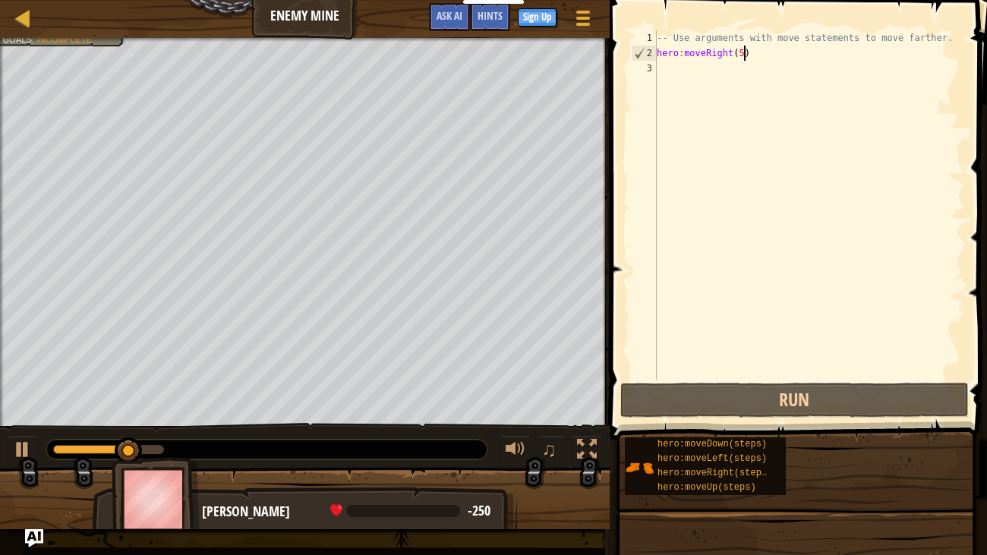
click at [745, 57] on div "-- Use arguments with move statements to move farther. hero : moveRight ( 5 )" at bounding box center [808, 219] width 310 height 379
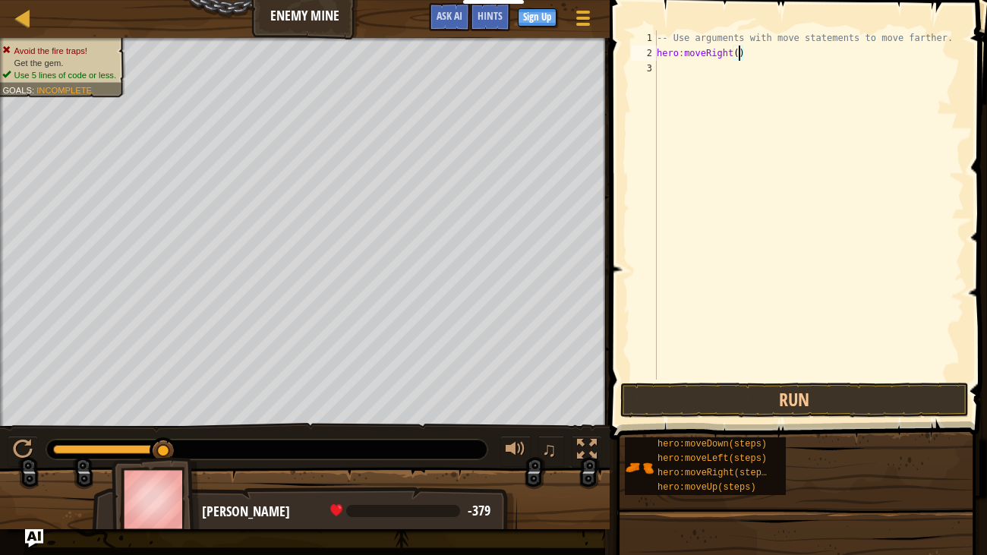
scroll to position [7, 7]
click at [766, 413] on button "Run" at bounding box center [794, 400] width 348 height 35
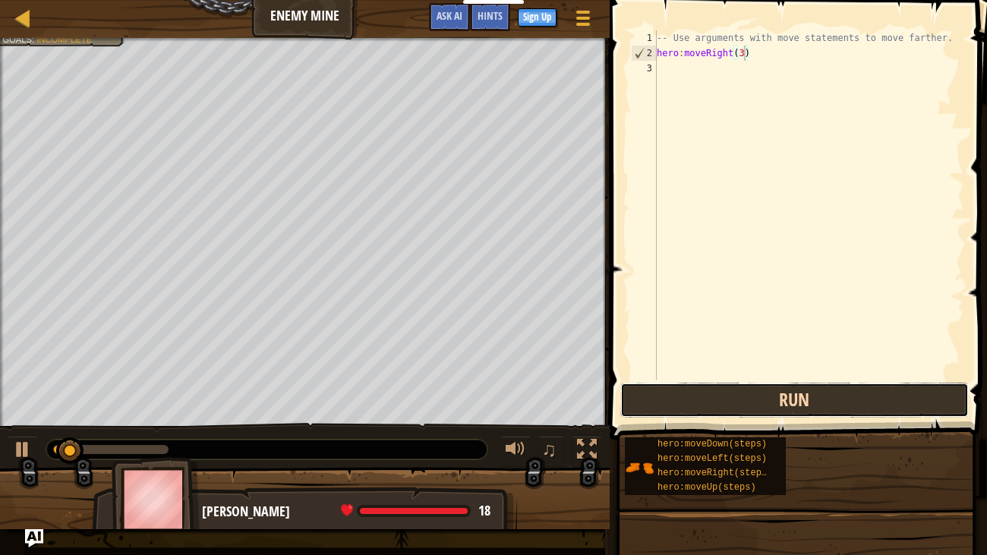
click at [762, 401] on button "Run" at bounding box center [794, 400] width 348 height 35
click at [713, 406] on button "Run" at bounding box center [794, 400] width 348 height 35
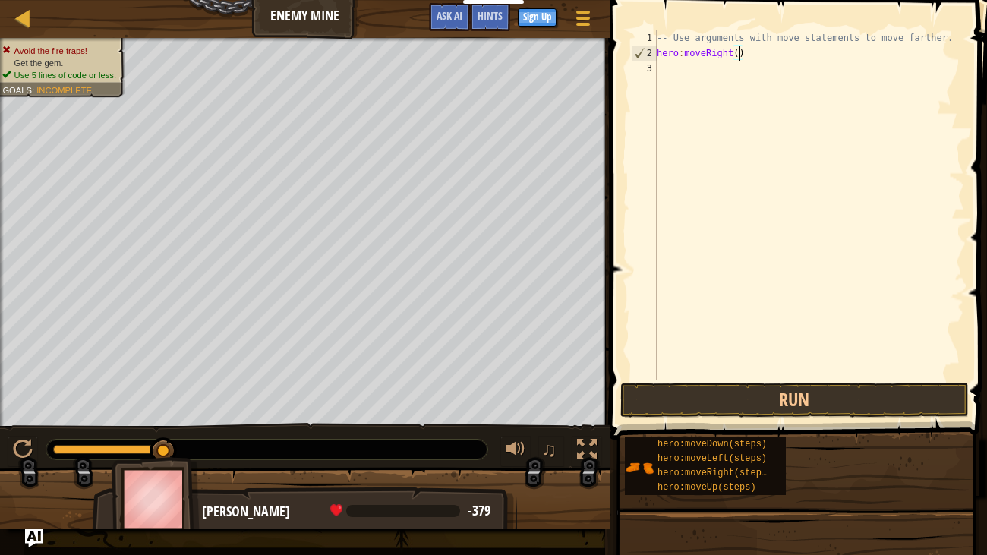
type textarea "hero:moveRight(3)"
click at [763, 163] on div "-- Use arguments with move statements to move farther. hero : moveRight ( 3 )" at bounding box center [808, 219] width 310 height 379
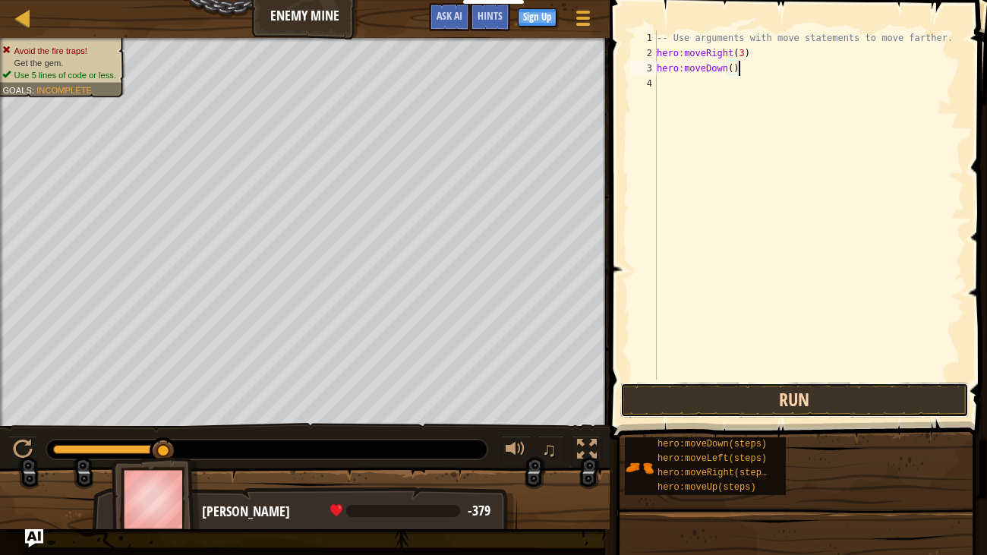
click at [782, 387] on button "Run" at bounding box center [794, 400] width 348 height 35
type textarea "h"
click at [690, 411] on button "Run" at bounding box center [794, 400] width 348 height 35
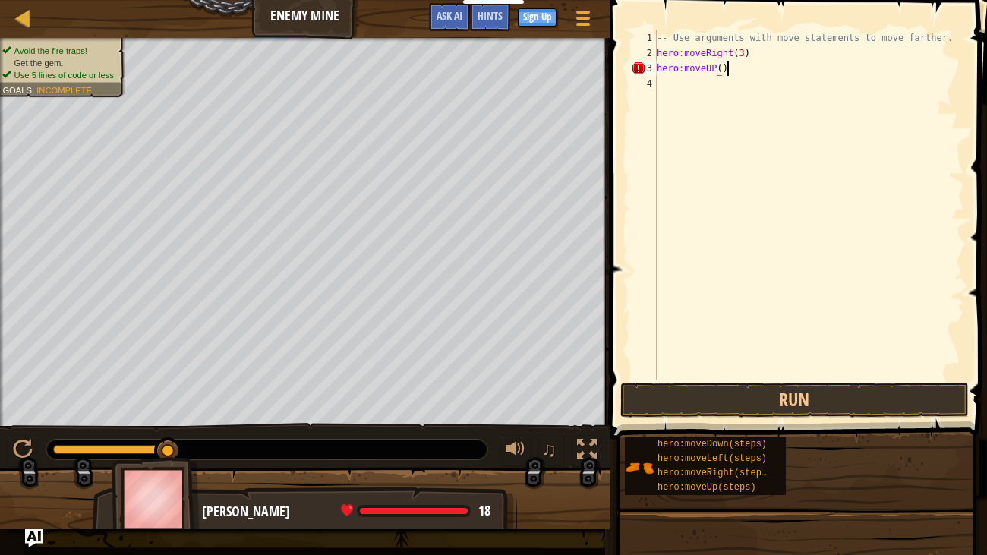
scroll to position [7, 5]
click at [746, 409] on button "Run" at bounding box center [794, 400] width 348 height 35
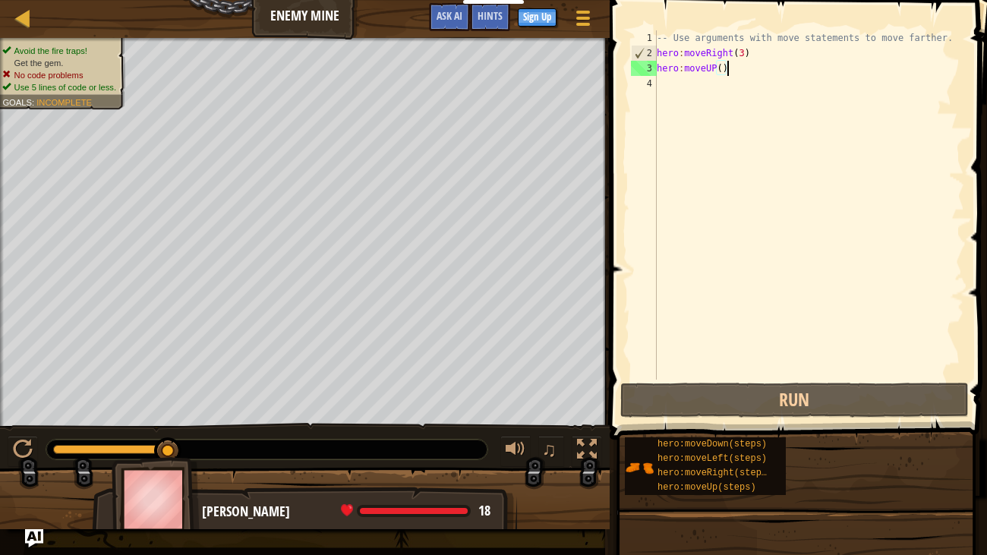
click at [715, 66] on div "-- Use arguments with move statements to move farther. hero : moveRight ( 3 ) h…" at bounding box center [808, 219] width 310 height 379
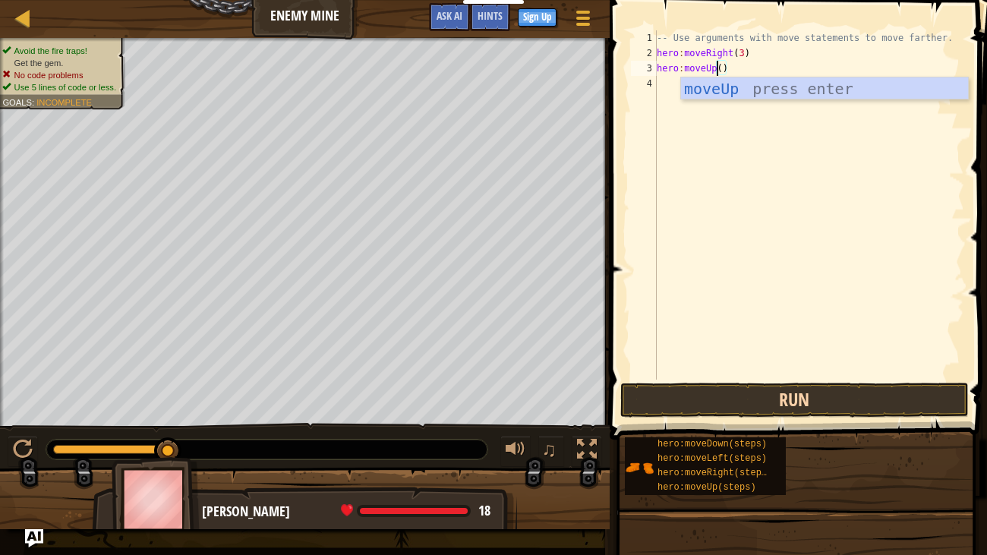
type textarea "hero:moveUp()"
click at [759, 399] on button "Run" at bounding box center [794, 400] width 348 height 35
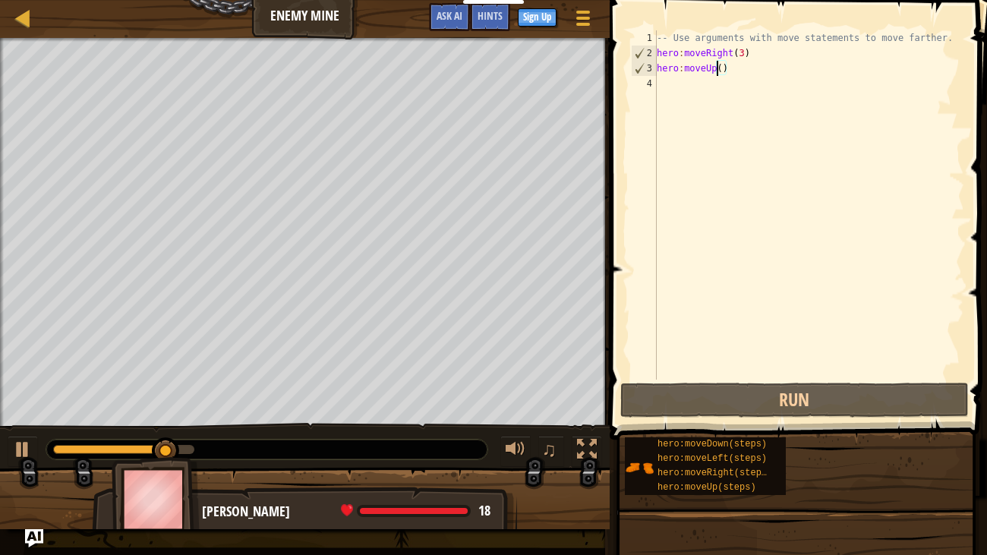
click at [667, 83] on div "-- Use arguments with move statements to move farther. hero : moveRight ( 3 ) h…" at bounding box center [808, 219] width 310 height 379
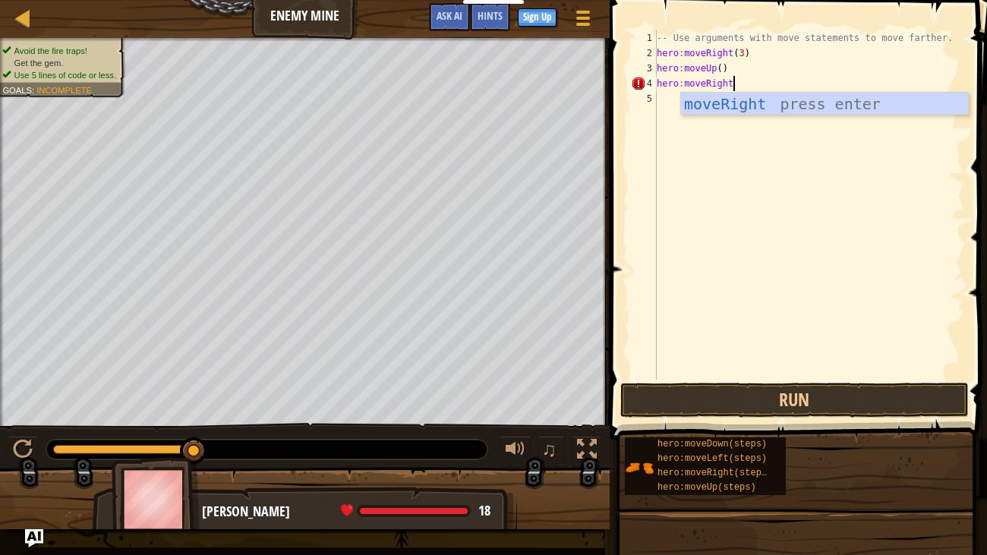
scroll to position [7, 6]
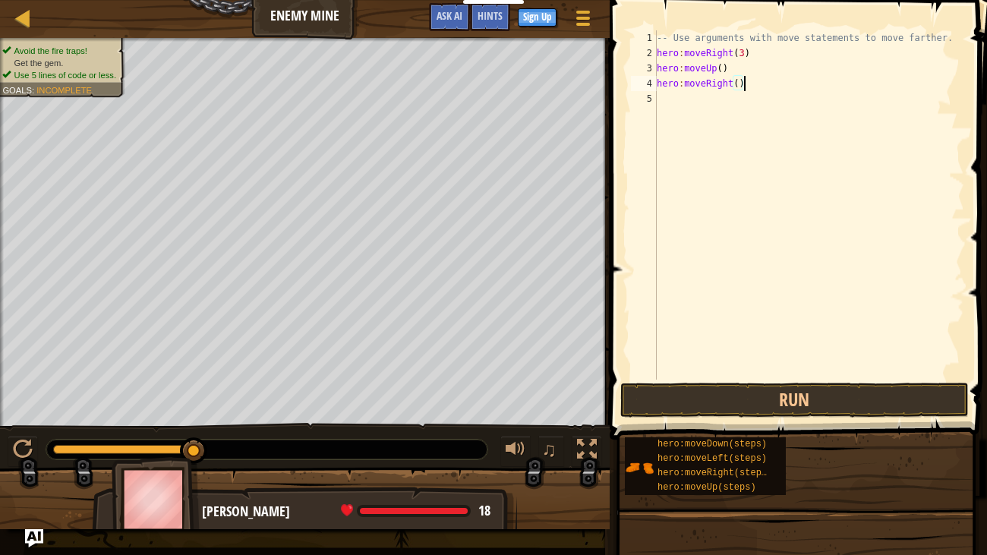
type textarea "hero:moveRight()"
click at [734, 99] on div "-- Use arguments with move statements to move farther. hero : moveRight ( 3 ) h…" at bounding box center [808, 219] width 310 height 379
type textarea "hero:moveDown(3)"
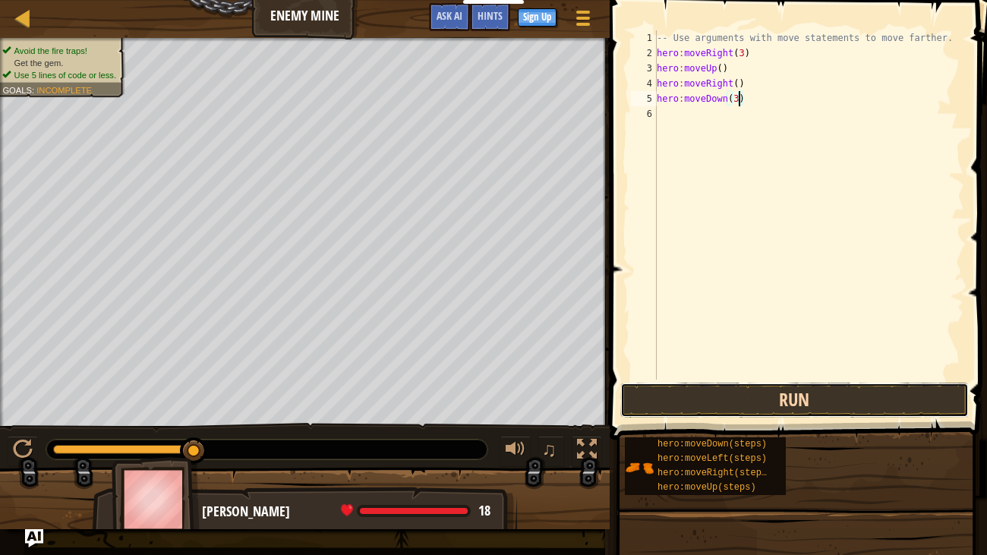
click at [748, 408] on button "Run" at bounding box center [794, 400] width 348 height 35
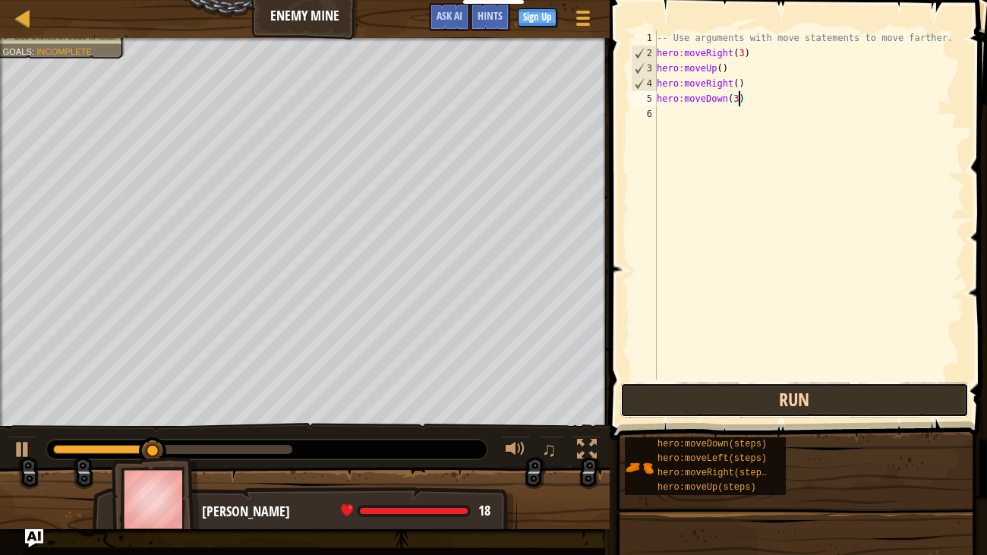
click at [707, 395] on button "Run" at bounding box center [794, 400] width 348 height 35
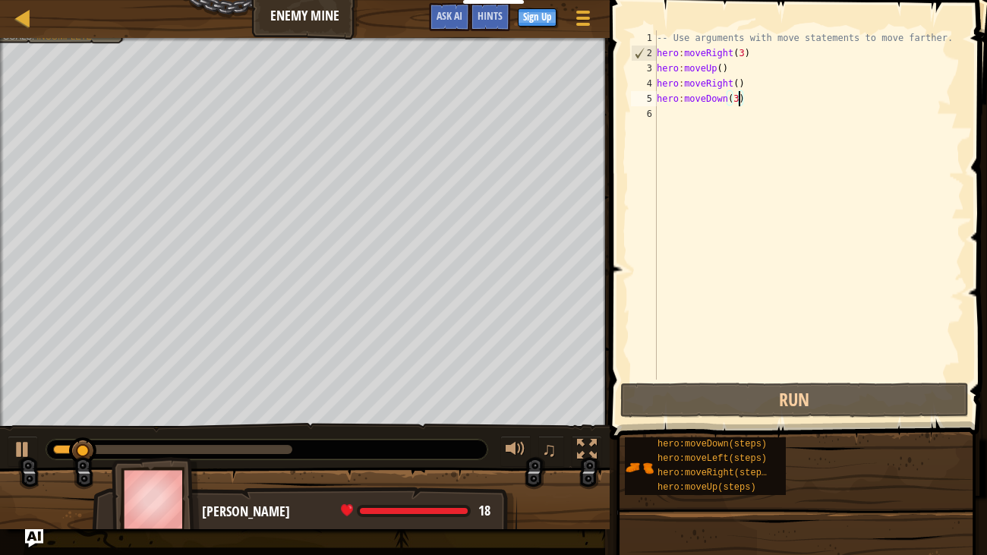
click at [696, 114] on div "-- Use arguments with move statements to move farther. hero : moveRight ( 3 ) h…" at bounding box center [808, 219] width 310 height 379
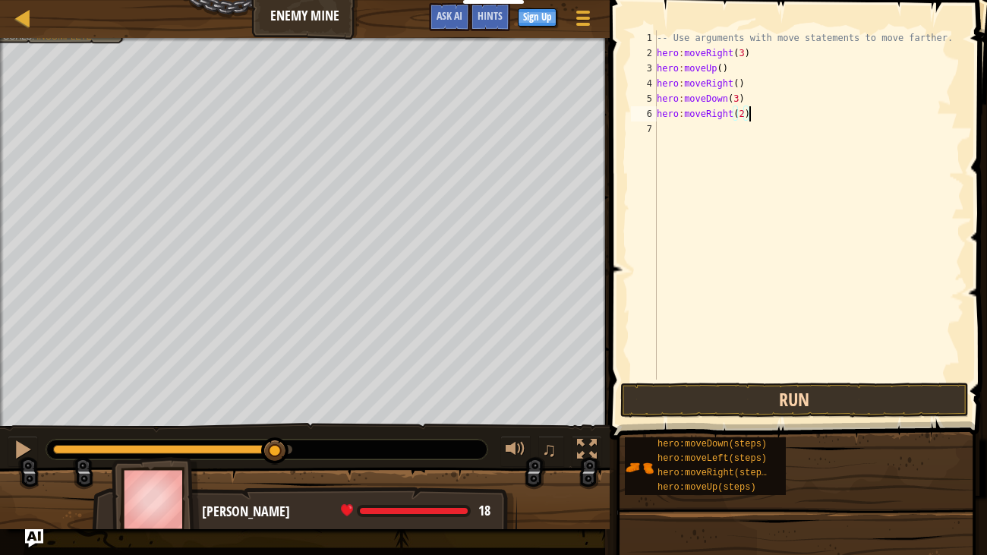
type textarea "hero:moveRight(2)"
click at [721, 405] on button "Run" at bounding box center [794, 400] width 348 height 35
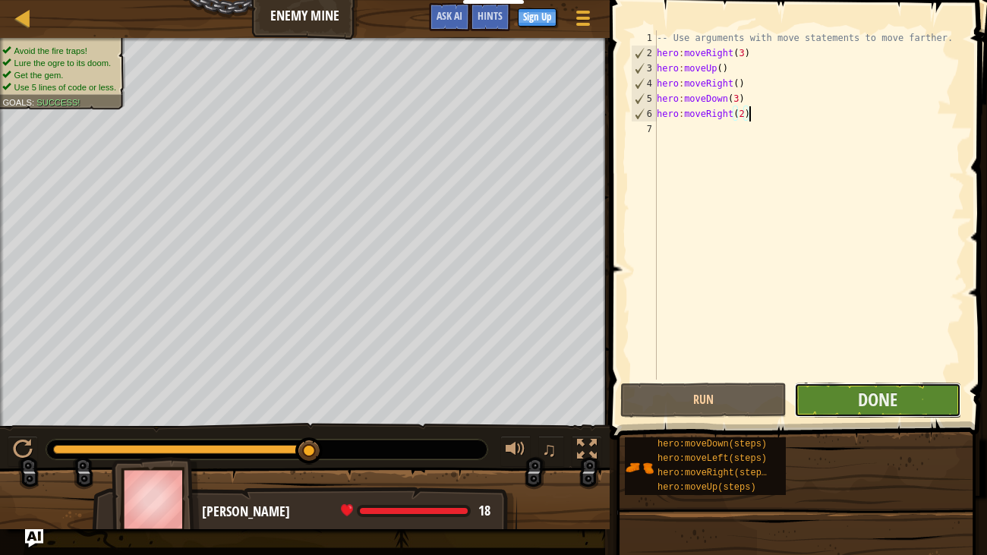
click at [823, 404] on button "Done" at bounding box center [877, 400] width 166 height 35
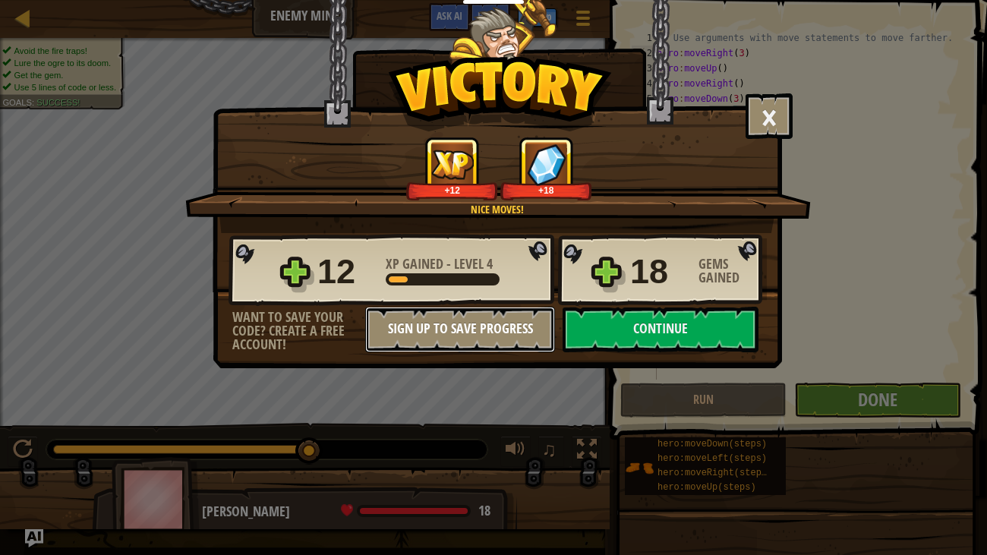
click at [498, 316] on button "Sign Up to Save Progress" at bounding box center [460, 330] width 190 height 46
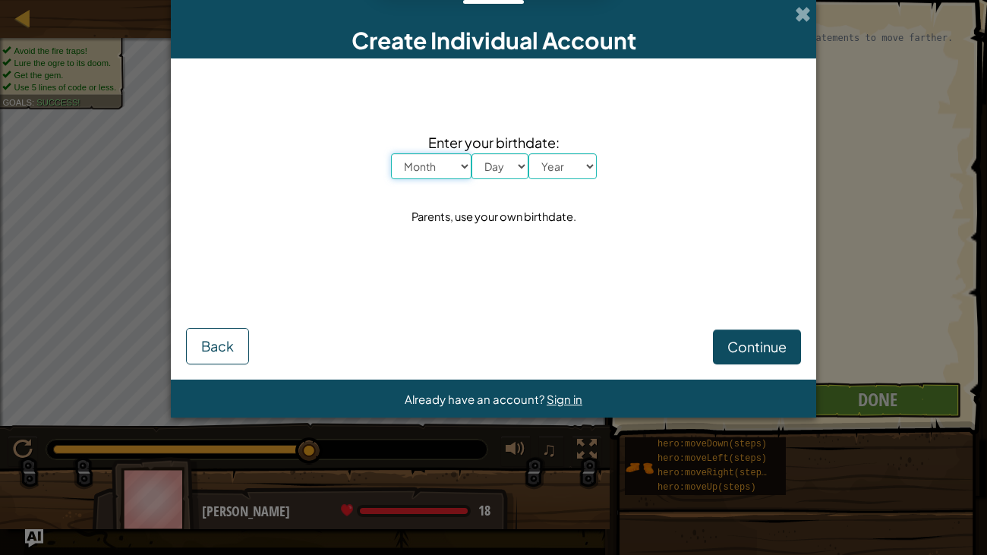
click at [436, 162] on select "Month January February March April May June July August September October Novem…" at bounding box center [431, 166] width 80 height 26
click at [573, 210] on div "Parents, use your own birthdate." at bounding box center [493, 217] width 165 height 22
click at [801, 11] on span at bounding box center [803, 14] width 16 height 16
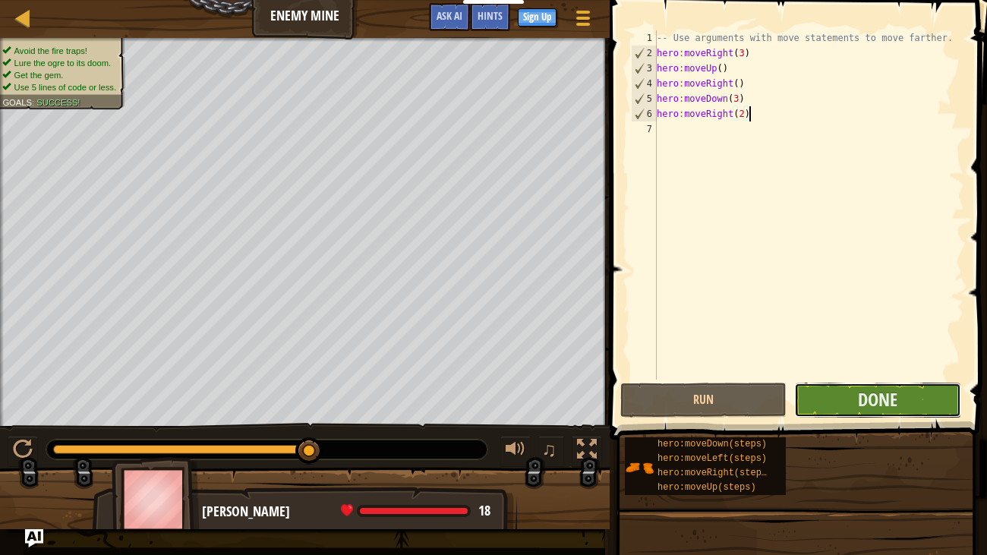
click at [855, 389] on button "Done" at bounding box center [877, 400] width 166 height 35
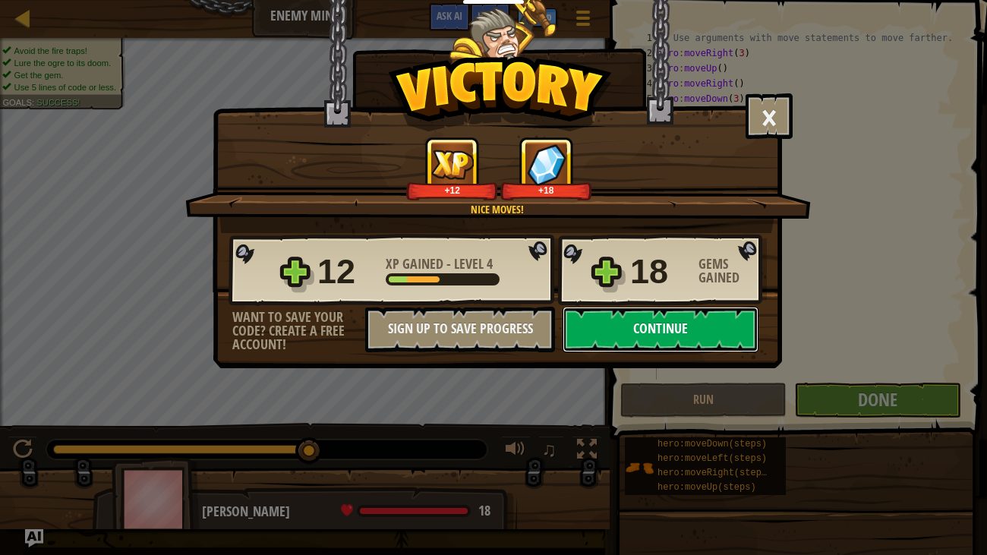
click at [726, 339] on button "Continue" at bounding box center [660, 330] width 196 height 46
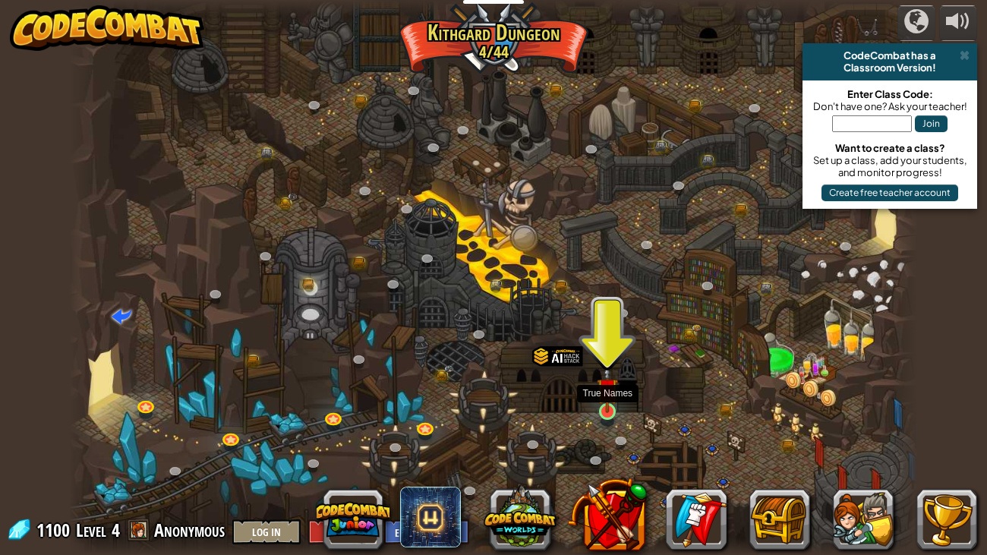
click at [607, 405] on img at bounding box center [607, 388] width 21 height 49
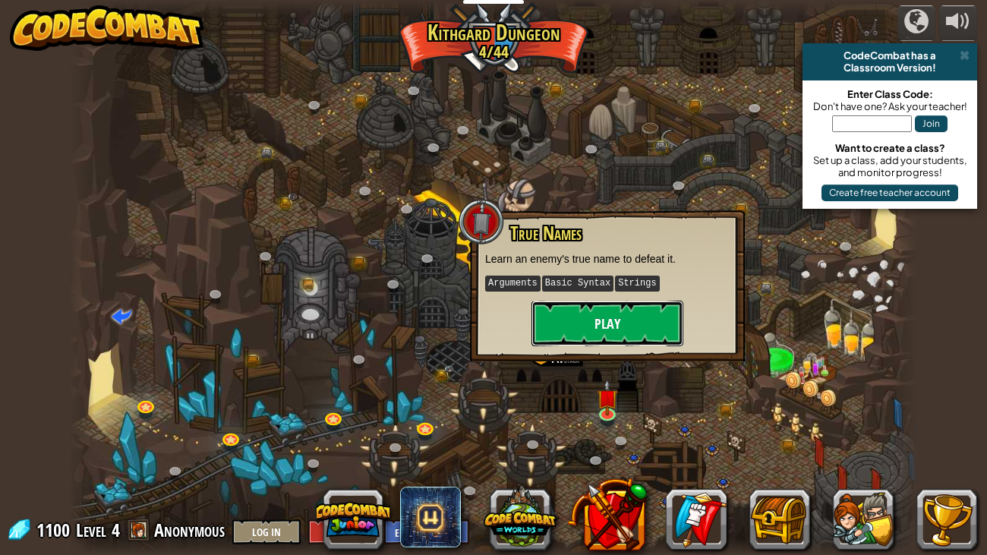
click at [567, 329] on button "Play" at bounding box center [607, 324] width 152 height 46
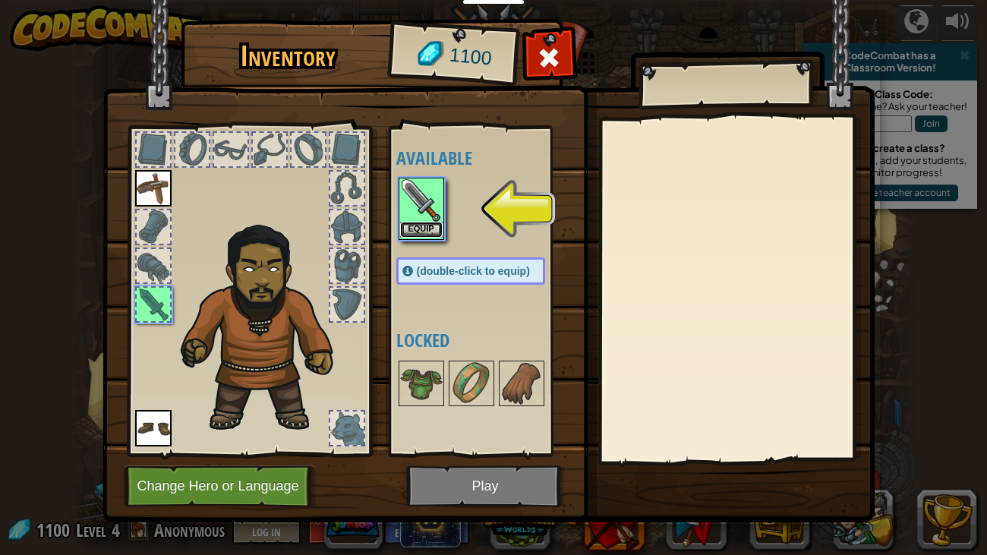
click at [417, 223] on button "Equip" at bounding box center [421, 230] width 43 height 16
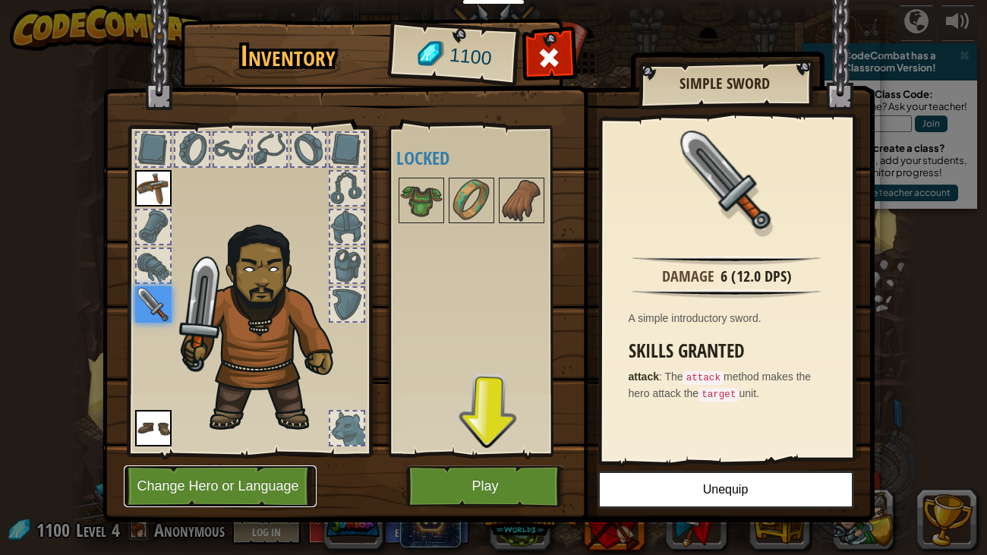
click at [257, 461] on button "Change Hero or Language" at bounding box center [220, 486] width 193 height 42
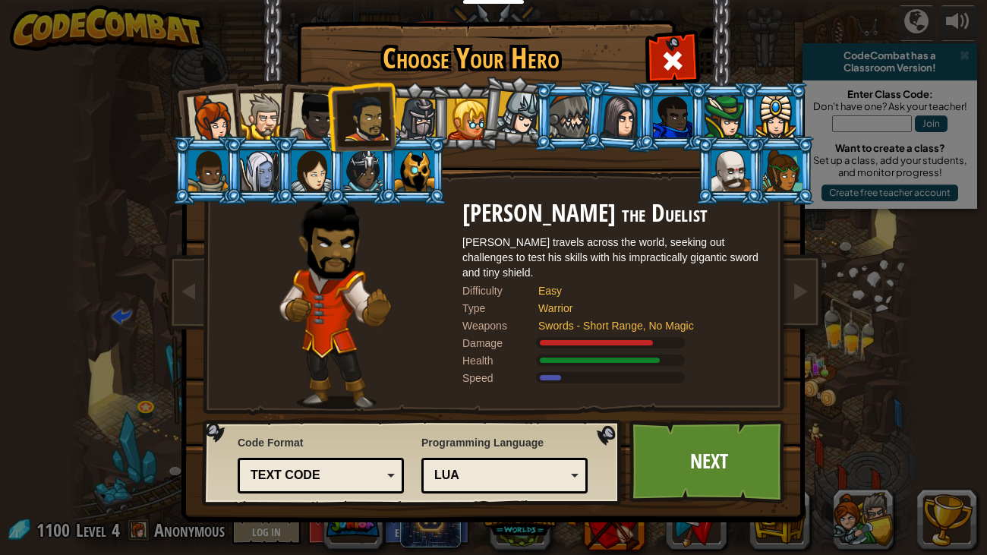
click at [219, 105] on div at bounding box center [212, 118] width 50 height 50
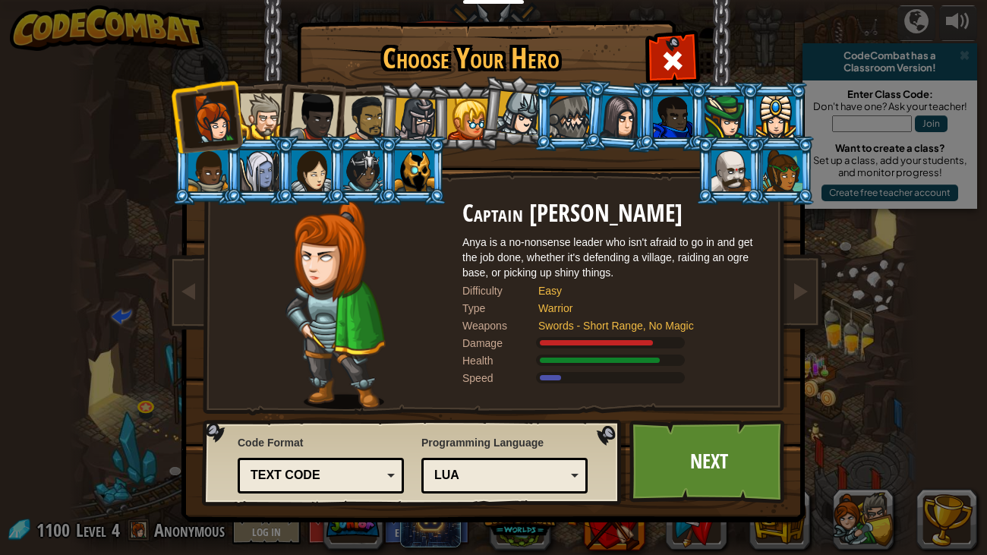
click at [246, 107] on div at bounding box center [263, 116] width 46 height 46
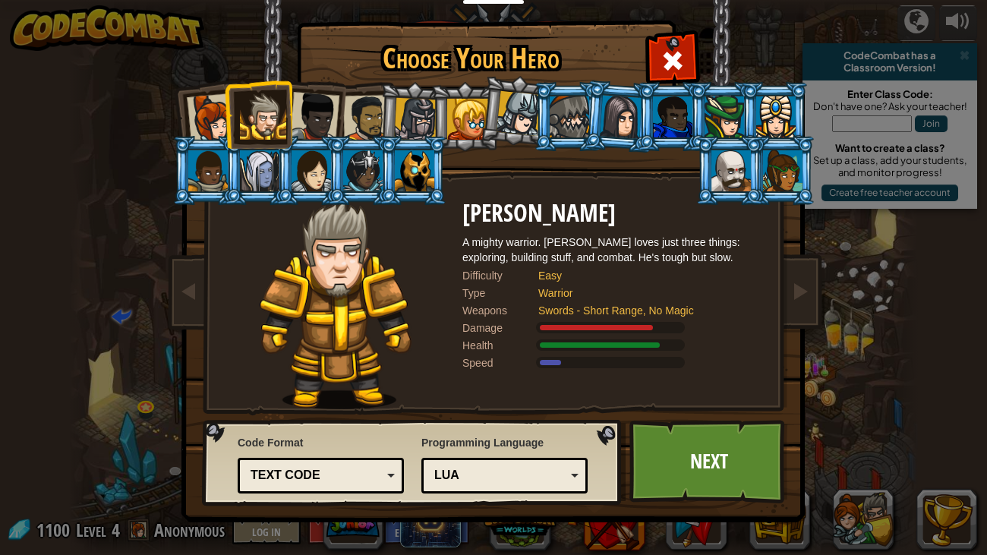
click at [218, 111] on div at bounding box center [212, 118] width 50 height 50
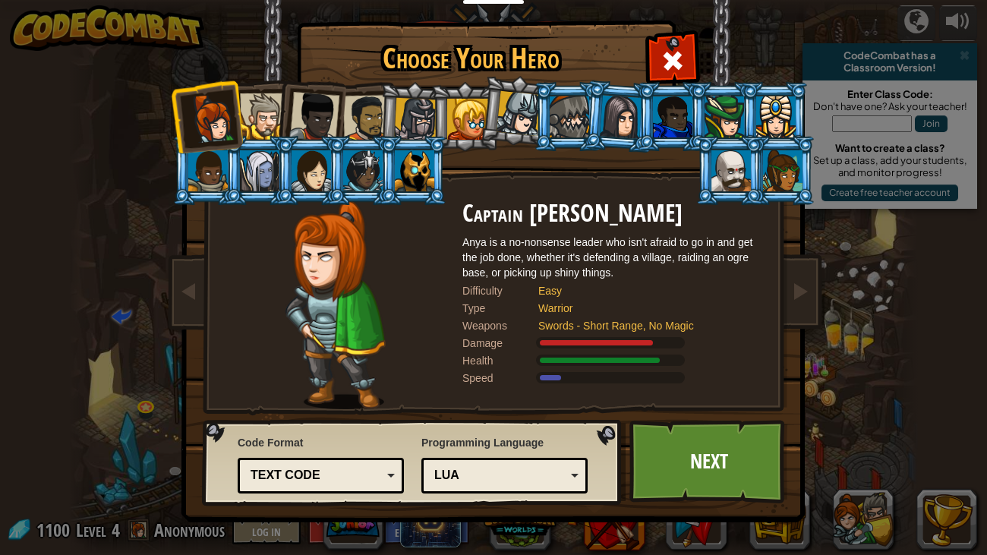
click at [272, 116] on div at bounding box center [263, 116] width 46 height 46
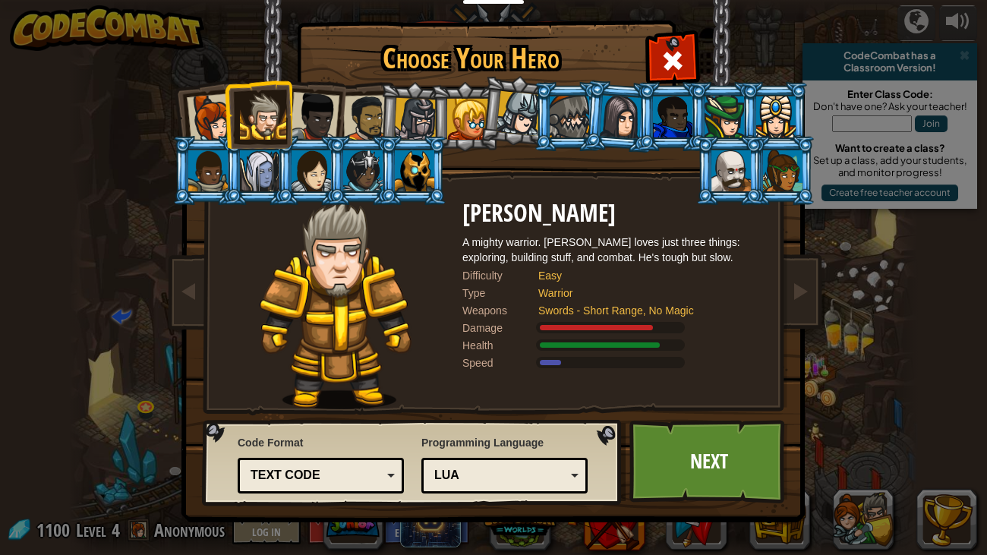
click at [326, 118] on div at bounding box center [314, 117] width 50 height 50
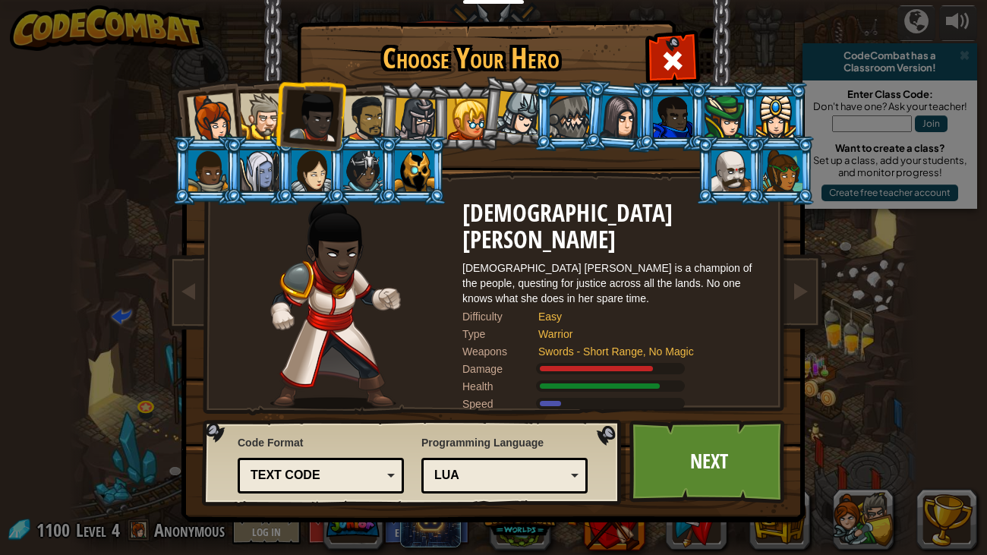
click at [403, 137] on li at bounding box center [413, 170] width 68 height 69
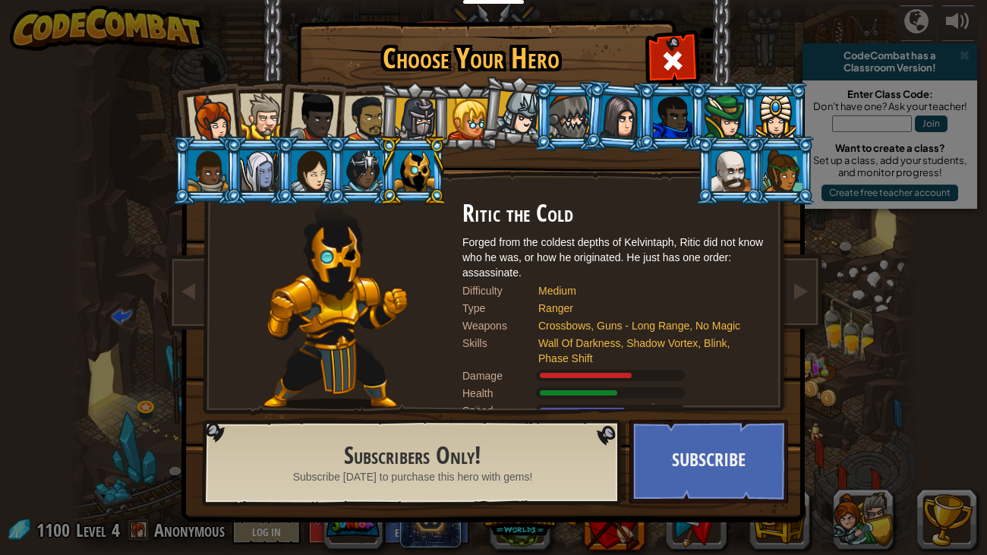
click at [408, 120] on div at bounding box center [415, 119] width 43 height 43
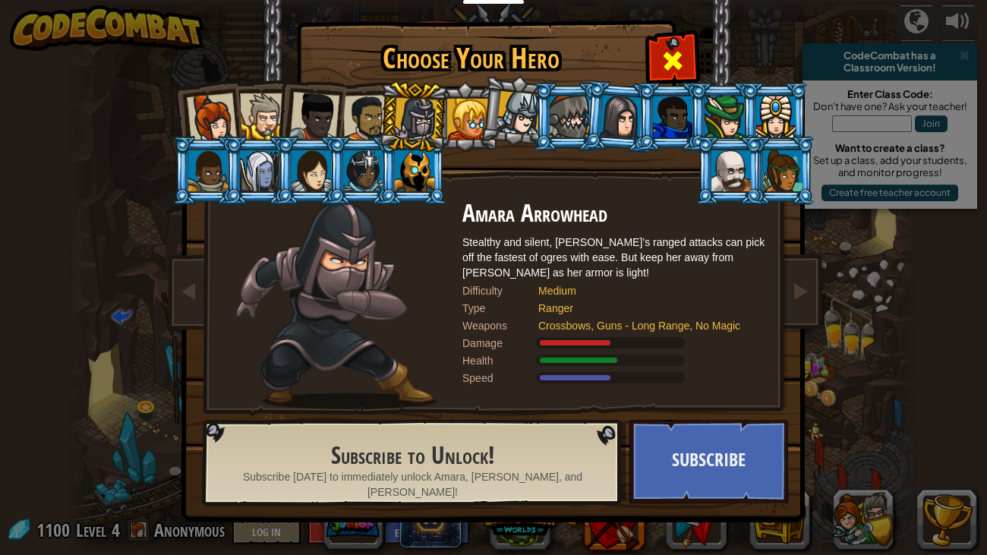
click at [663, 62] on span at bounding box center [672, 61] width 24 height 24
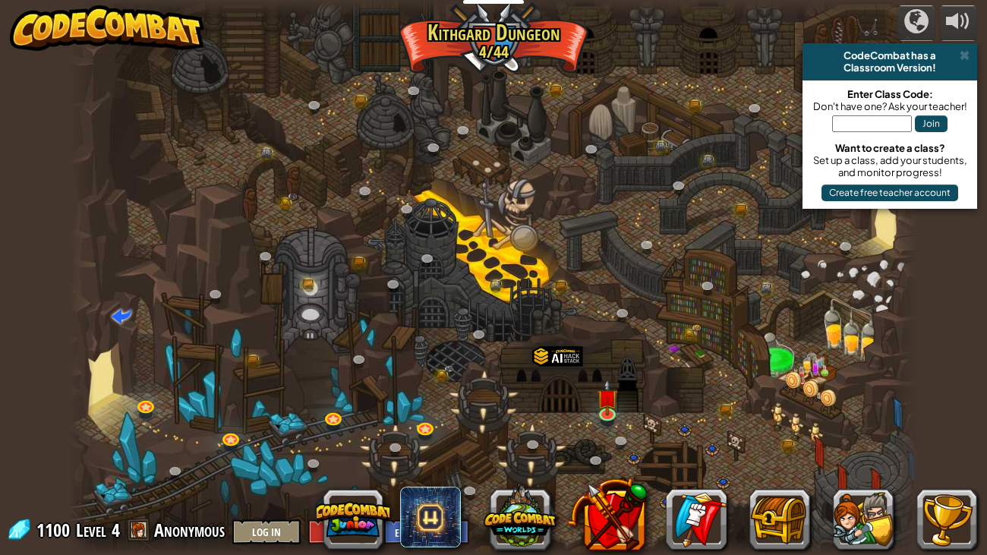
click at [593, 408] on div at bounding box center [493, 277] width 848 height 555
click at [613, 413] on img at bounding box center [607, 388] width 21 height 49
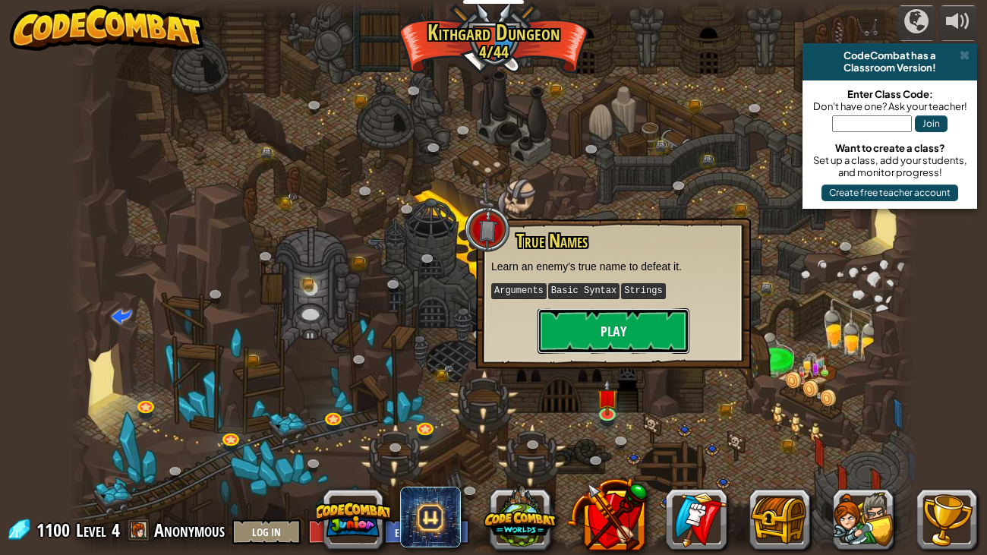
click at [578, 322] on button "Play" at bounding box center [613, 331] width 152 height 46
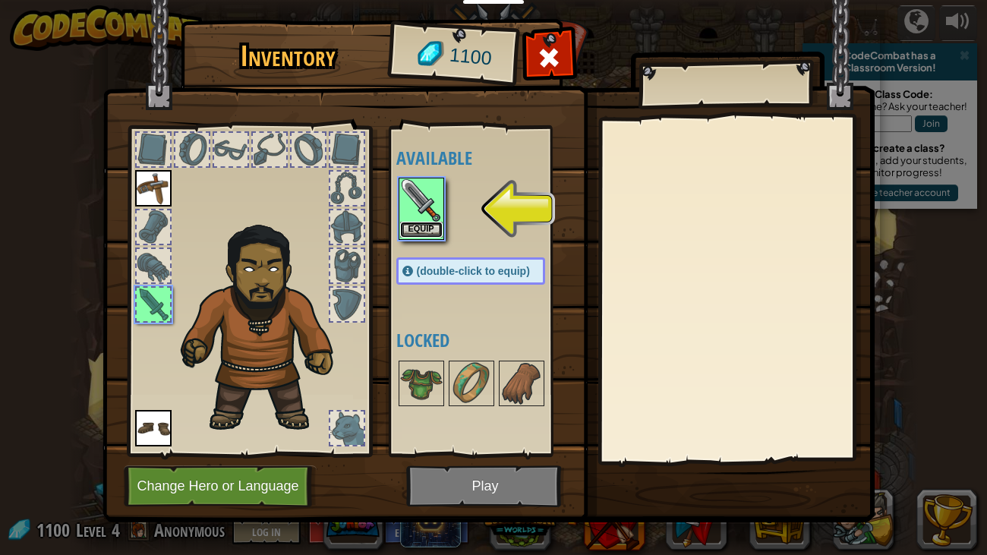
click at [405, 231] on button "Equip" at bounding box center [421, 230] width 43 height 16
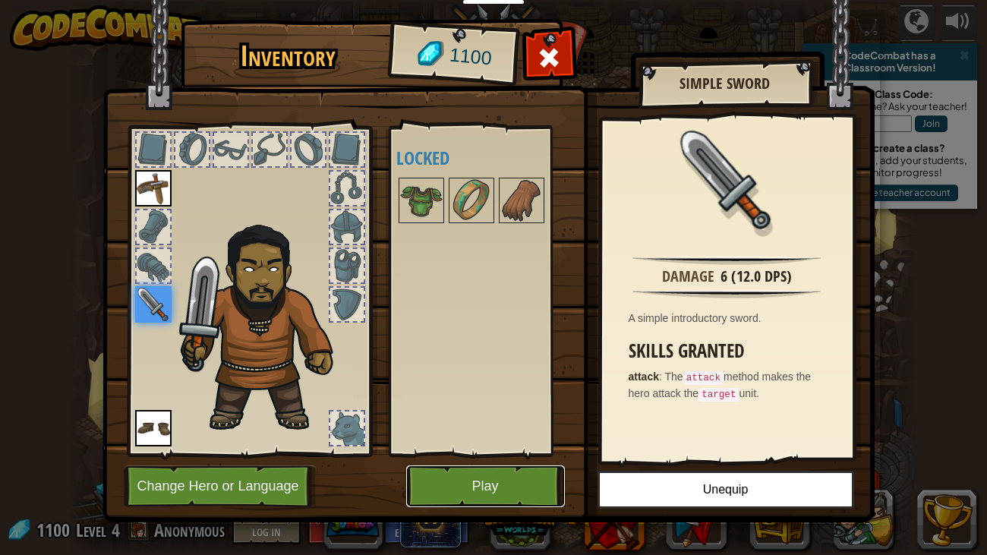
click at [434, 461] on button "Play" at bounding box center [485, 486] width 159 height 42
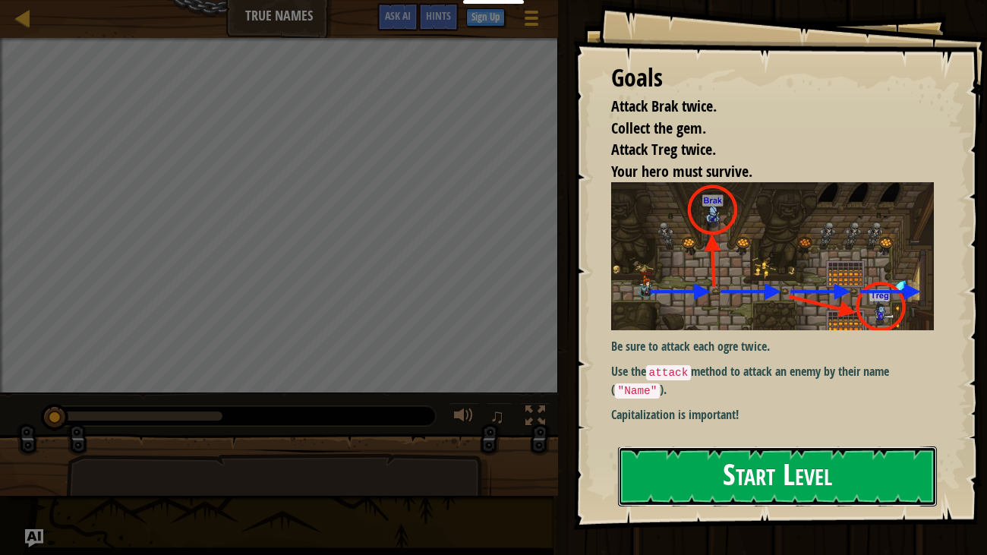
click at [660, 461] on button "Start Level" at bounding box center [778, 476] width 320 height 60
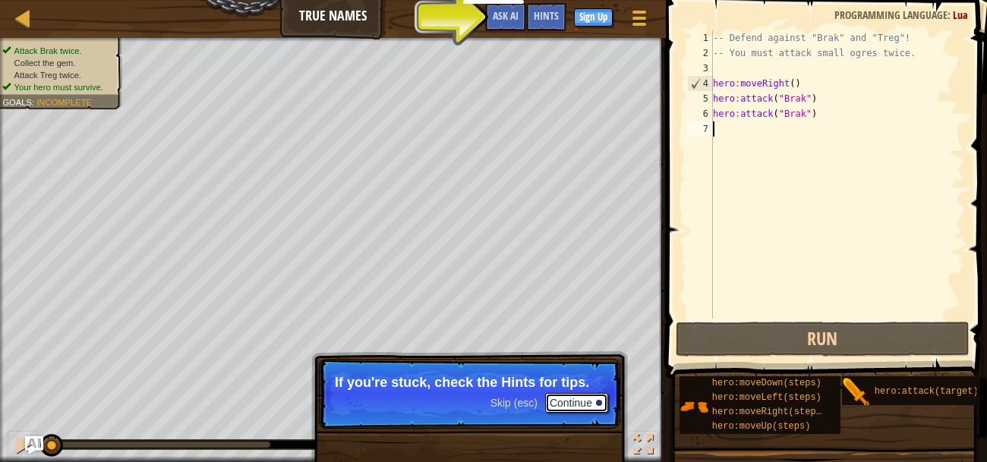
click at [589, 408] on button "Continue" at bounding box center [576, 403] width 63 height 20
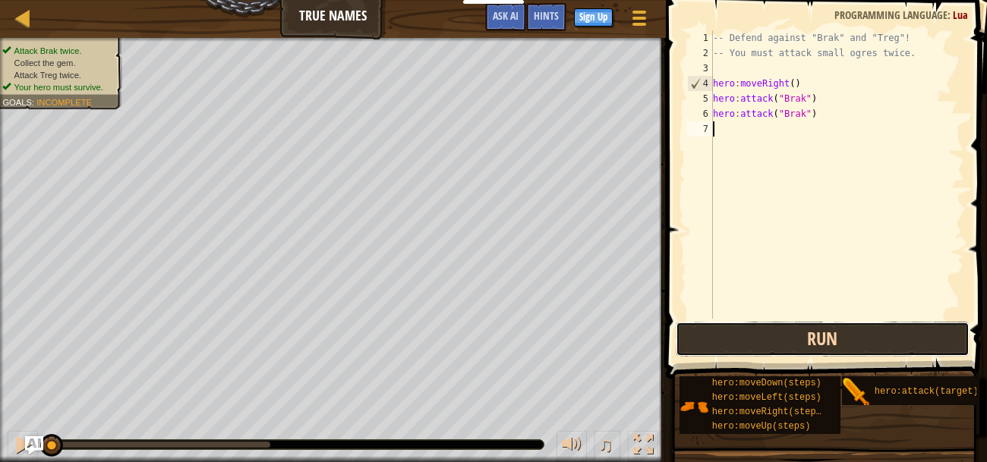
click at [719, 338] on button "Run" at bounding box center [822, 339] width 294 height 35
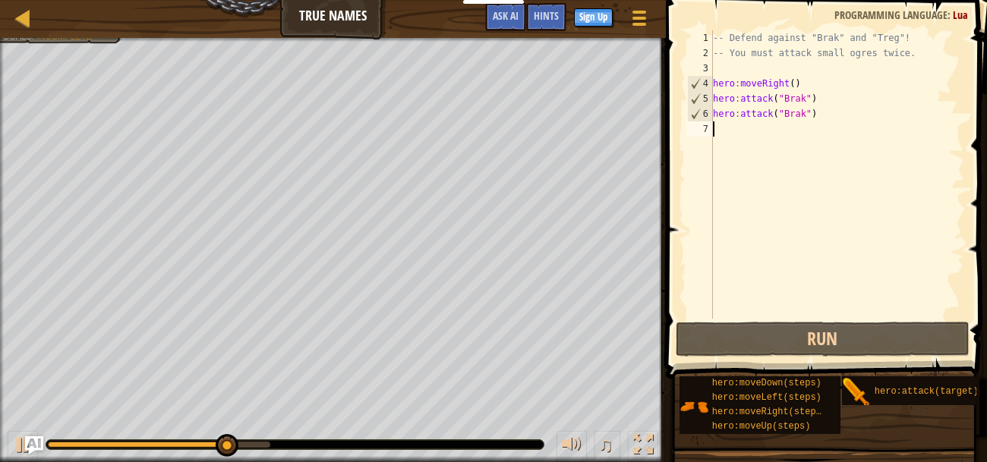
click at [737, 135] on div "-- Defend against "Brak" and "Treg"! -- You must attack small ogres twice. hero…" at bounding box center [837, 189] width 254 height 319
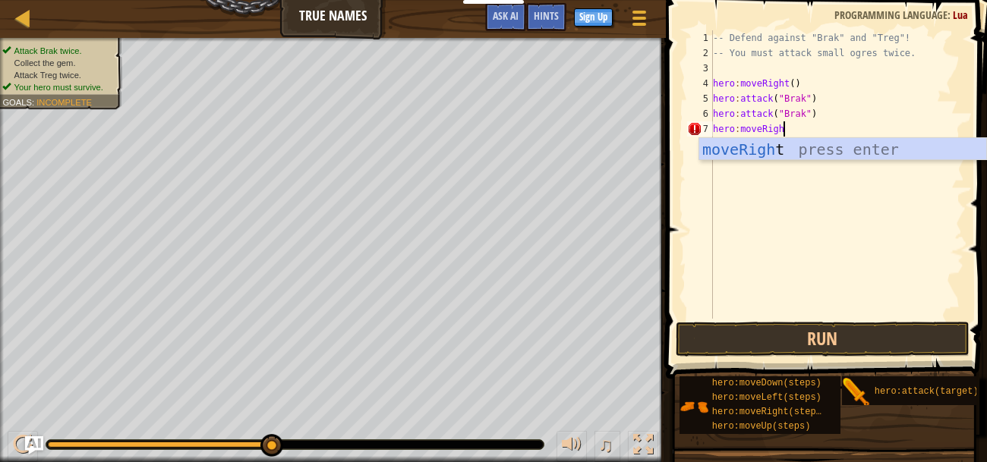
scroll to position [7, 5]
type textarea "hero:moveRight"
click at [761, 145] on div "moveRight press enter" at bounding box center [842, 172] width 287 height 68
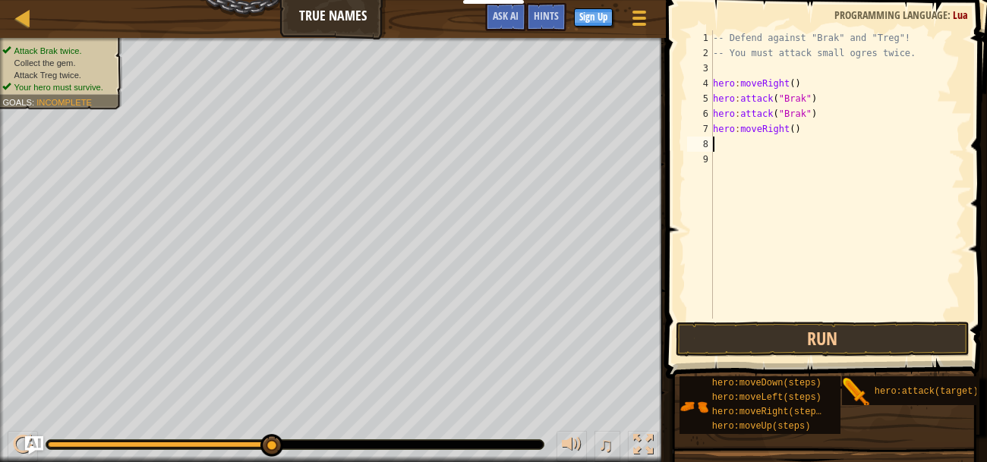
type textarea "H"
type textarea "hero:attack("Brak")"
drag, startPoint x: 823, startPoint y: 145, endPoint x: 713, endPoint y: 150, distance: 110.2
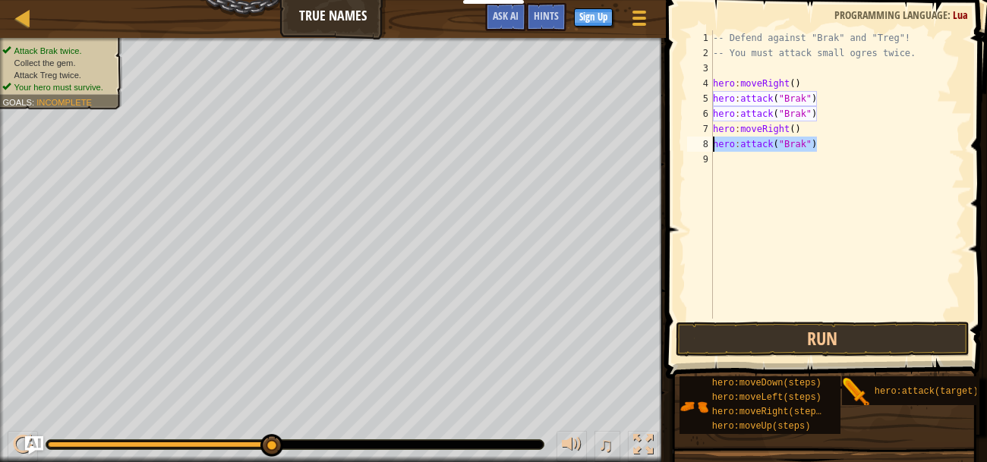
click at [713, 150] on div "-- Defend against "Brak" and "Treg"! -- You must attack small ogres twice. hero…" at bounding box center [837, 189] width 254 height 319
click at [720, 169] on div "-- Defend against "Brak" and "Treg"! -- You must attack small ogres twice. hero…" at bounding box center [837, 189] width 254 height 319
paste textarea "hero:attack("Brak")"
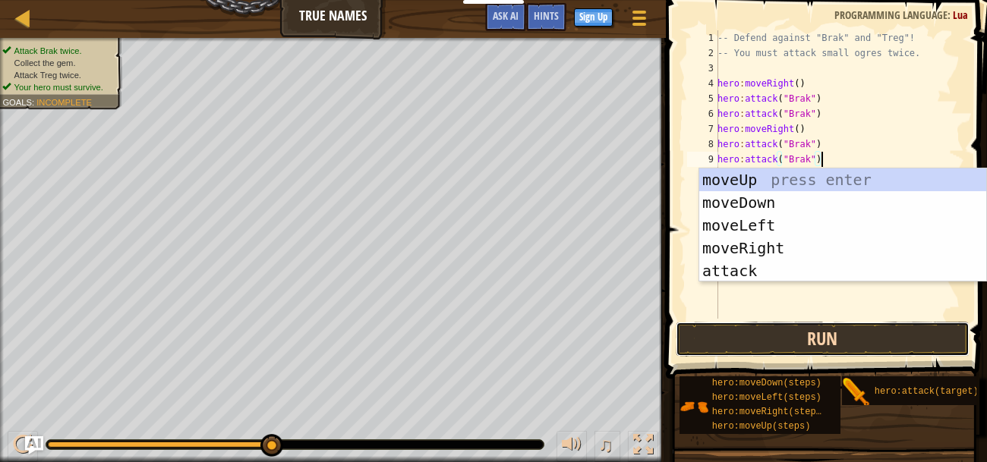
click at [794, 335] on button "Run" at bounding box center [822, 339] width 294 height 35
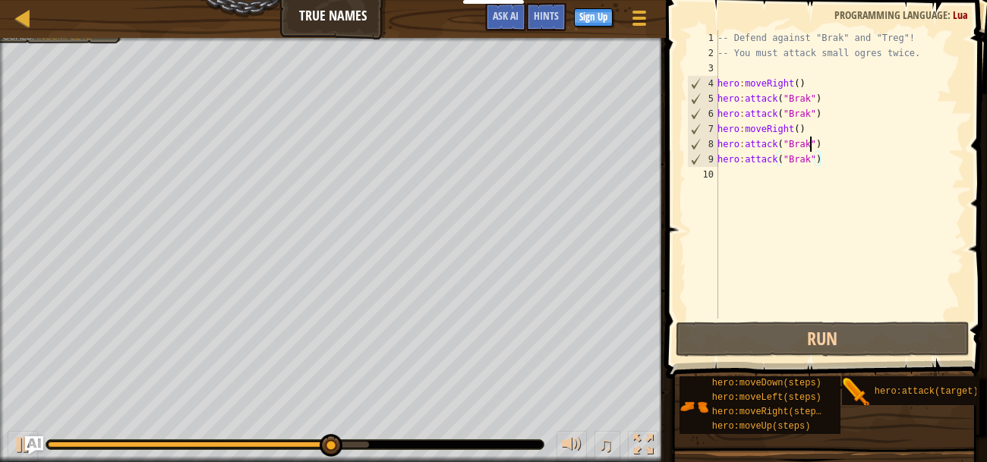
click at [808, 141] on div "-- Defend against "Brak" and "Treg"! -- You must attack small ogres twice. hero…" at bounding box center [839, 189] width 250 height 319
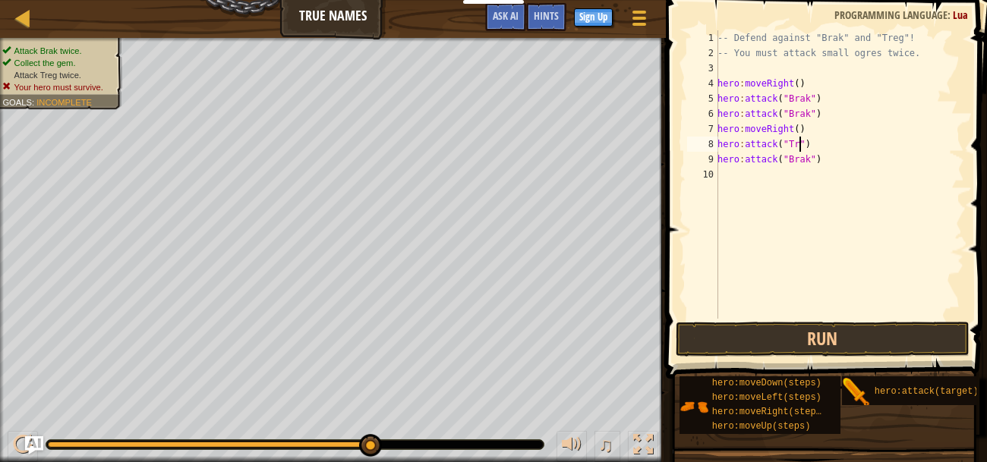
scroll to position [7, 7]
click at [806, 161] on div "-- Defend against "Brak" and "Treg"! -- You must attack small ogres twice. hero…" at bounding box center [839, 189] width 250 height 319
type textarea "hero:attack("Treg")"
click at [867, 340] on button "Run" at bounding box center [822, 339] width 294 height 35
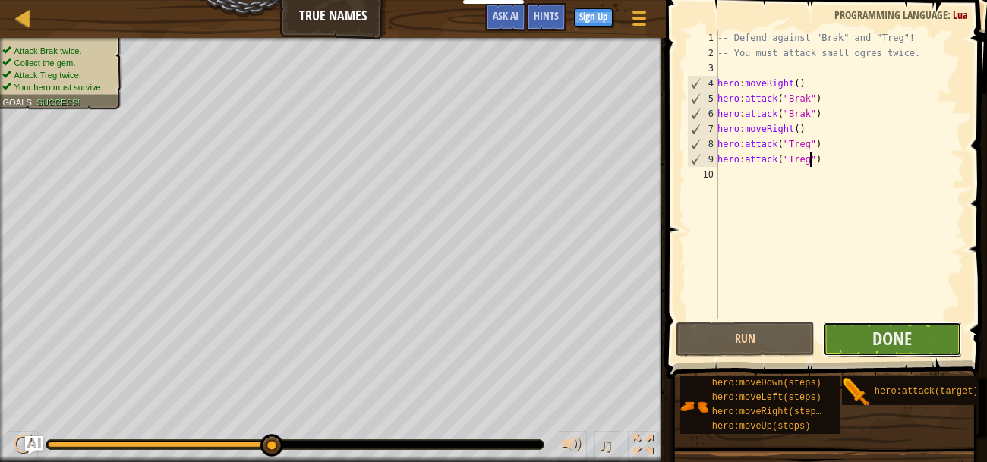
click at [870, 335] on button "Done" at bounding box center [892, 339] width 140 height 35
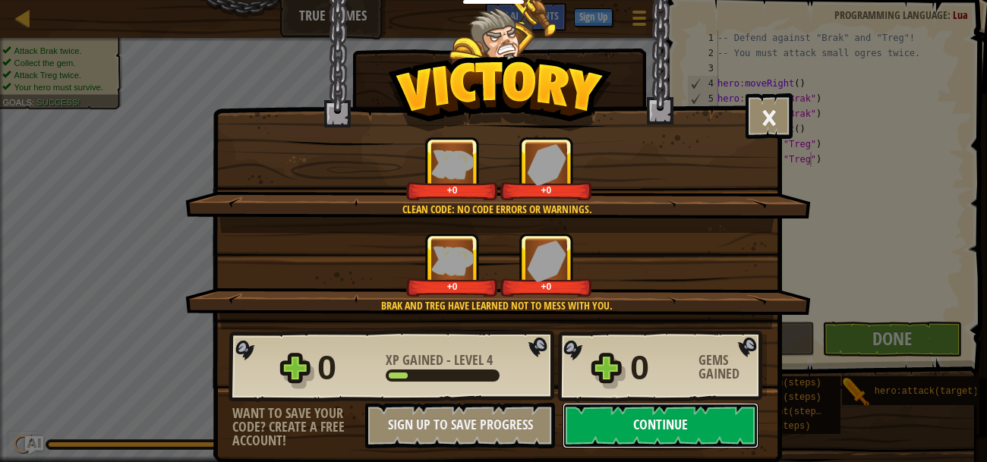
click at [626, 422] on button "Continue" at bounding box center [660, 426] width 196 height 46
